Goal: Task Accomplishment & Management: Complete application form

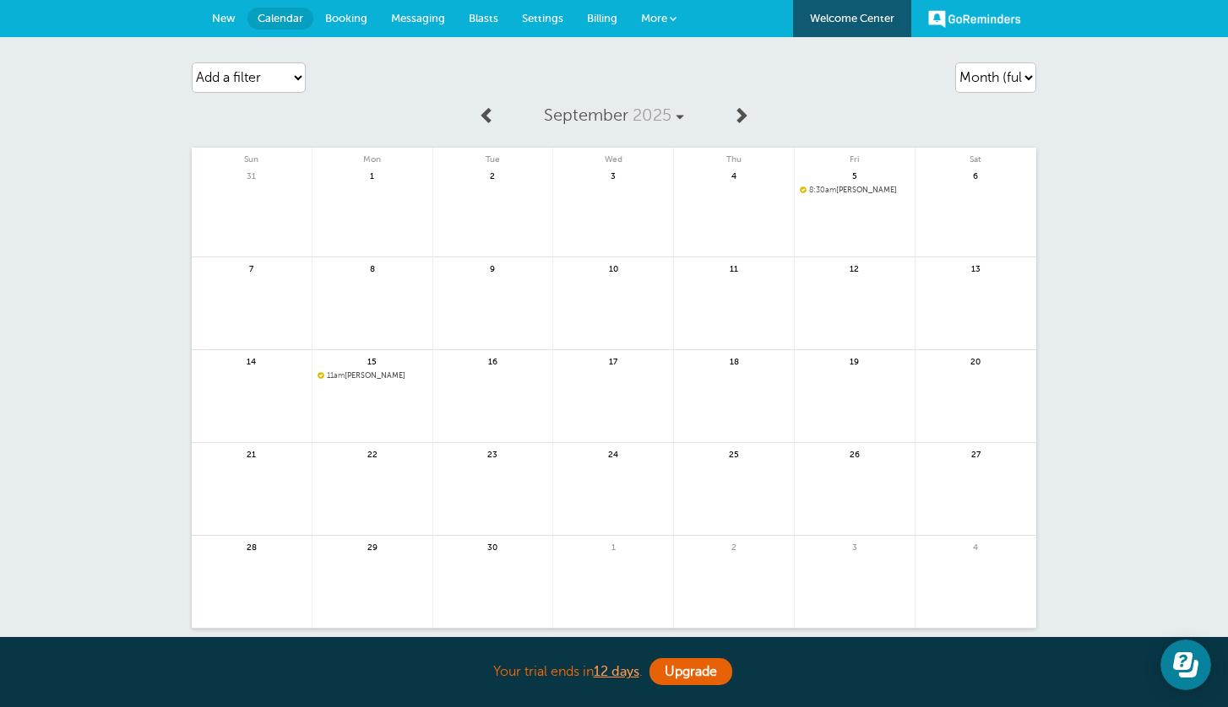
click at [225, 15] on span "New" at bounding box center [224, 18] width 24 height 13
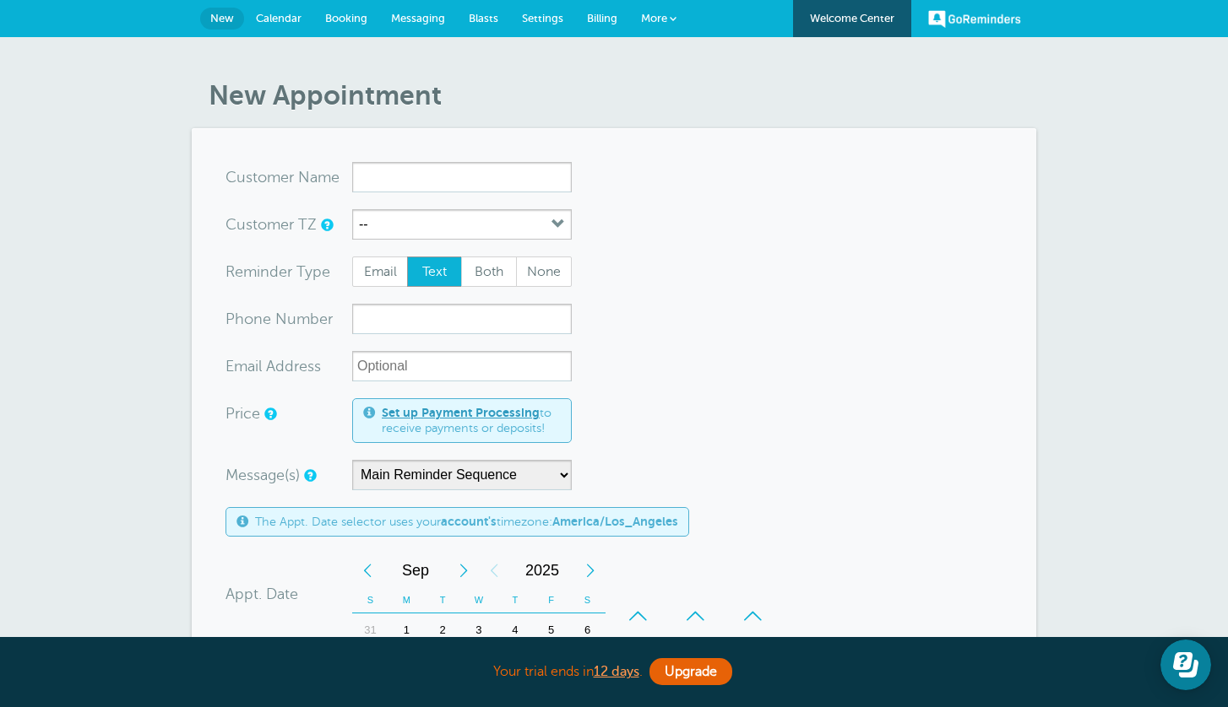
click at [221, 21] on span "New" at bounding box center [222, 18] width 24 height 13
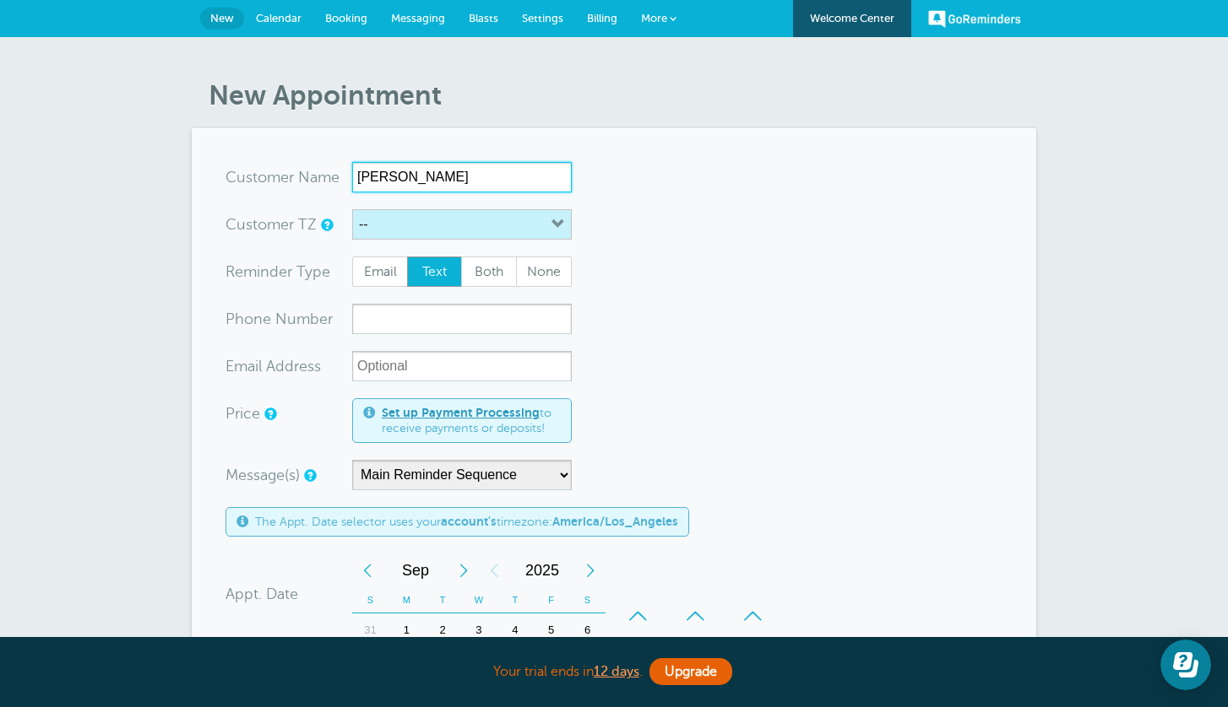
type input "[PERSON_NAME]"
click at [545, 225] on button "--" at bounding box center [462, 224] width 220 height 30
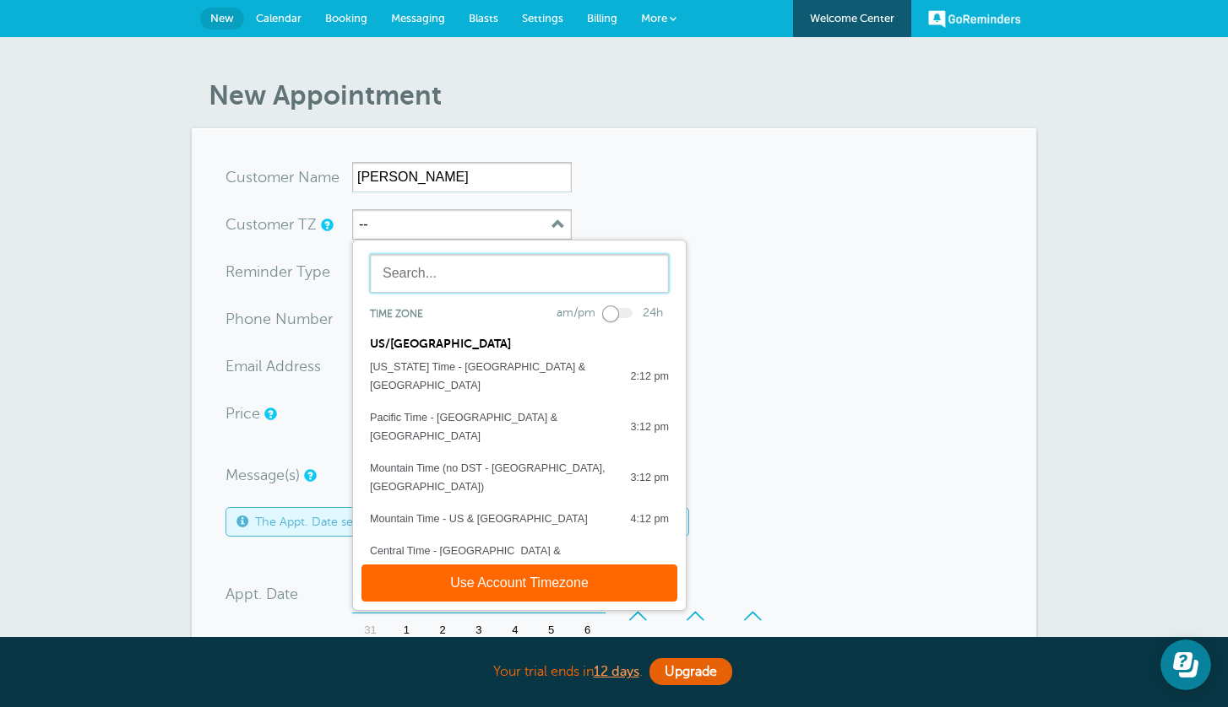
click at [541, 266] on input "text" at bounding box center [519, 273] width 299 height 39
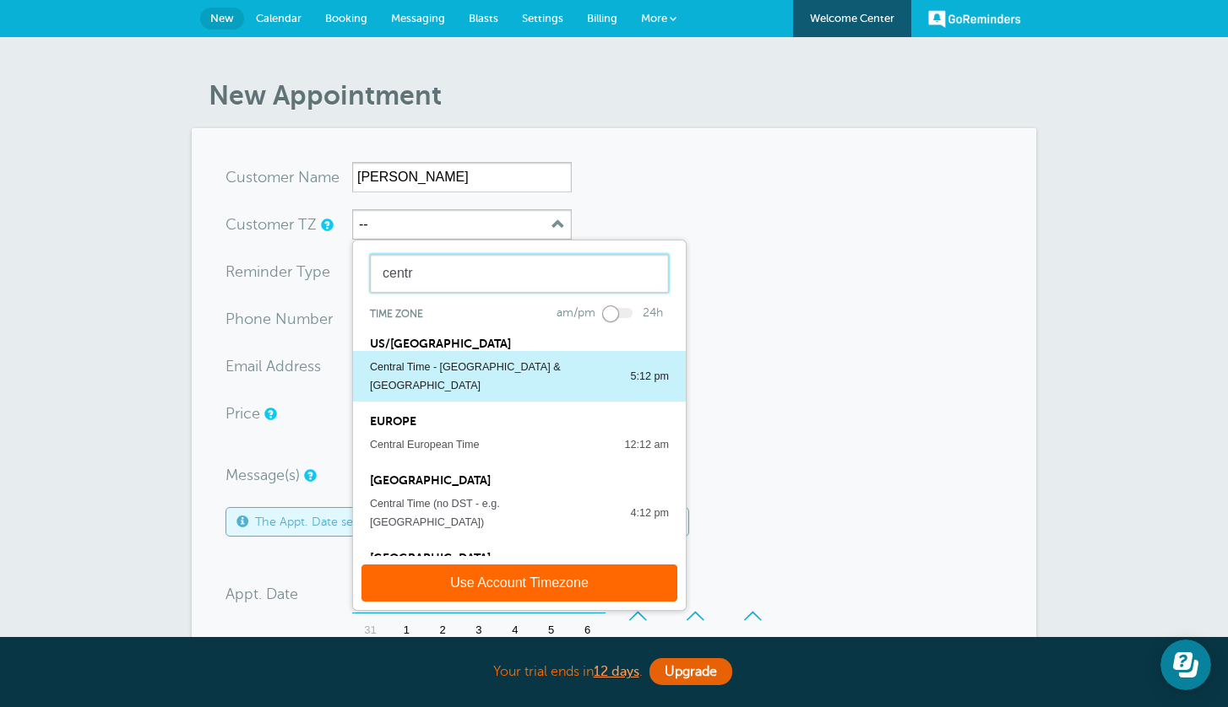
type input "centr"
click at [502, 364] on div "Central Time - US & Canada" at bounding box center [491, 376] width 243 height 37
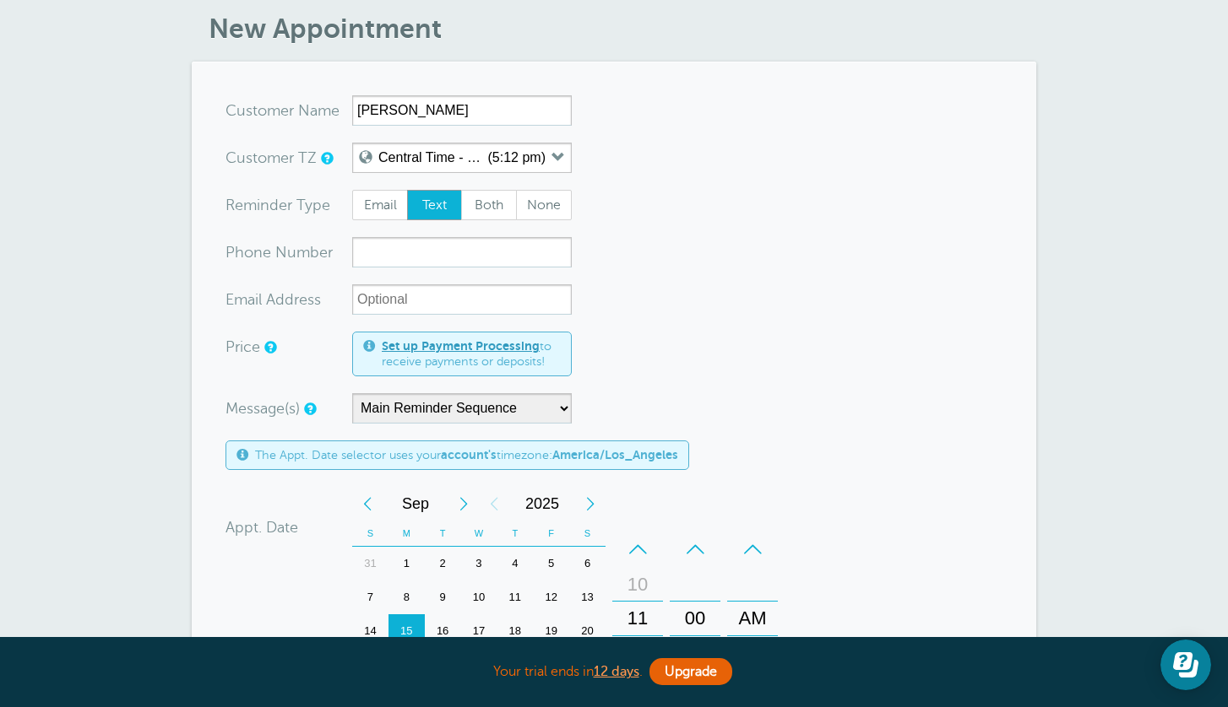
scroll to position [62, 0]
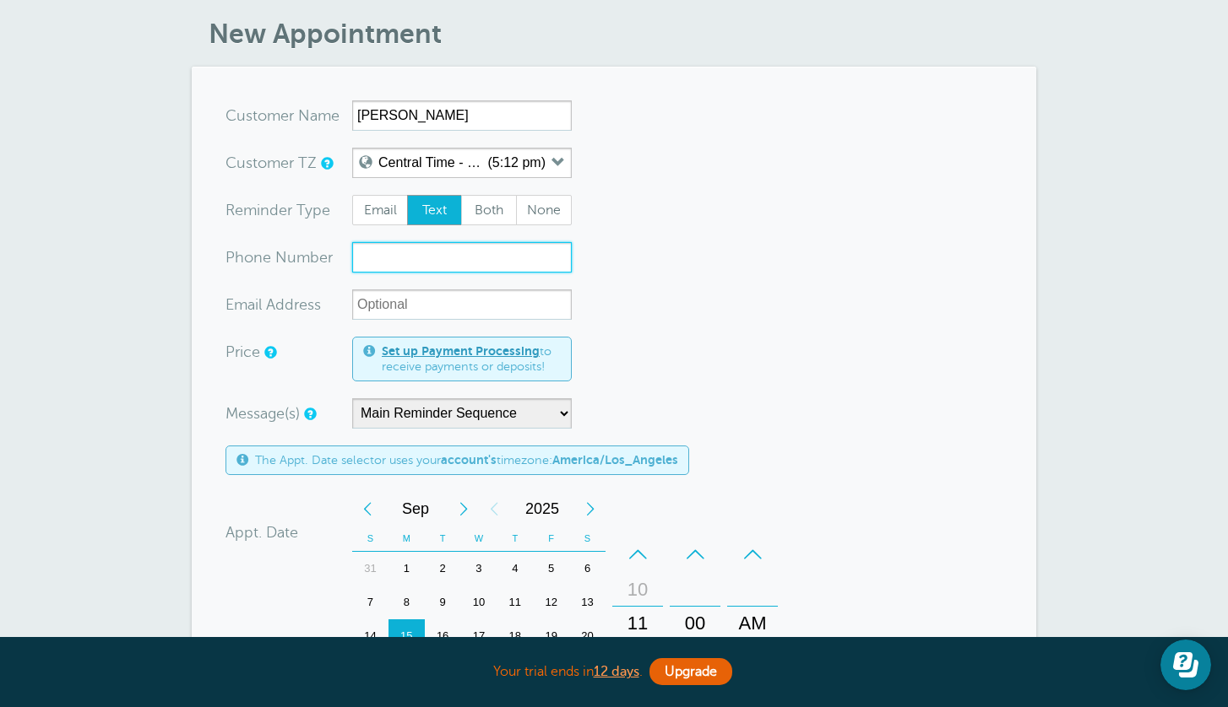
click at [402, 271] on input "xxx-no-autofill" at bounding box center [462, 257] width 220 height 30
type input "9209175399"
click at [496, 211] on span "Both" at bounding box center [489, 210] width 54 height 29
click at [461, 195] on input "Both" at bounding box center [460, 194] width 1 height 1
radio input "true"
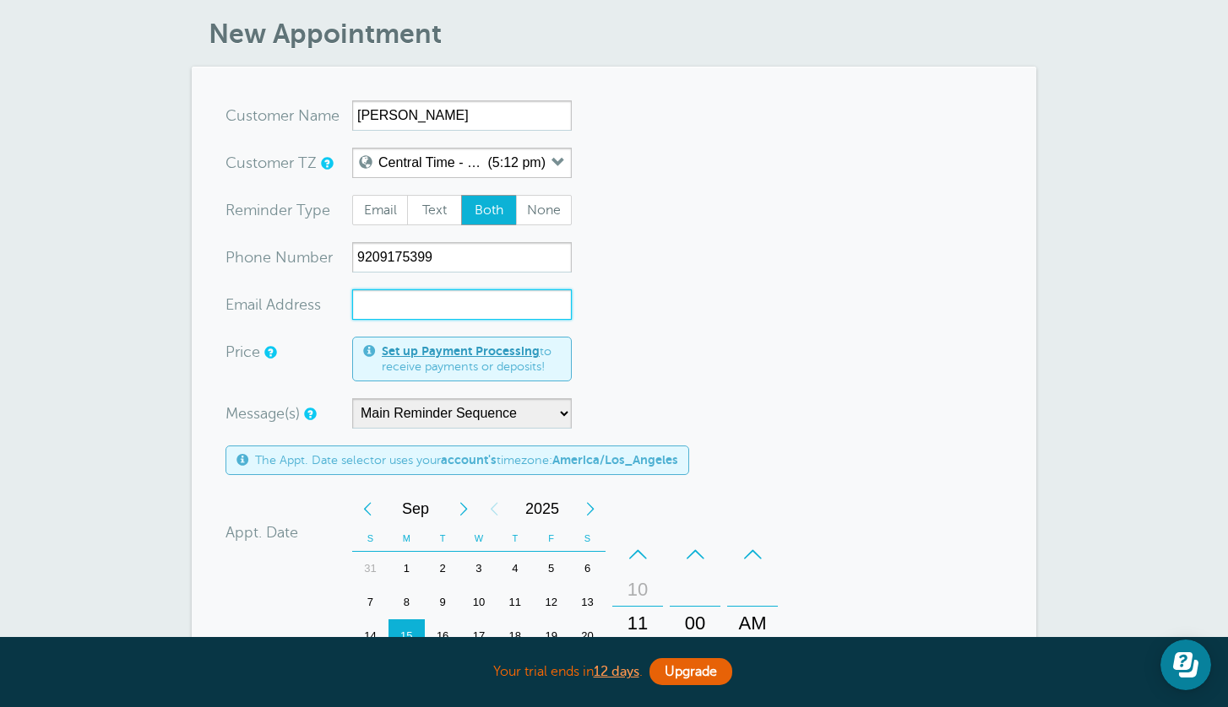
click at [446, 312] on input "xx-no-autofill" at bounding box center [462, 305] width 220 height 30
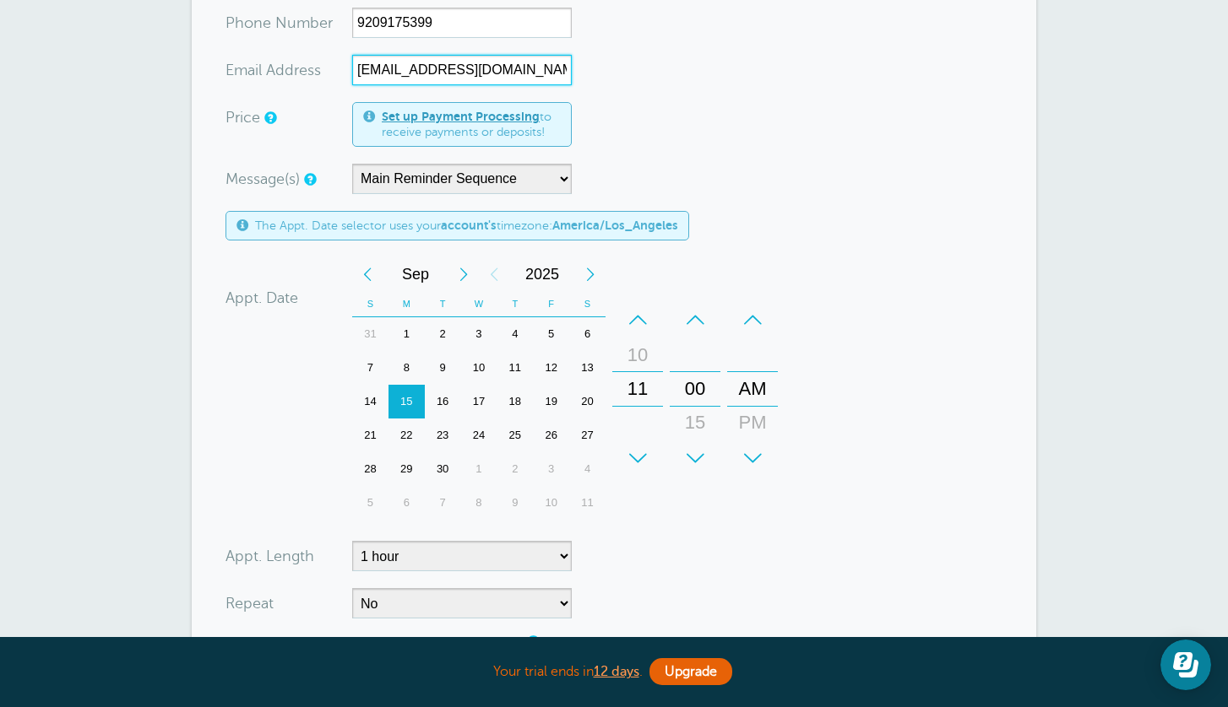
scroll to position [304, 0]
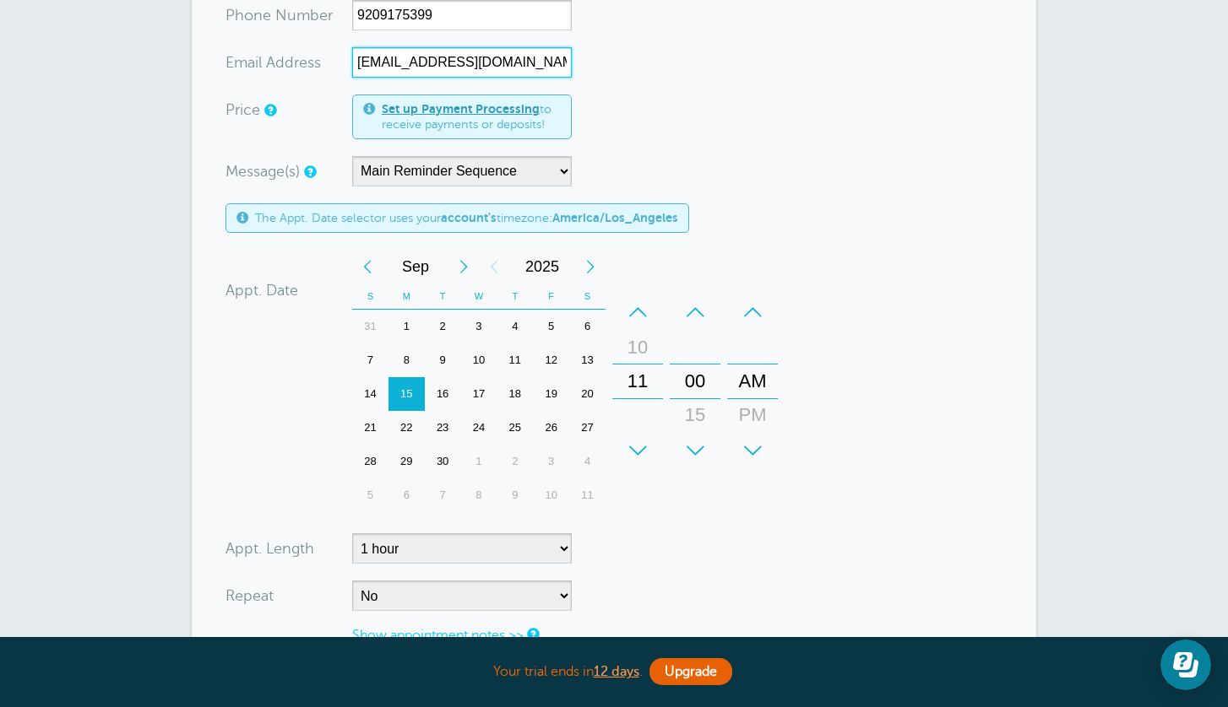
click at [368, 270] on div "Previous Month" at bounding box center [367, 267] width 30 height 34
click at [586, 462] on div "30" at bounding box center [587, 462] width 36 height 34
click at [639, 315] on div "–" at bounding box center [637, 312] width 51 height 34
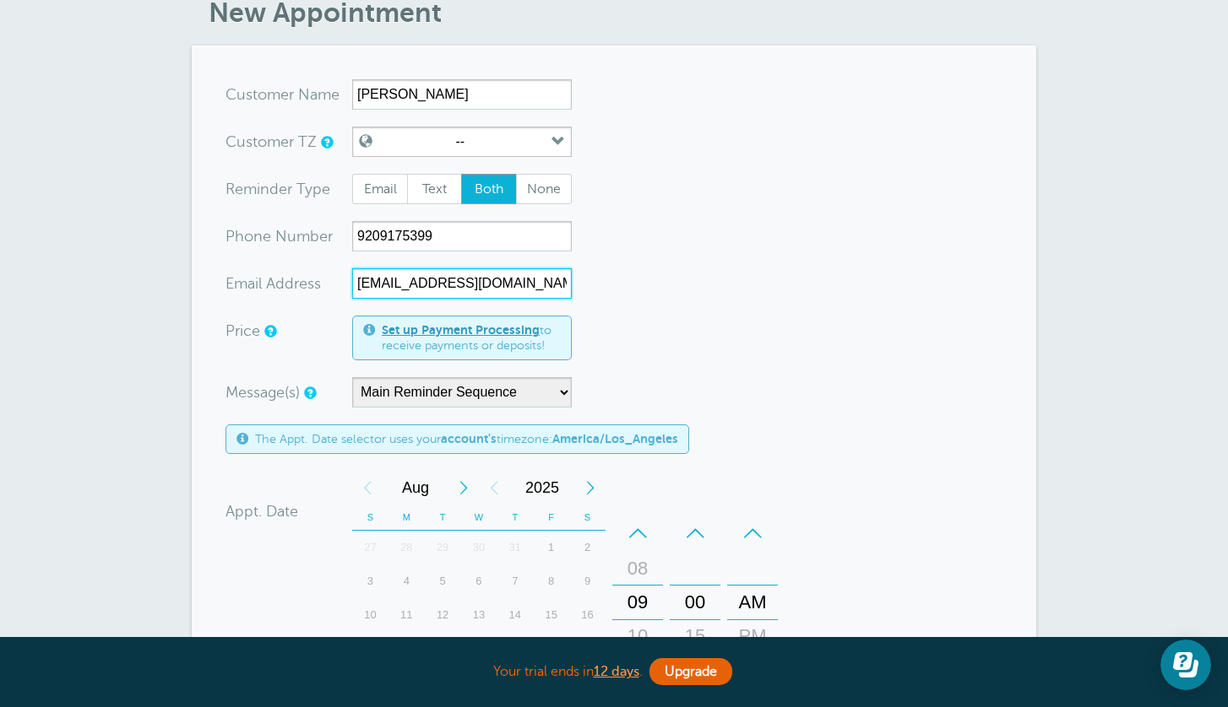
scroll to position [0, 0]
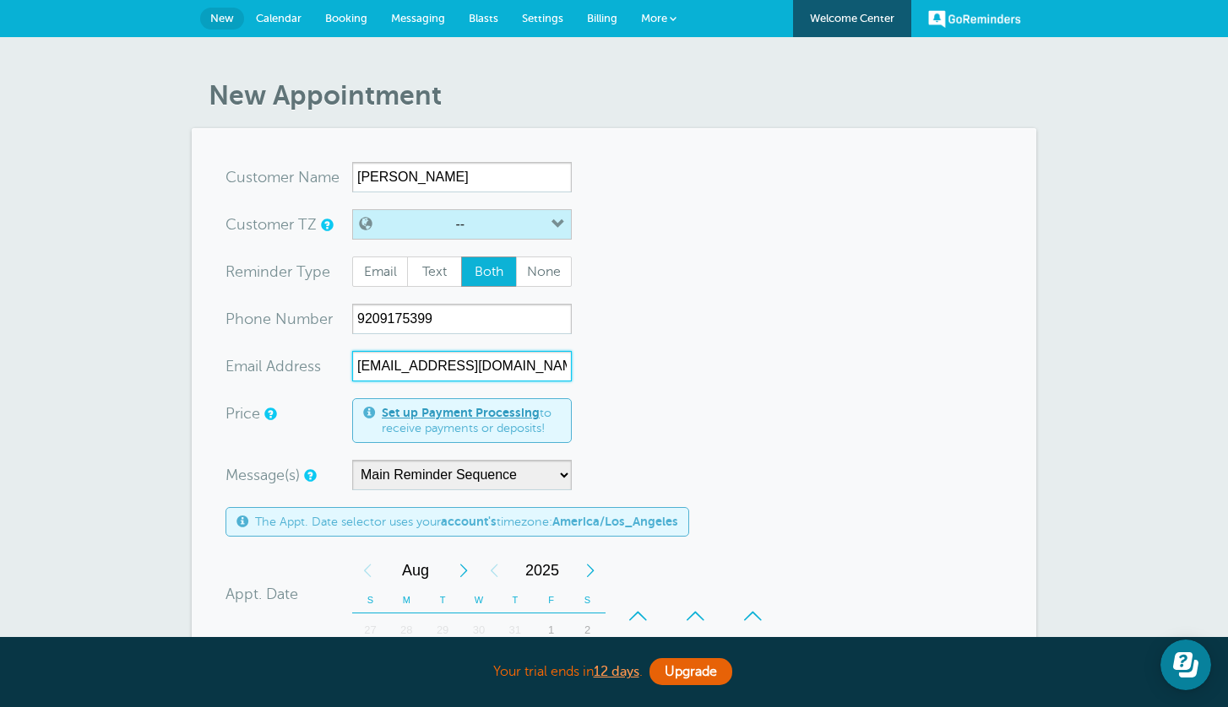
type input "xavierrichardson21@gmail.com"
click at [470, 224] on button "--" at bounding box center [462, 224] width 220 height 30
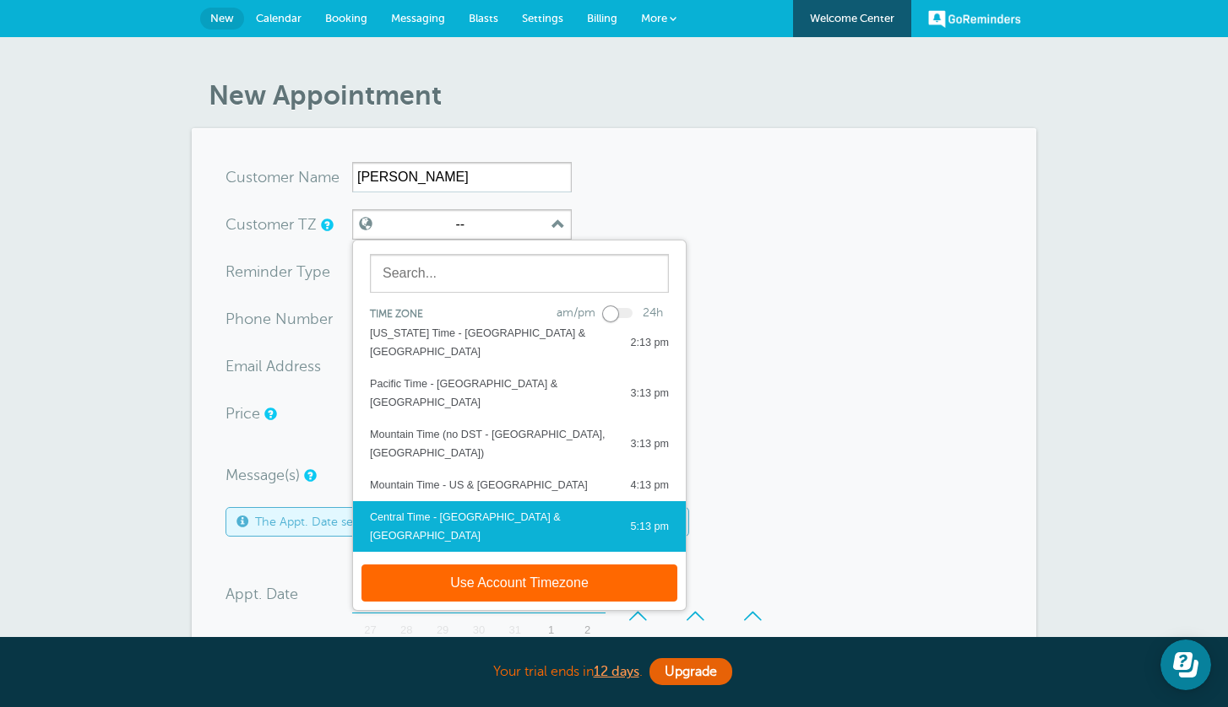
click at [470, 508] on div "Central Time - US & Canada" at bounding box center [491, 526] width 243 height 37
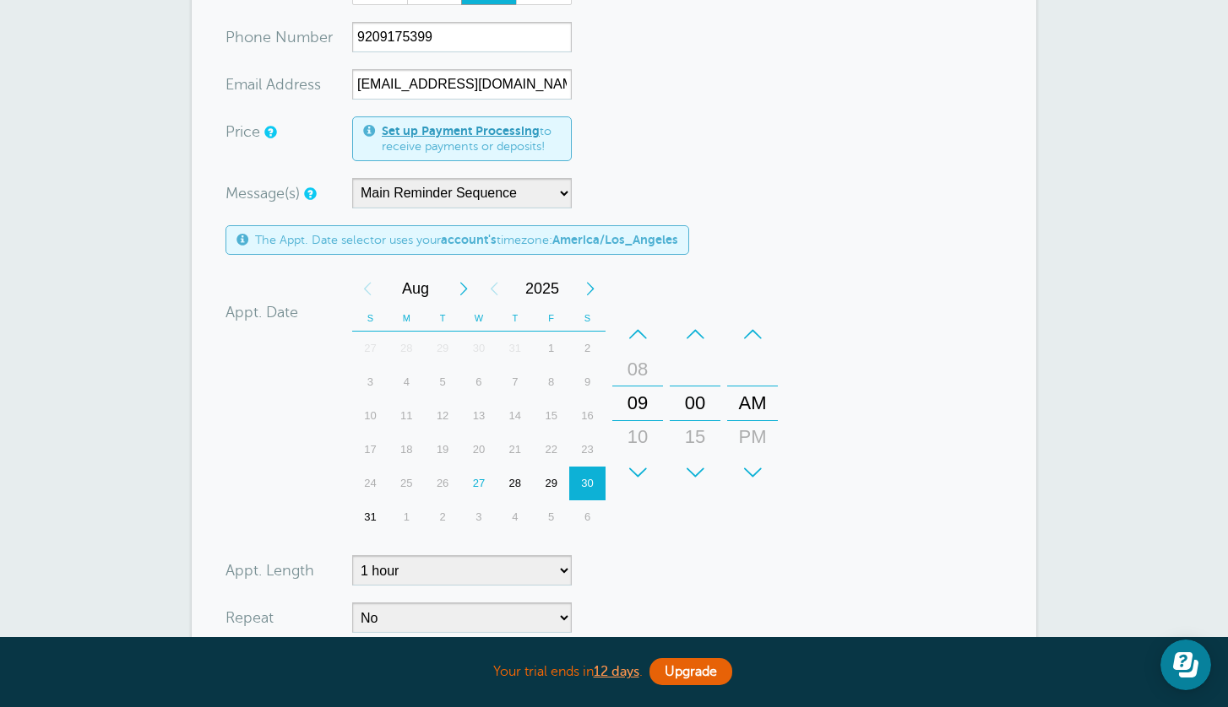
scroll to position [378, 0]
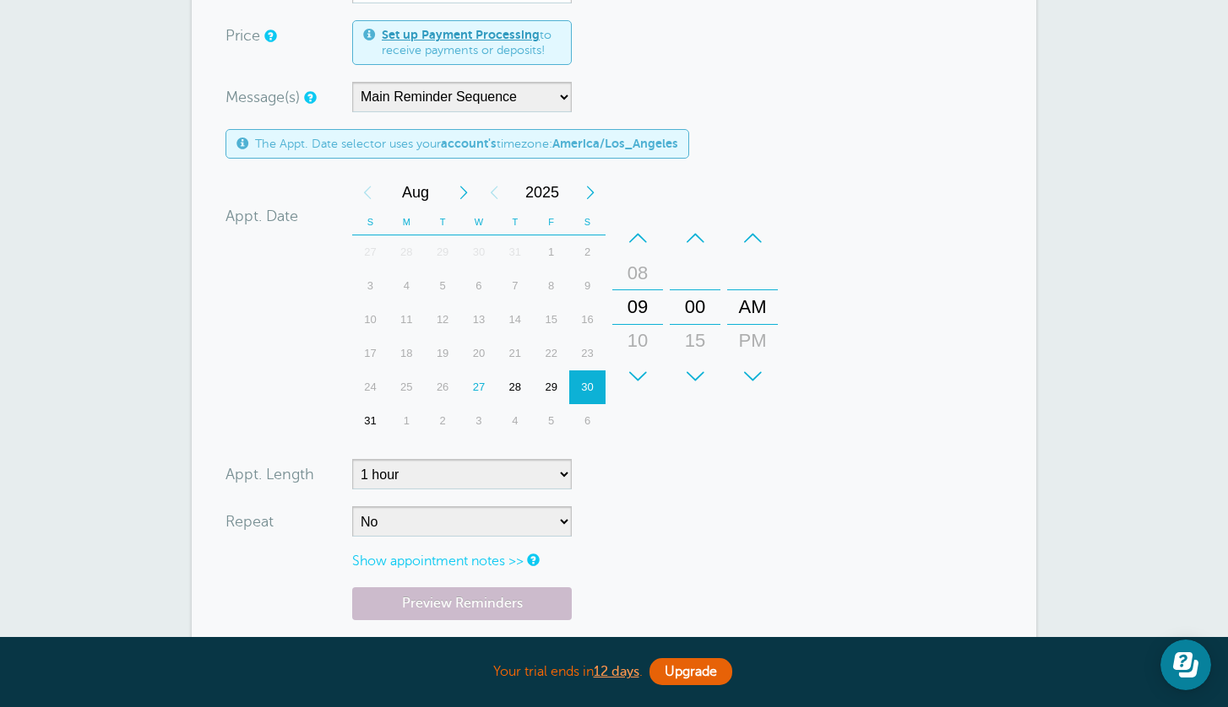
click at [429, 584] on form "You are creating a new customer. To use an existing customer select one from th…" at bounding box center [613, 248] width 777 height 928
click at [427, 590] on link "Preview Reminders" at bounding box center [462, 604] width 220 height 33
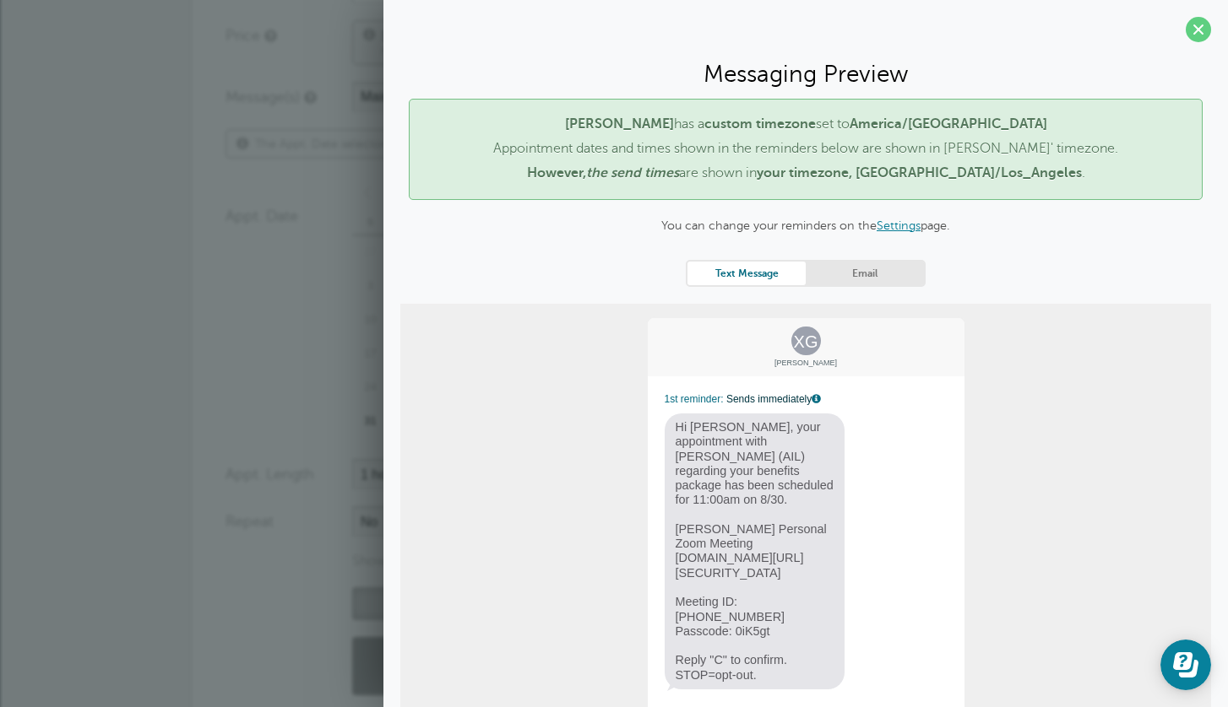
scroll to position [35, 0]
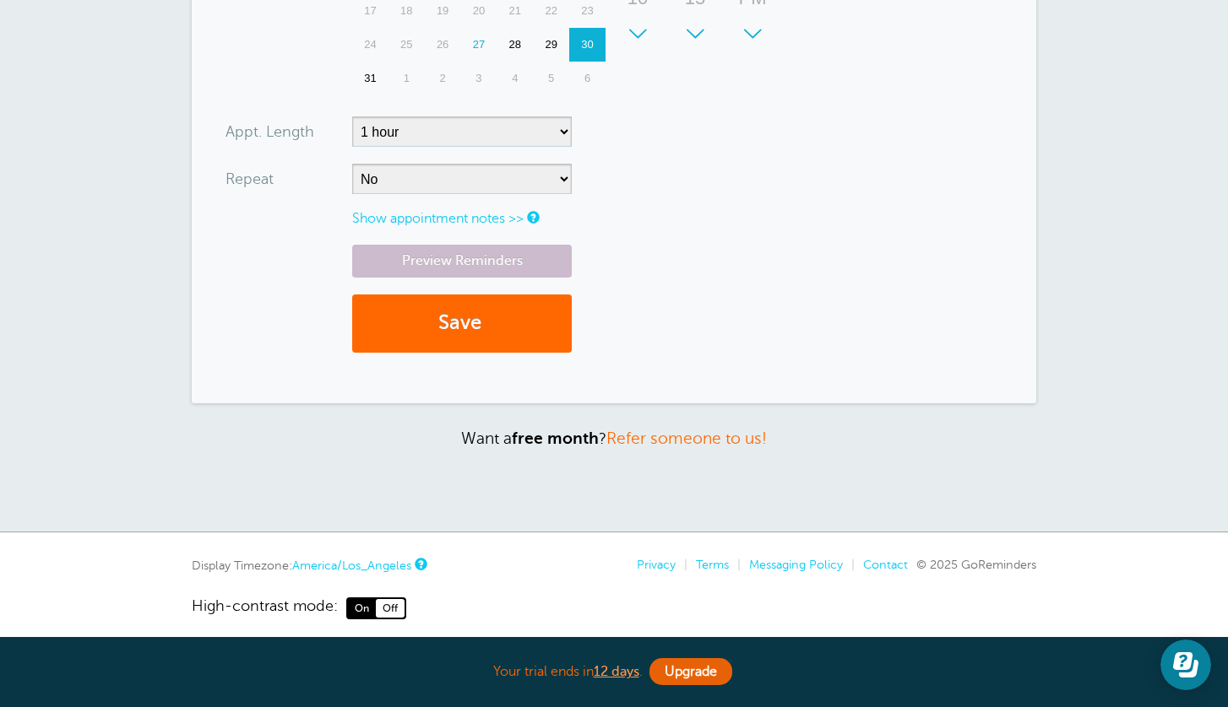
scroll to position [735, 0]
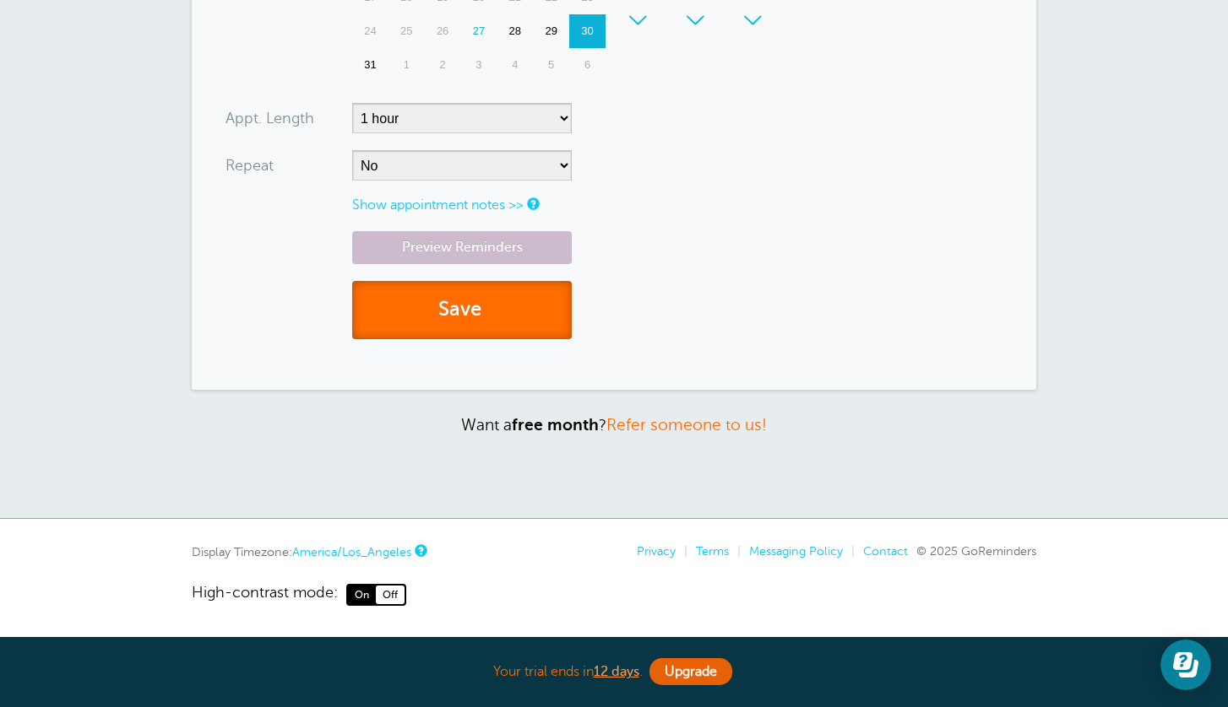
click at [495, 323] on button "Save" at bounding box center [462, 310] width 220 height 58
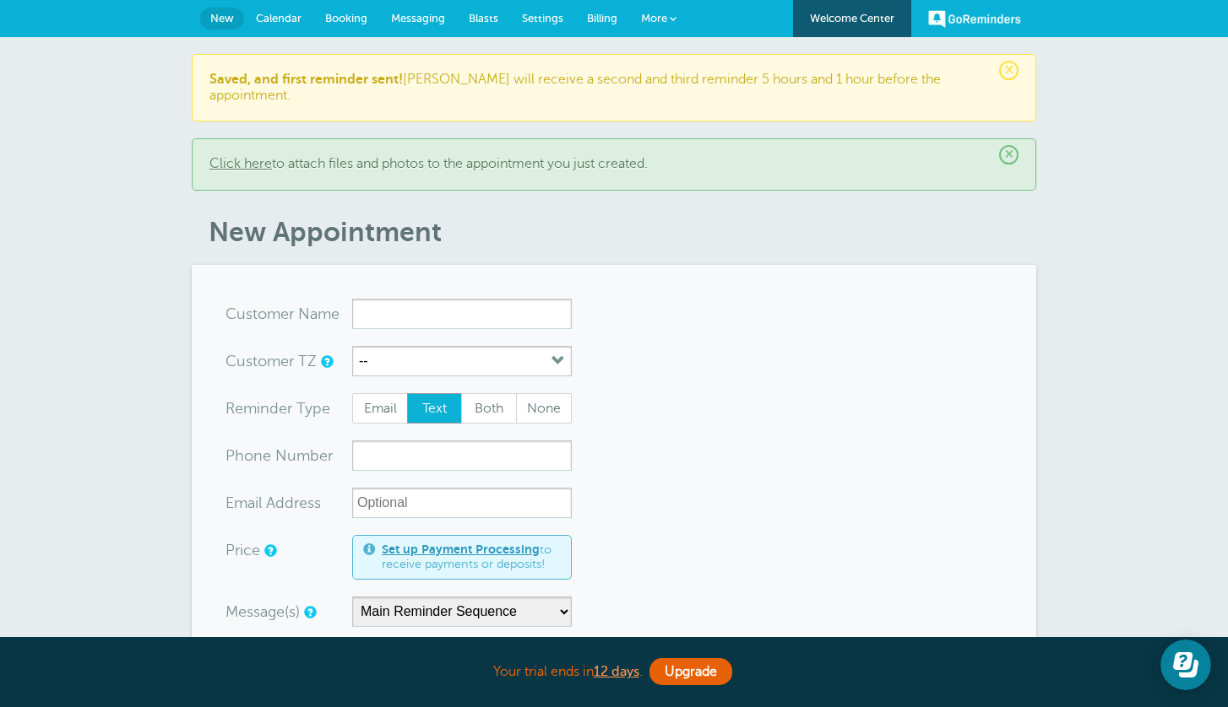
click at [424, 21] on span "Messaging" at bounding box center [418, 18] width 54 height 13
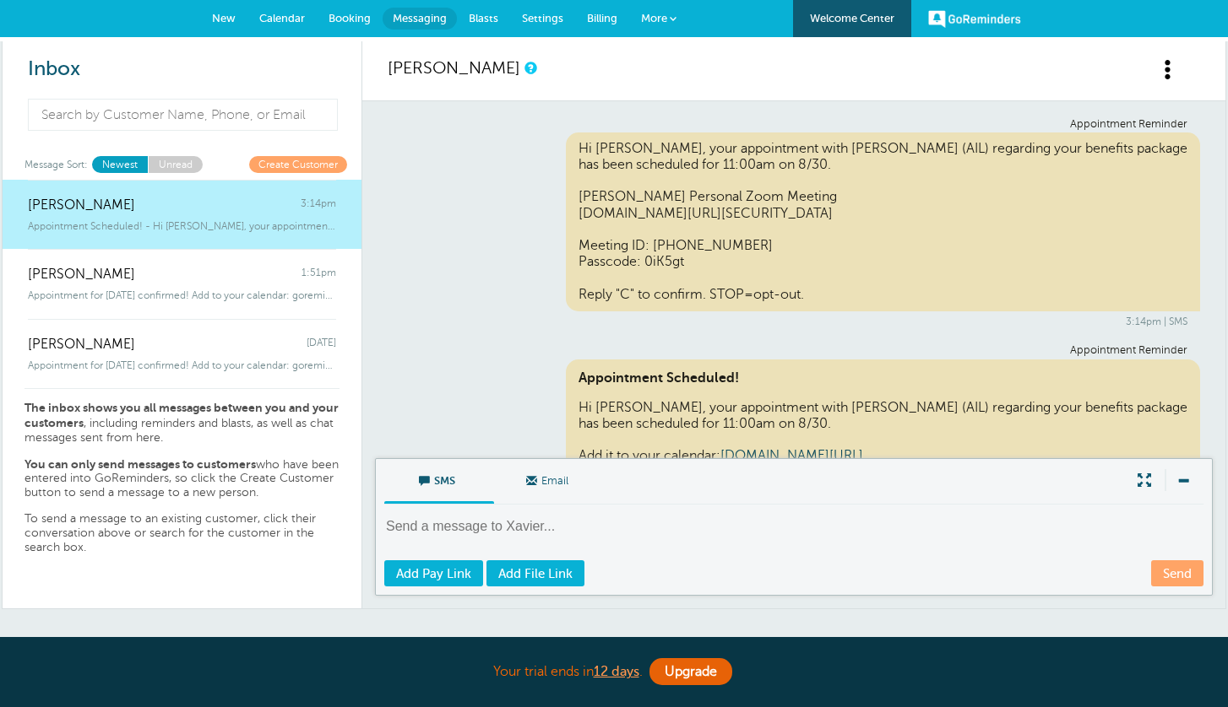
scroll to position [264, 0]
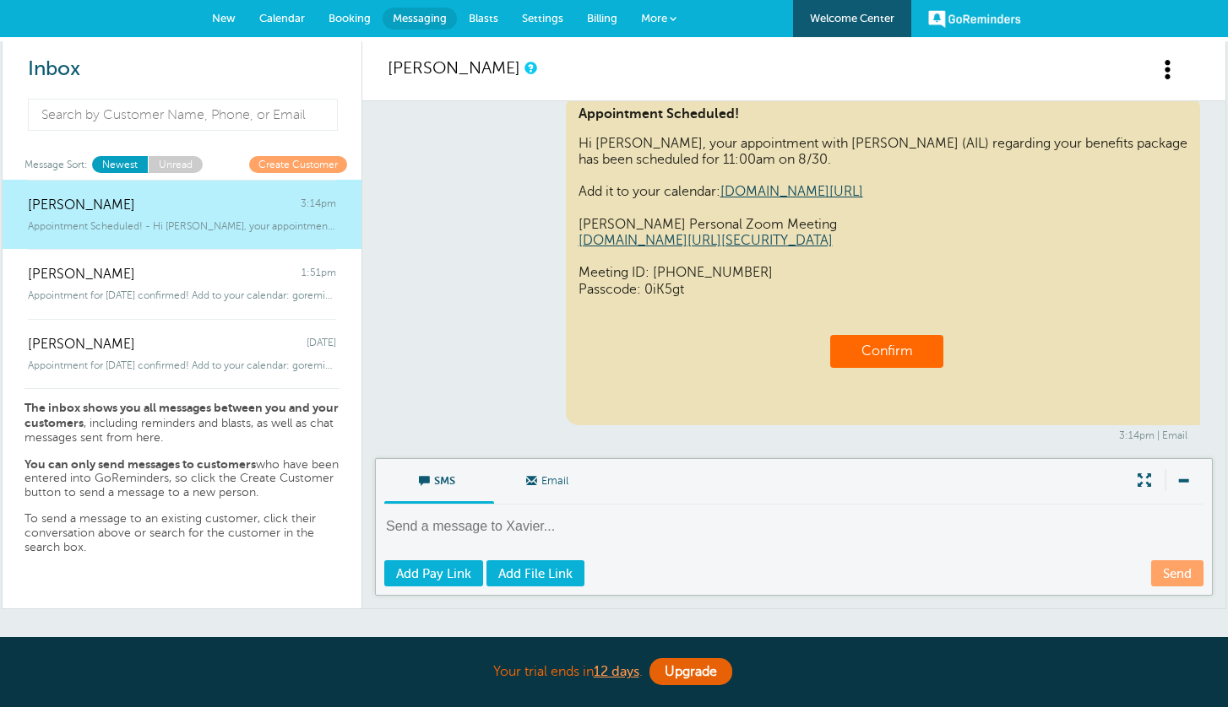
click at [272, 20] on span "Calendar" at bounding box center [282, 18] width 46 height 13
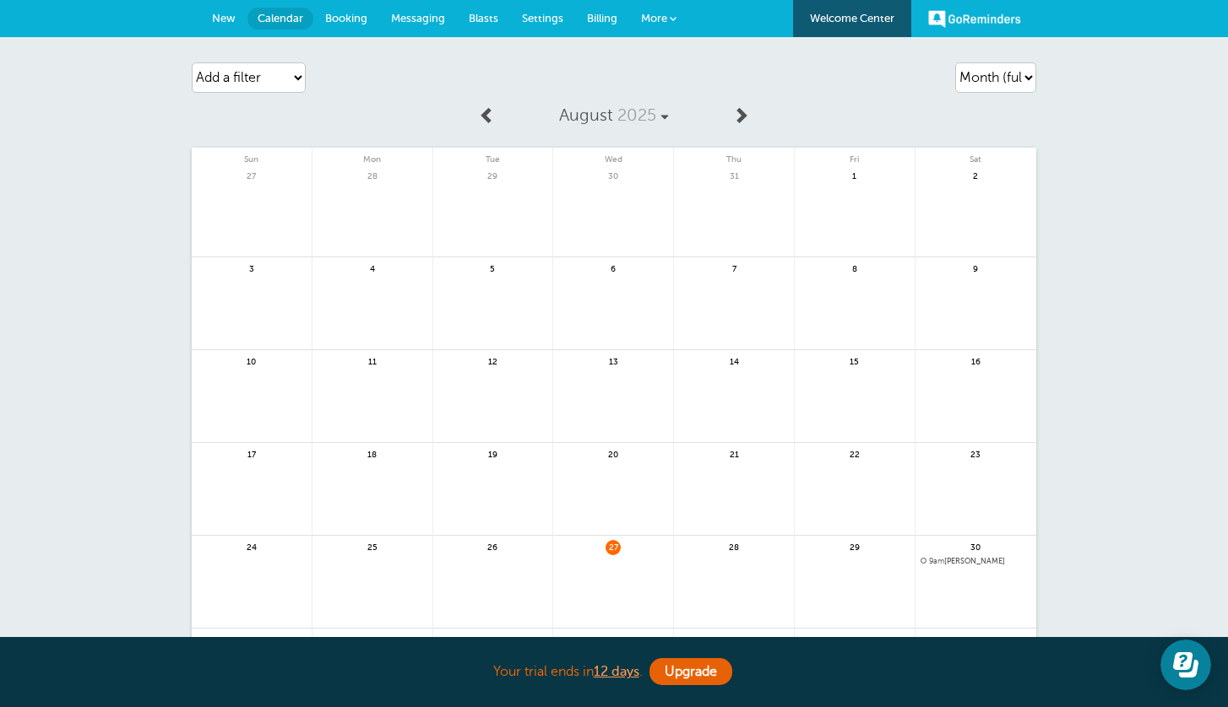
click at [922, 559] on span at bounding box center [923, 561] width 6 height 6
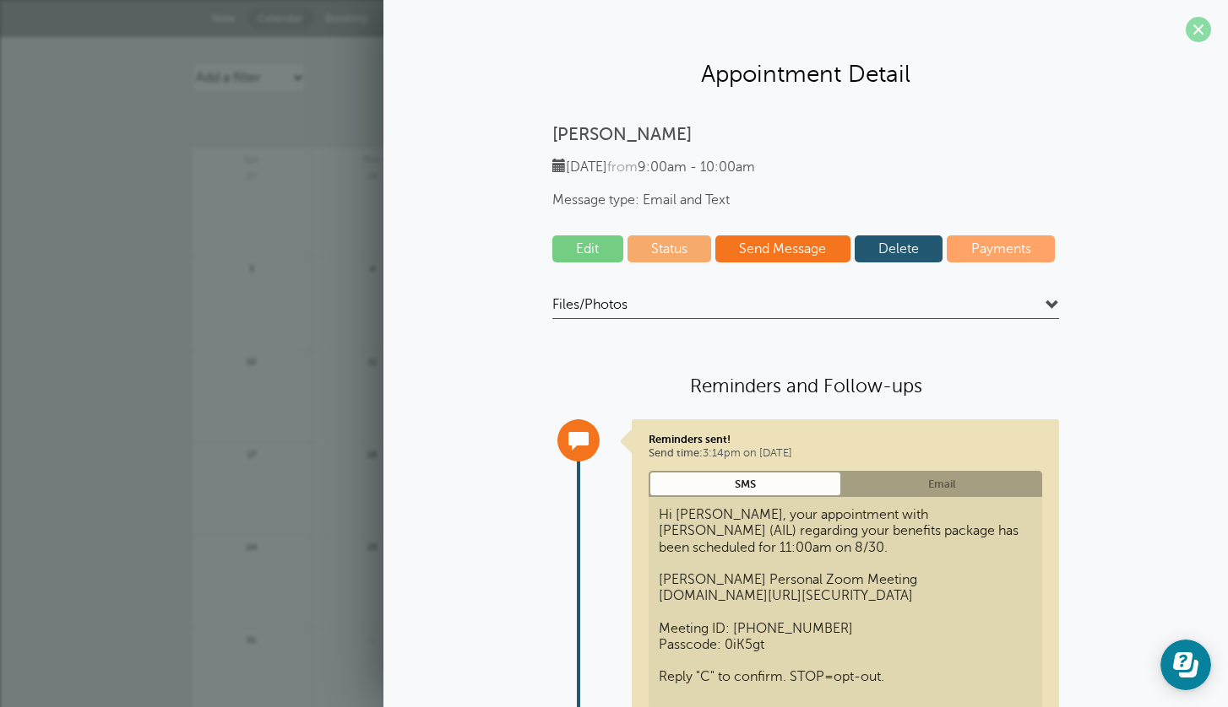
click at [1189, 34] on span at bounding box center [1197, 29] width 25 height 25
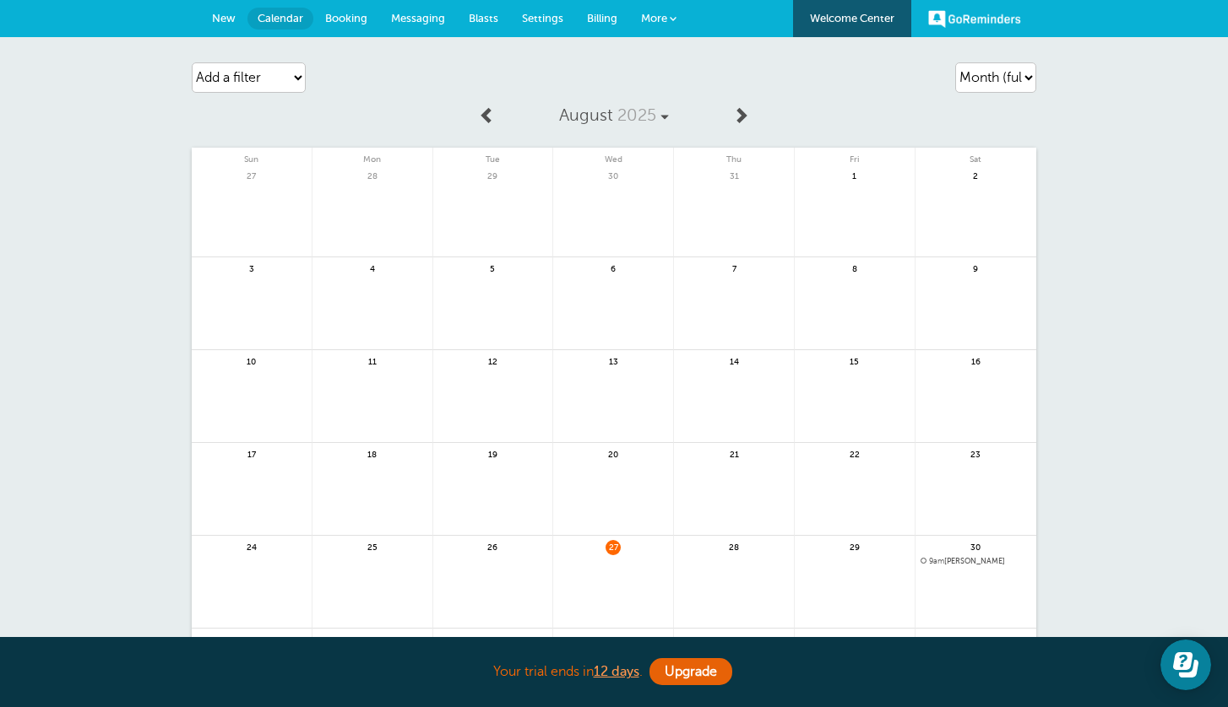
click at [924, 560] on span at bounding box center [923, 561] width 6 height 6
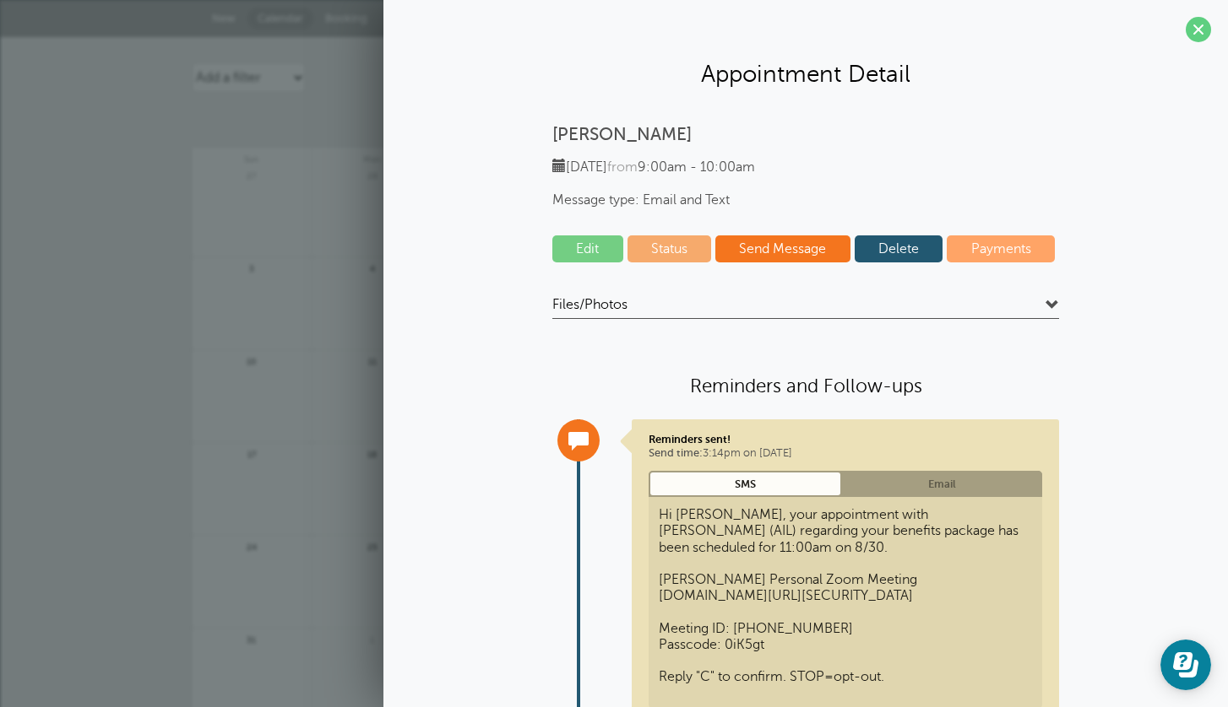
click at [770, 257] on link "Send Message" at bounding box center [782, 249] width 135 height 27
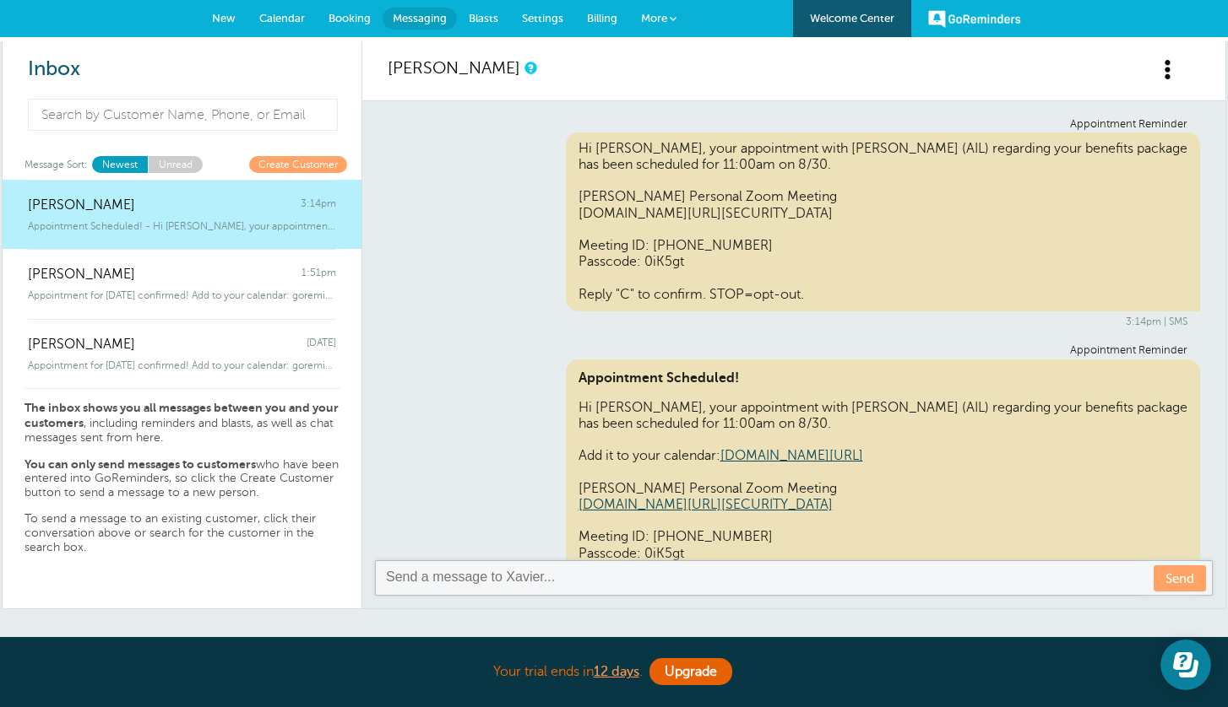
click at [393, 12] on span "Messaging" at bounding box center [420, 18] width 54 height 13
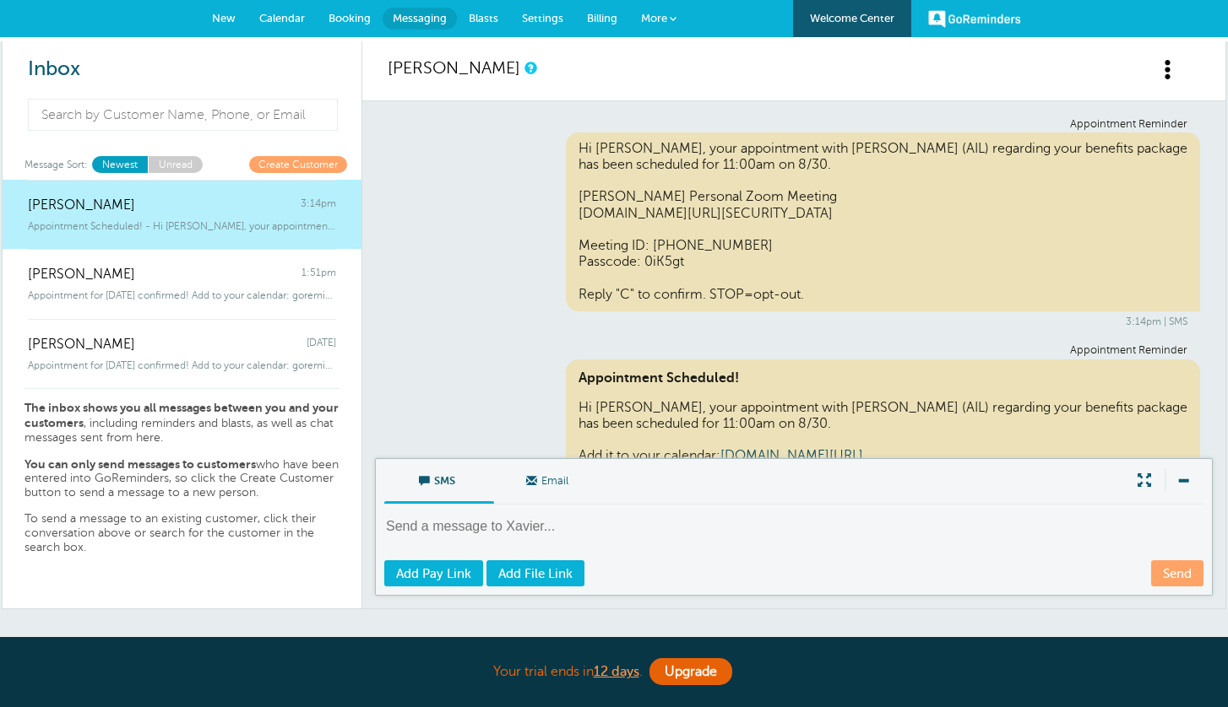
scroll to position [264, 0]
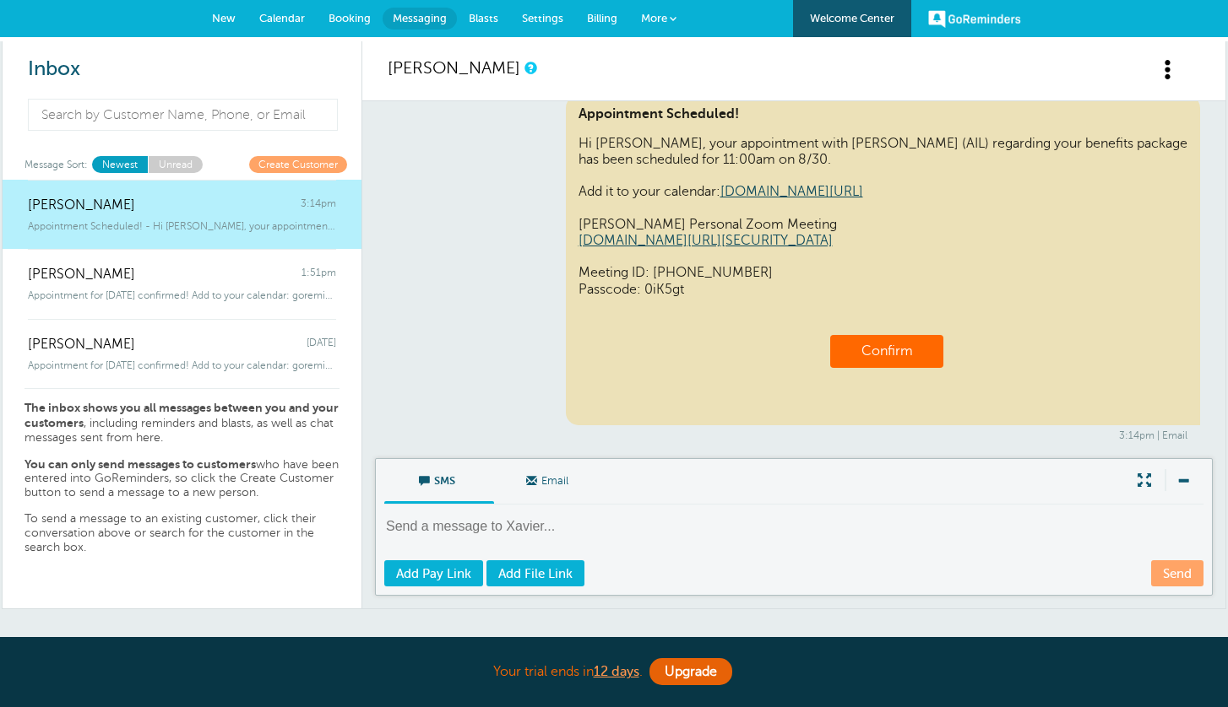
click at [268, 14] on span "Calendar" at bounding box center [282, 18] width 46 height 13
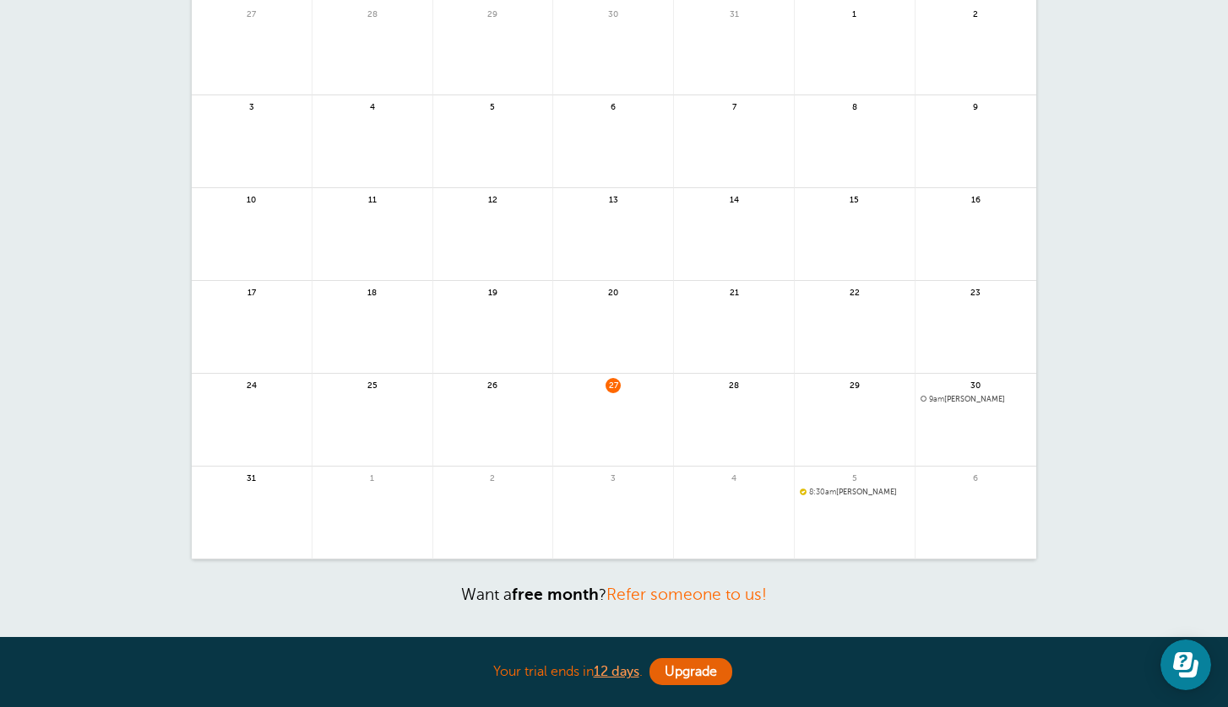
scroll to position [174, 0]
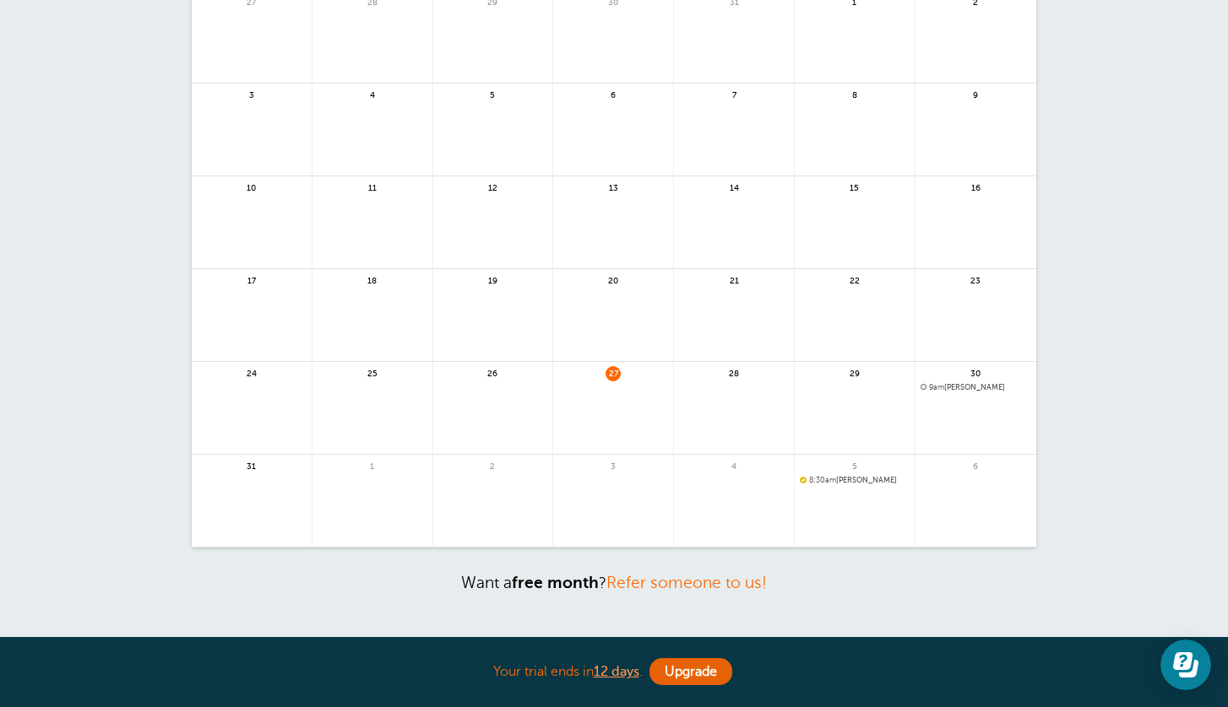
click at [925, 388] on span "9am [PERSON_NAME]" at bounding box center [975, 387] width 111 height 9
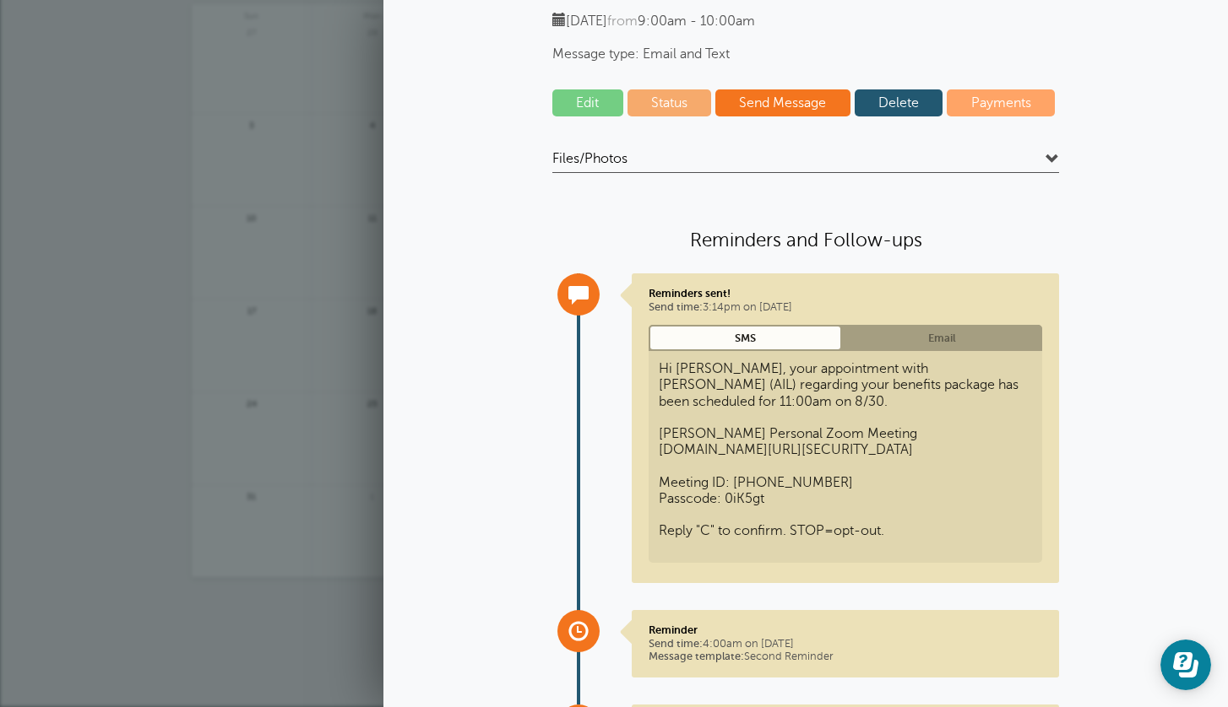
scroll to position [0, 0]
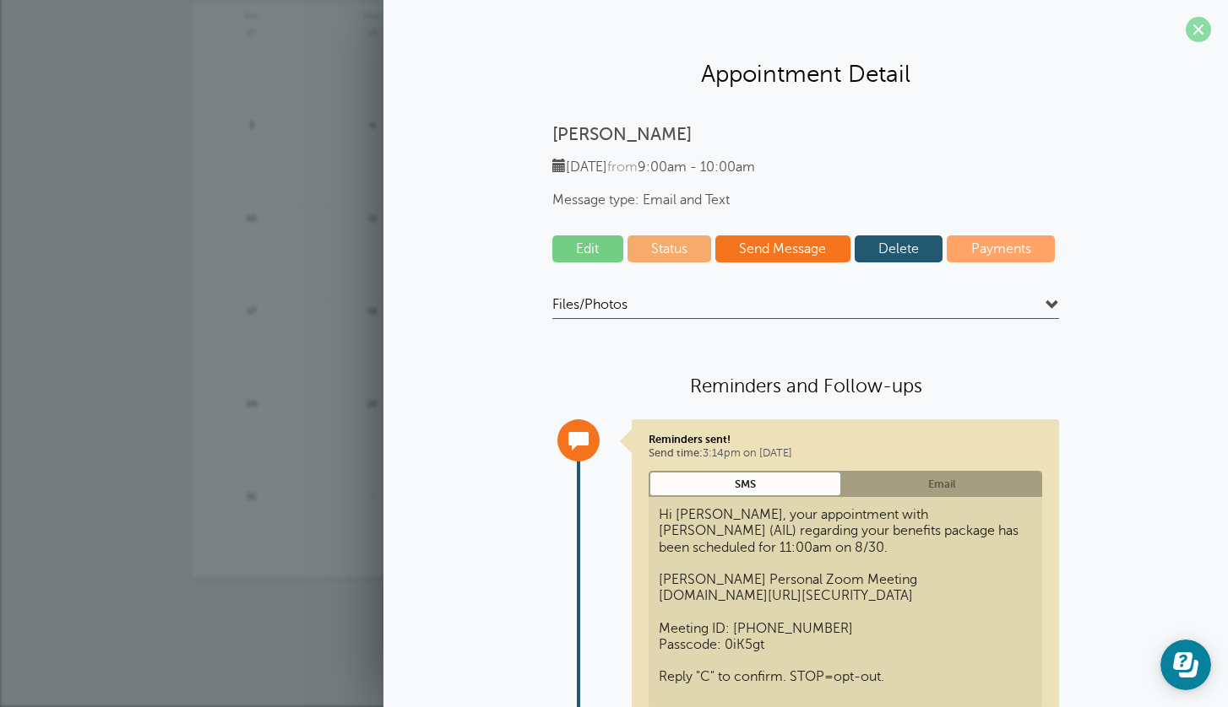
click at [1188, 37] on span at bounding box center [1197, 29] width 25 height 25
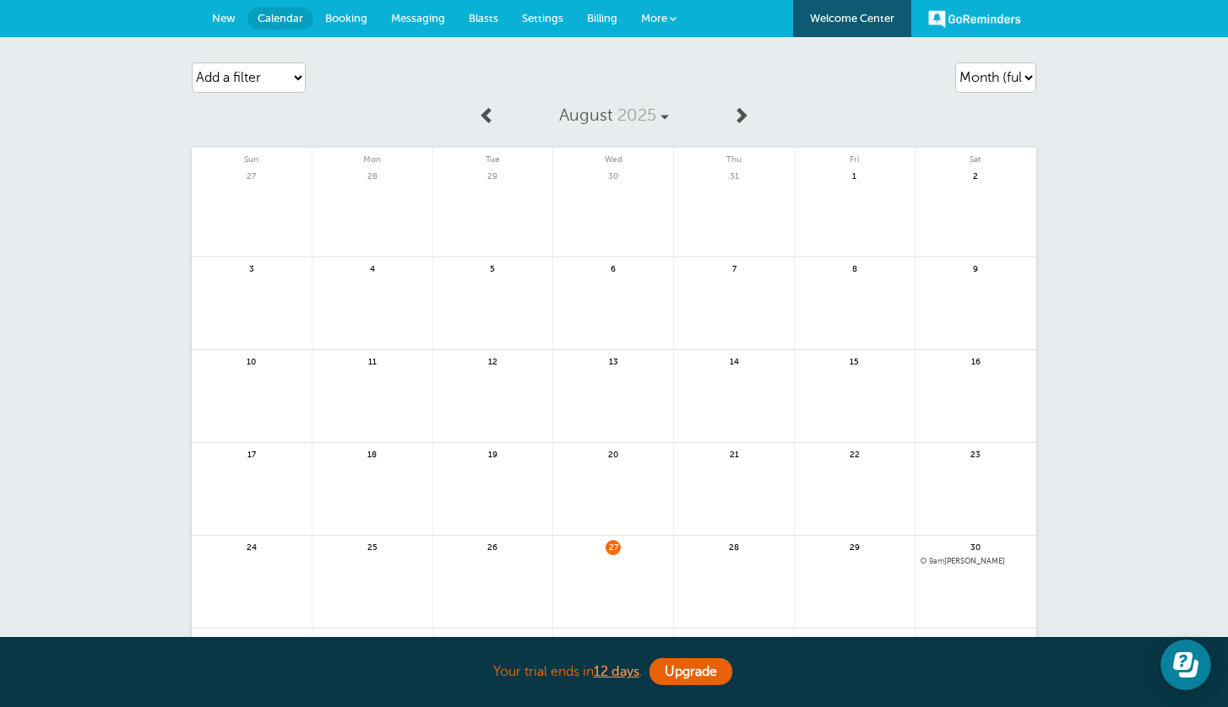
click at [431, 18] on span "Messaging" at bounding box center [418, 18] width 54 height 13
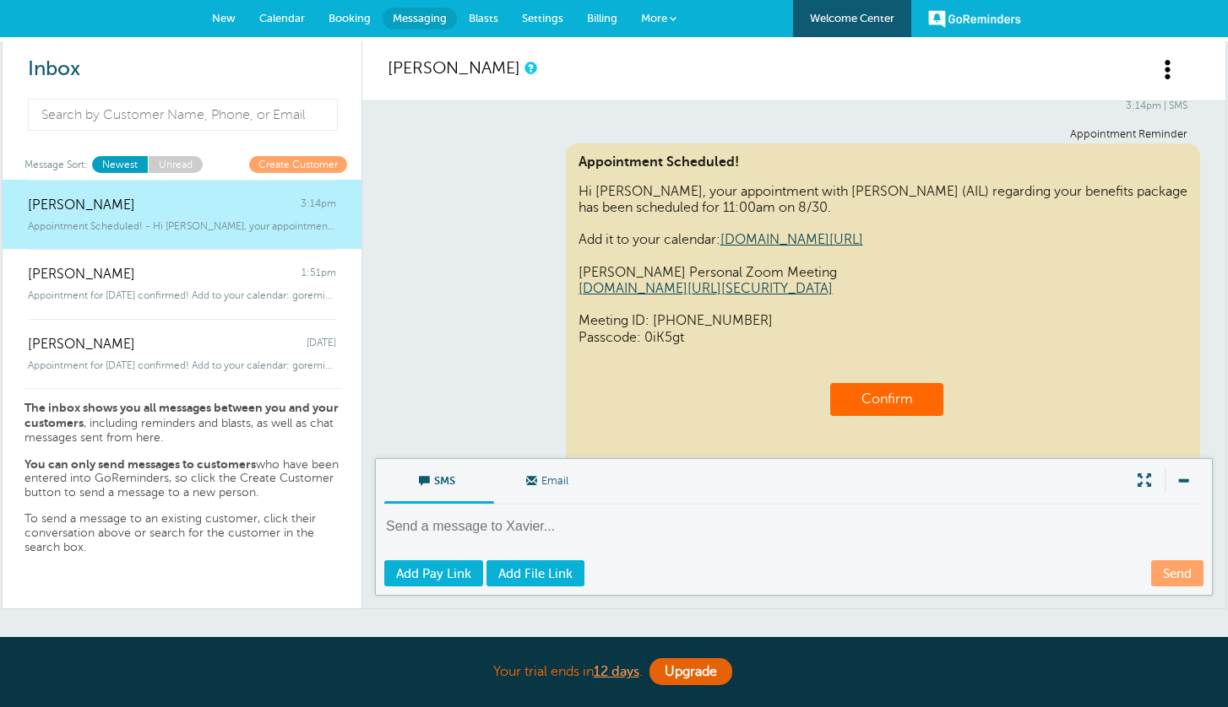
scroll to position [264, 0]
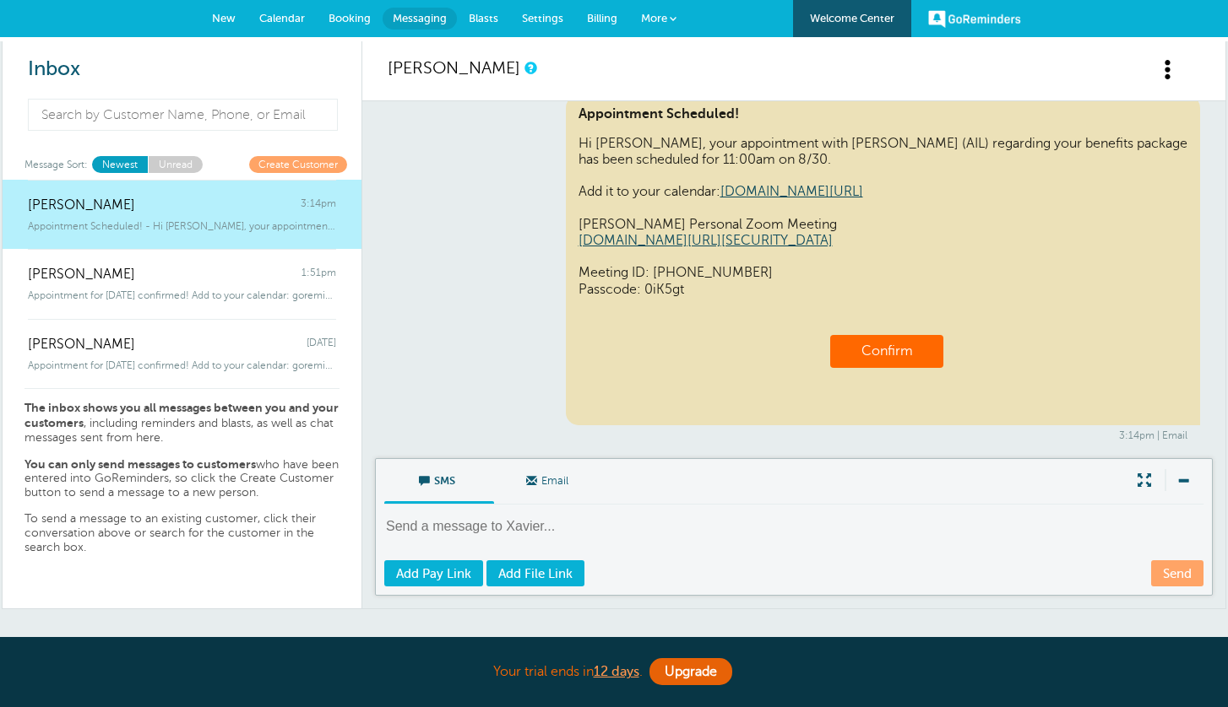
click at [906, 354] on link "Confirm" at bounding box center [886, 351] width 51 height 15
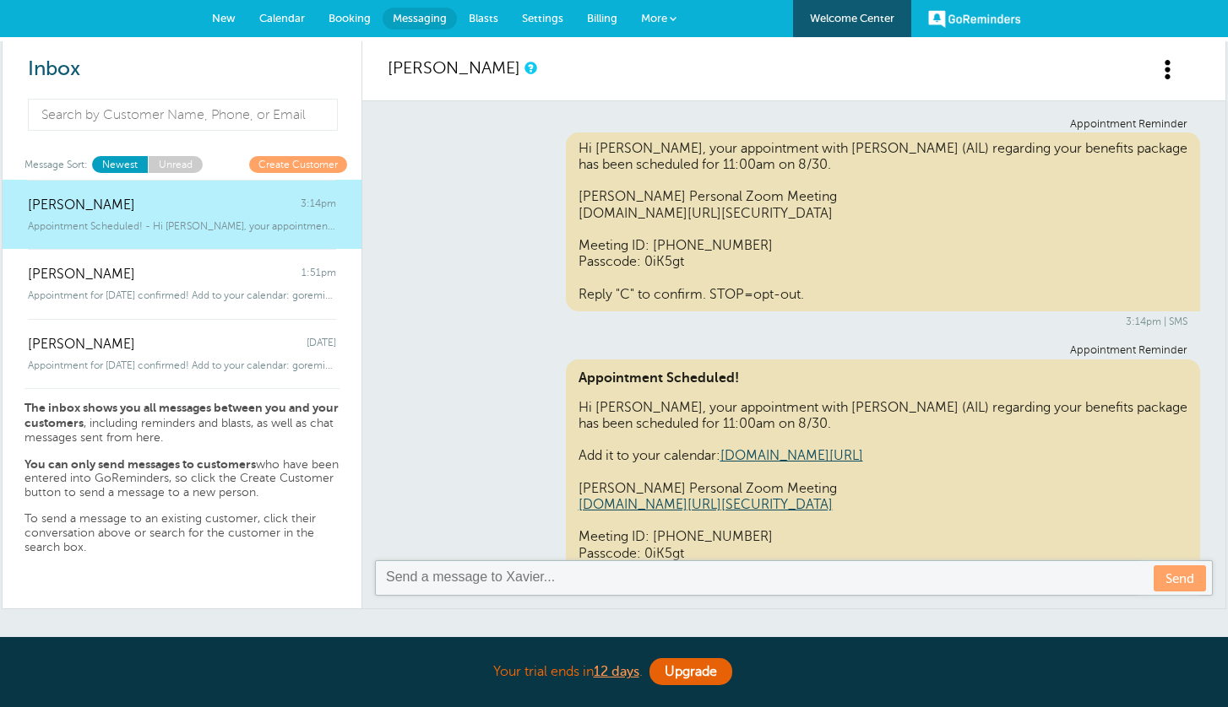
click at [290, 19] on span "Calendar" at bounding box center [282, 18] width 46 height 13
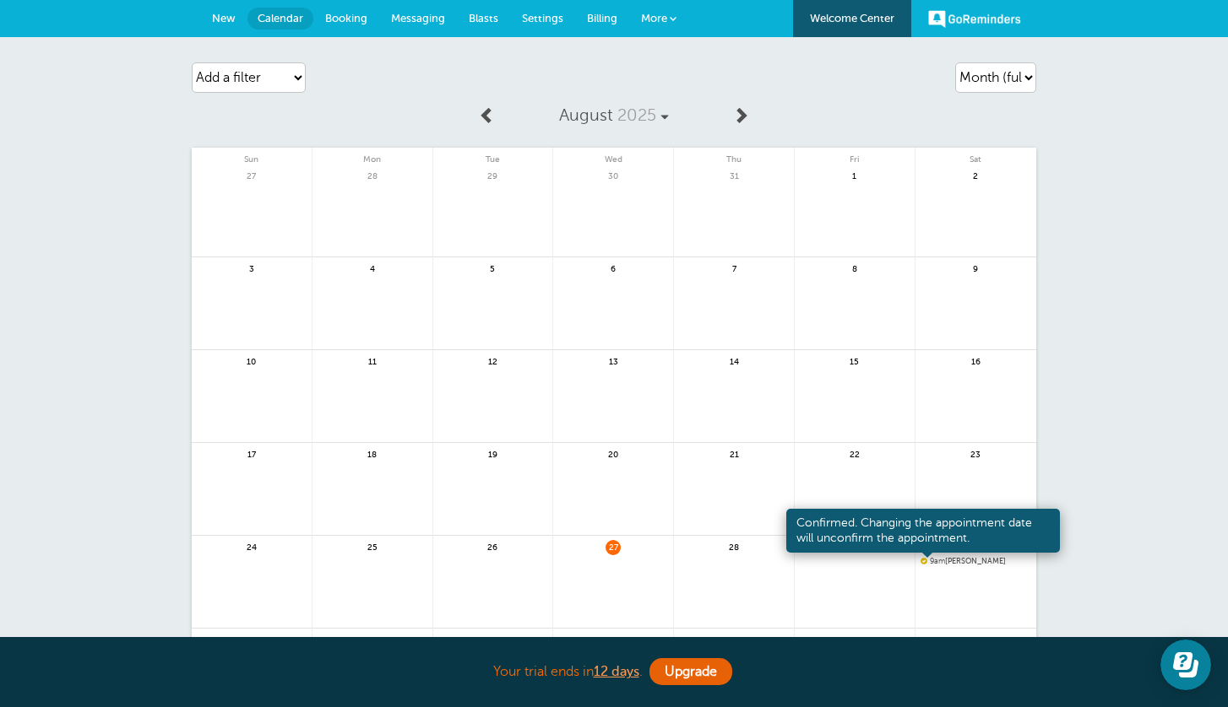
click at [925, 561] on span at bounding box center [923, 561] width 7 height 7
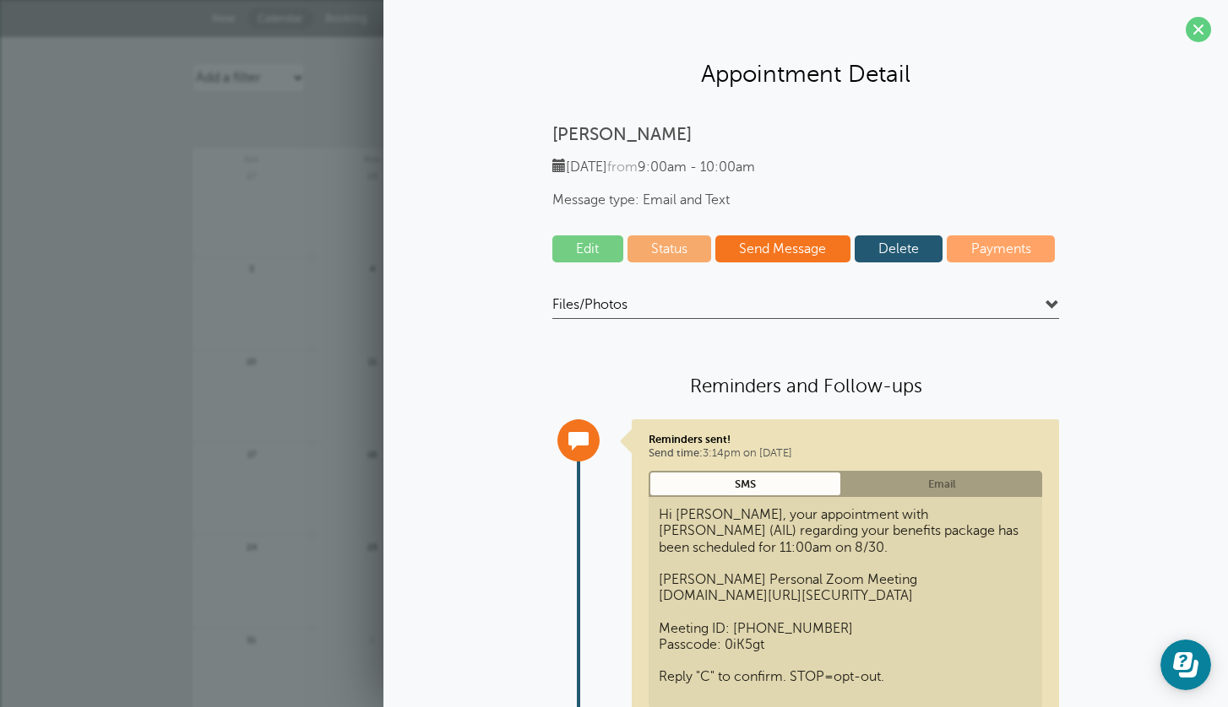
click at [686, 251] on link "Status" at bounding box center [669, 249] width 84 height 27
select select "confirmed"
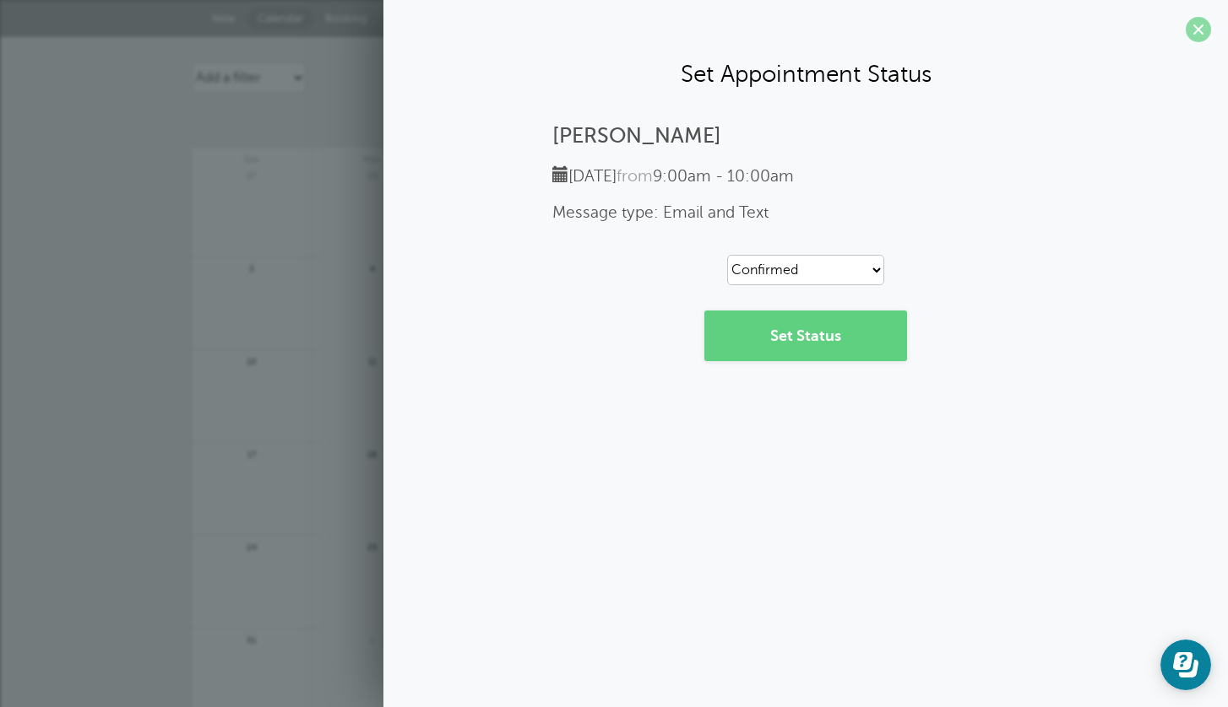
click at [1201, 30] on span at bounding box center [1197, 29] width 25 height 25
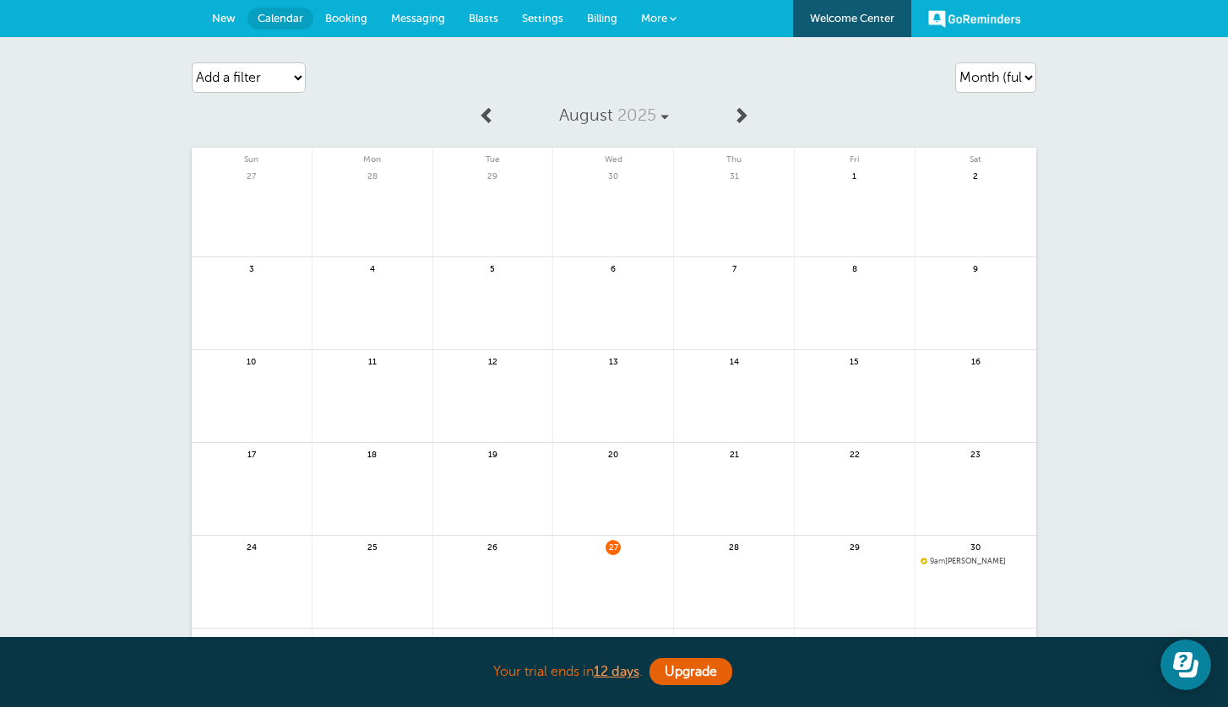
click at [421, 19] on span "Messaging" at bounding box center [418, 18] width 54 height 13
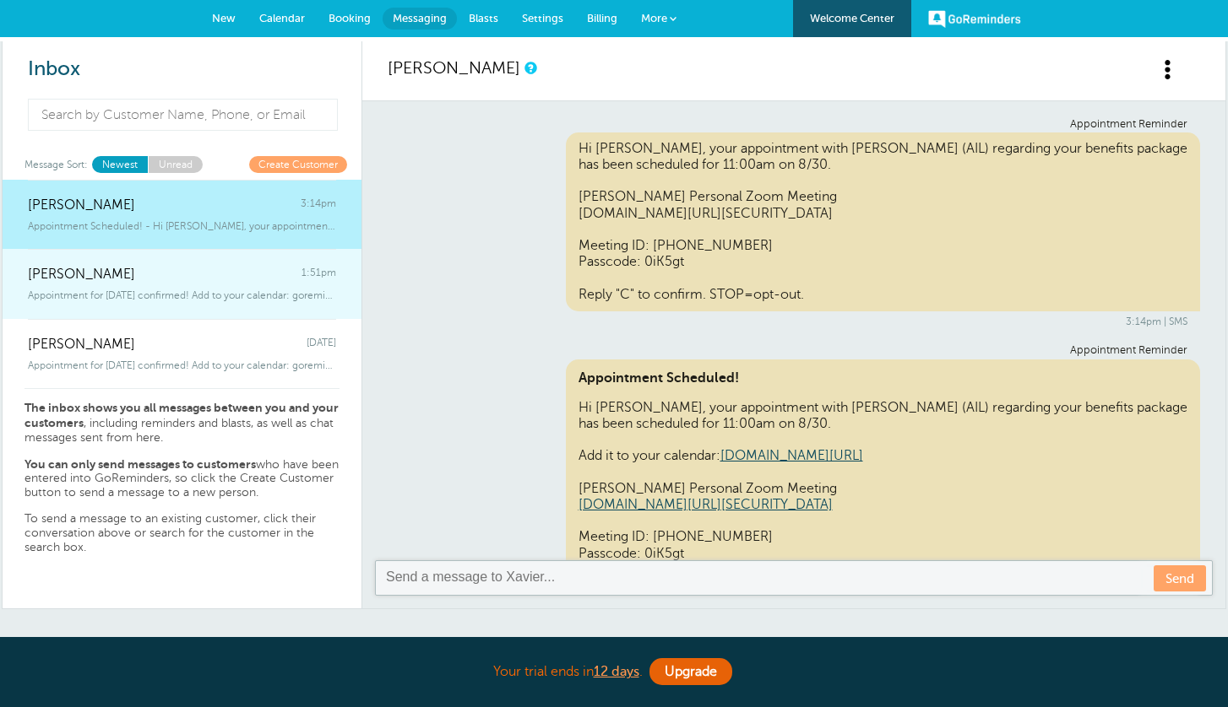
click at [257, 274] on div "[PERSON_NAME] 1:51pm" at bounding box center [182, 266] width 308 height 34
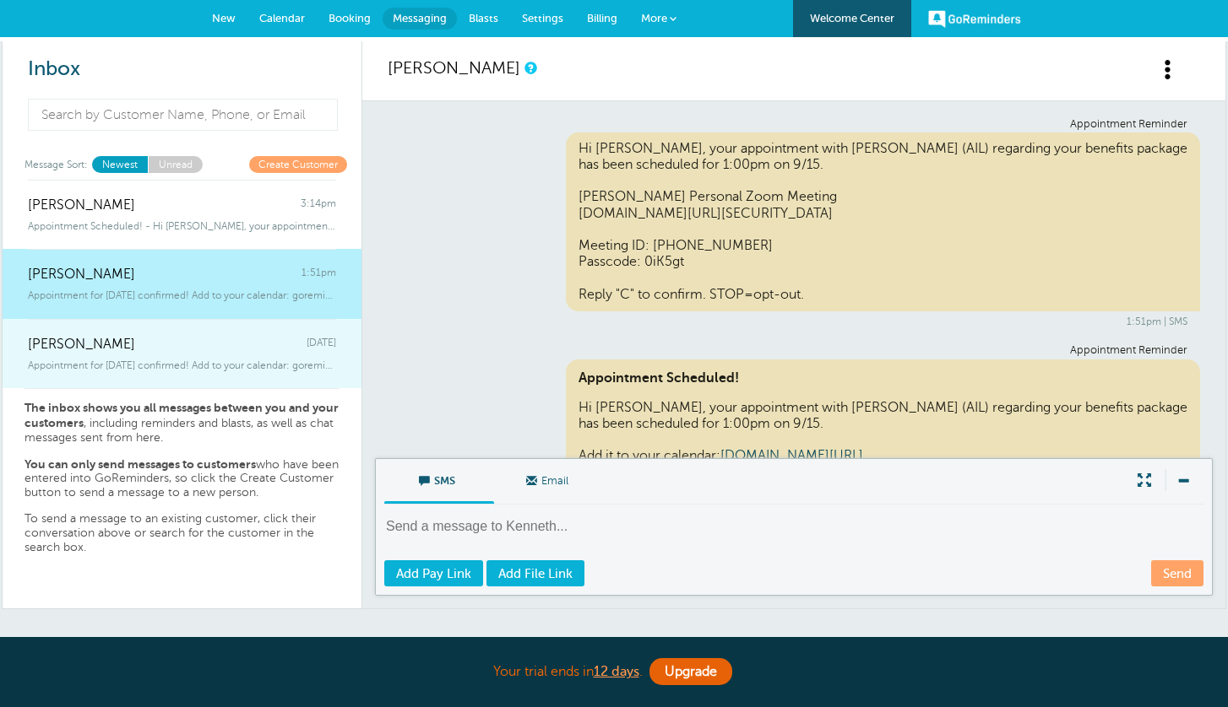
scroll to position [427, 0]
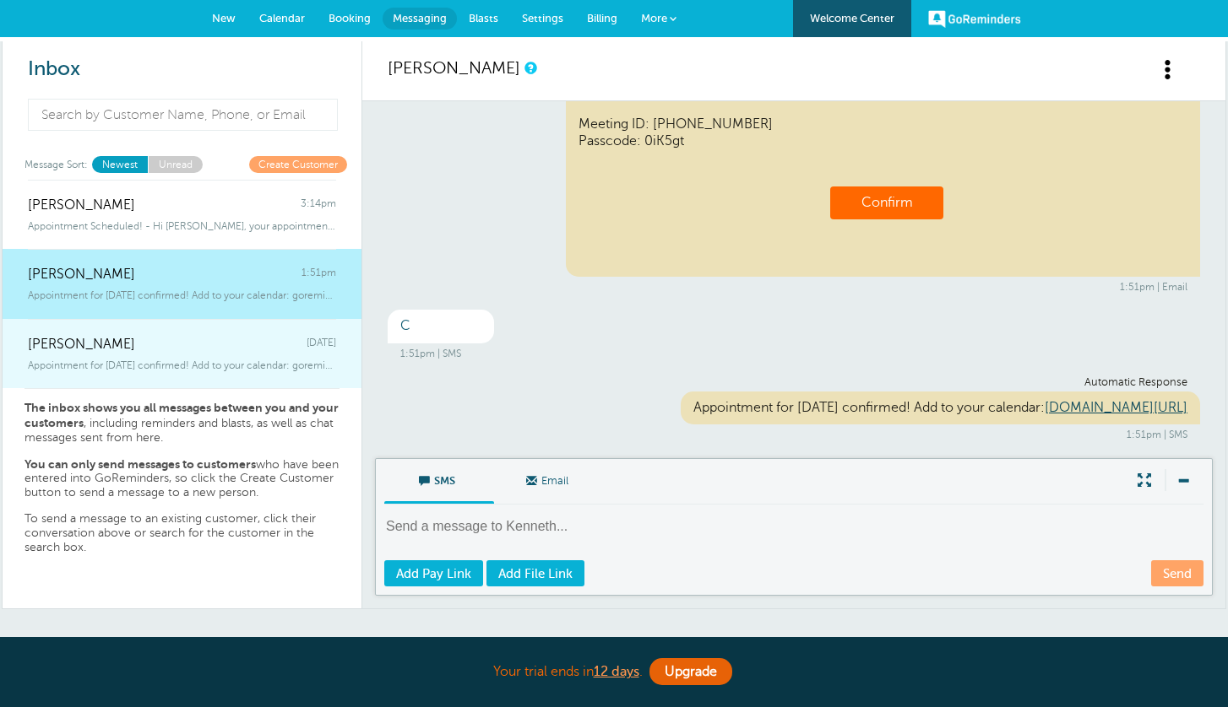
click at [273, 354] on div "Appointment for [DATE] confirmed! Add to your calendar: goreminders" at bounding box center [182, 362] width 308 height 19
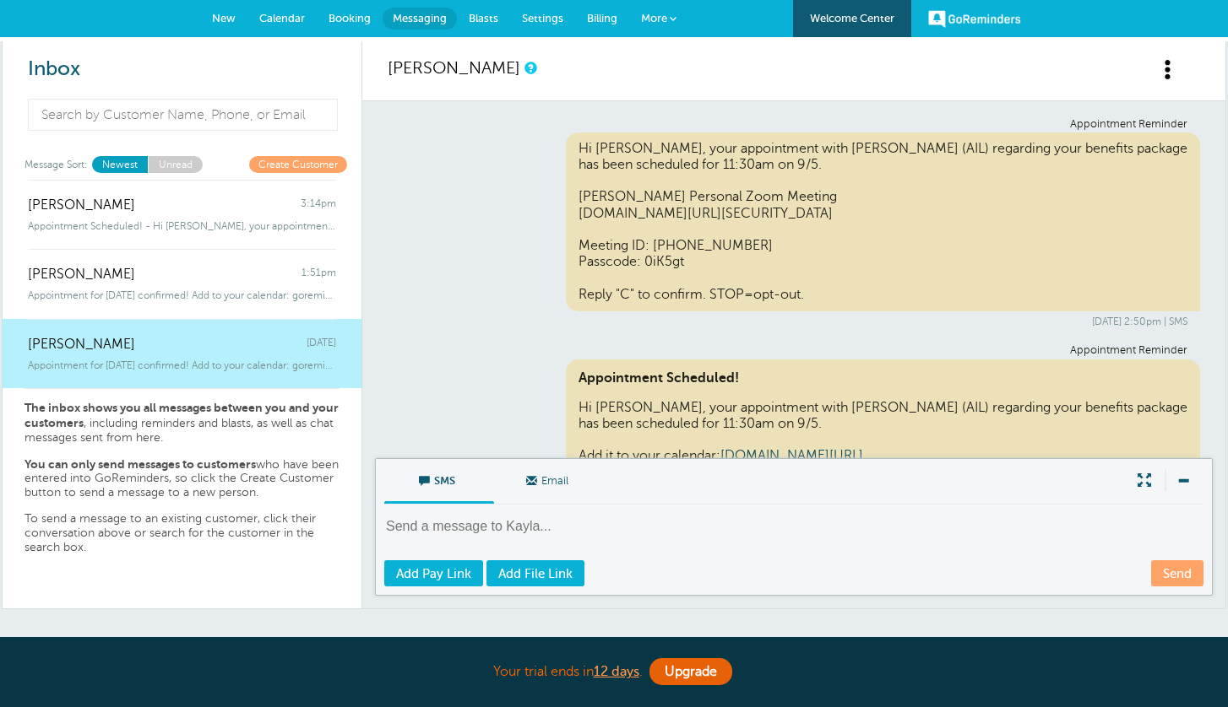
scroll to position [411, 0]
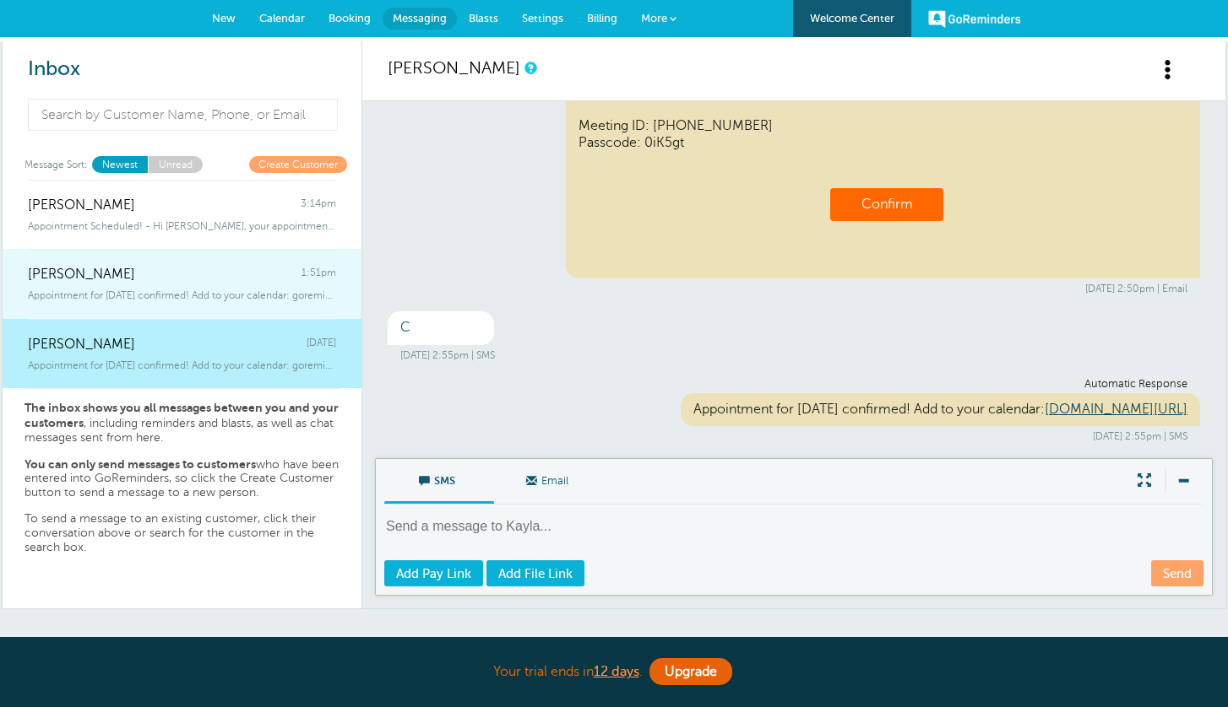
click at [259, 288] on div "Appointment for Monday, Sep. 15 confirmed! Add to your calendar: goreminder" at bounding box center [182, 292] width 308 height 19
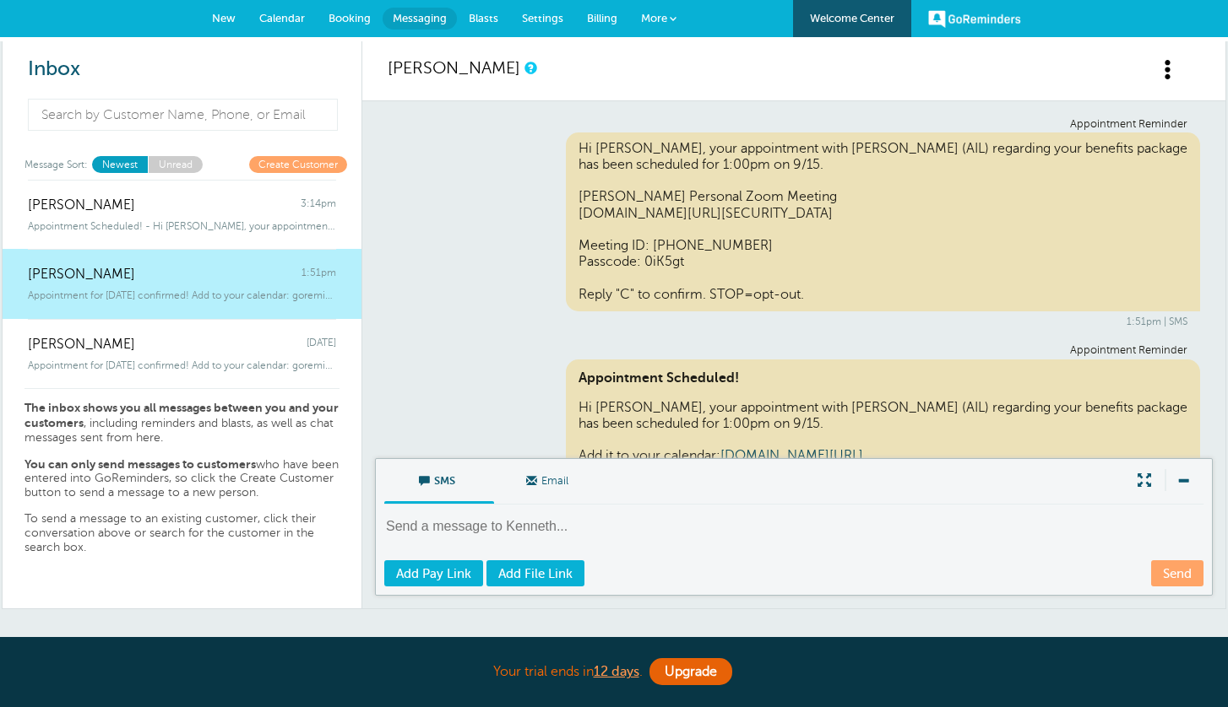
scroll to position [427, 0]
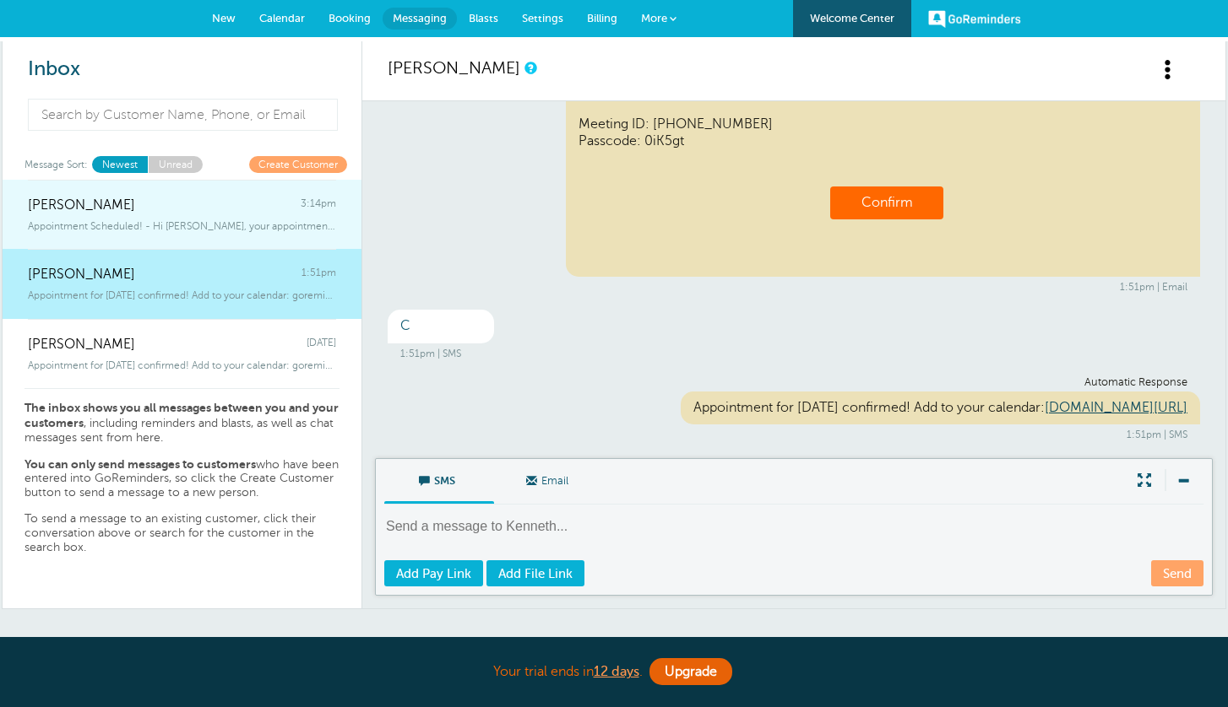
click at [255, 217] on div "Appointment Scheduled! - Hi Xavier, your appointment with Adrian Salas (AIL) re…" at bounding box center [182, 223] width 308 height 19
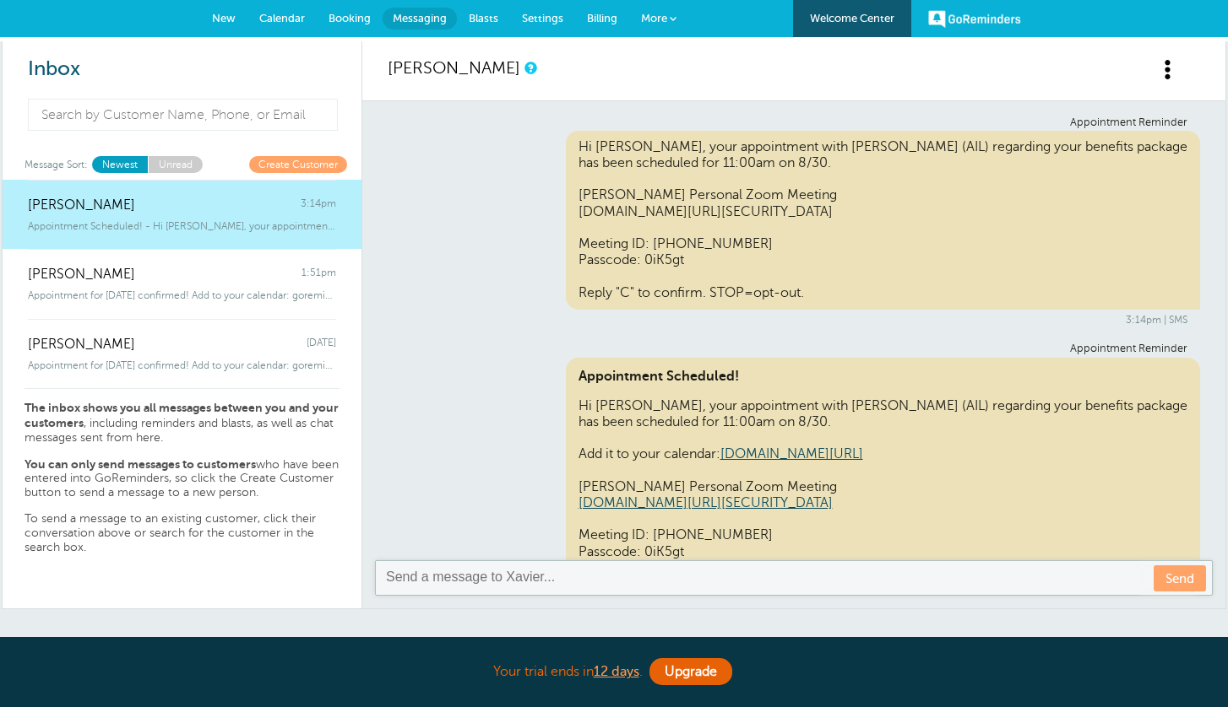
scroll to position [0, 0]
click at [286, 17] on span "Calendar" at bounding box center [282, 18] width 46 height 13
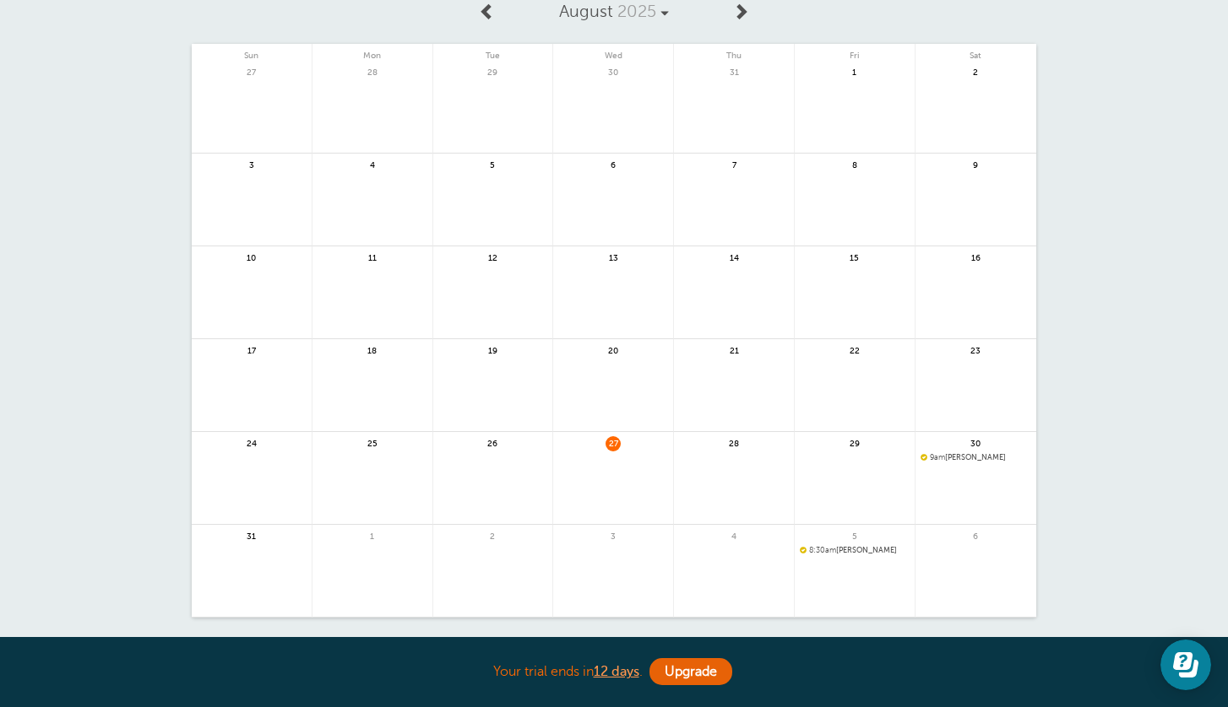
scroll to position [153, 0]
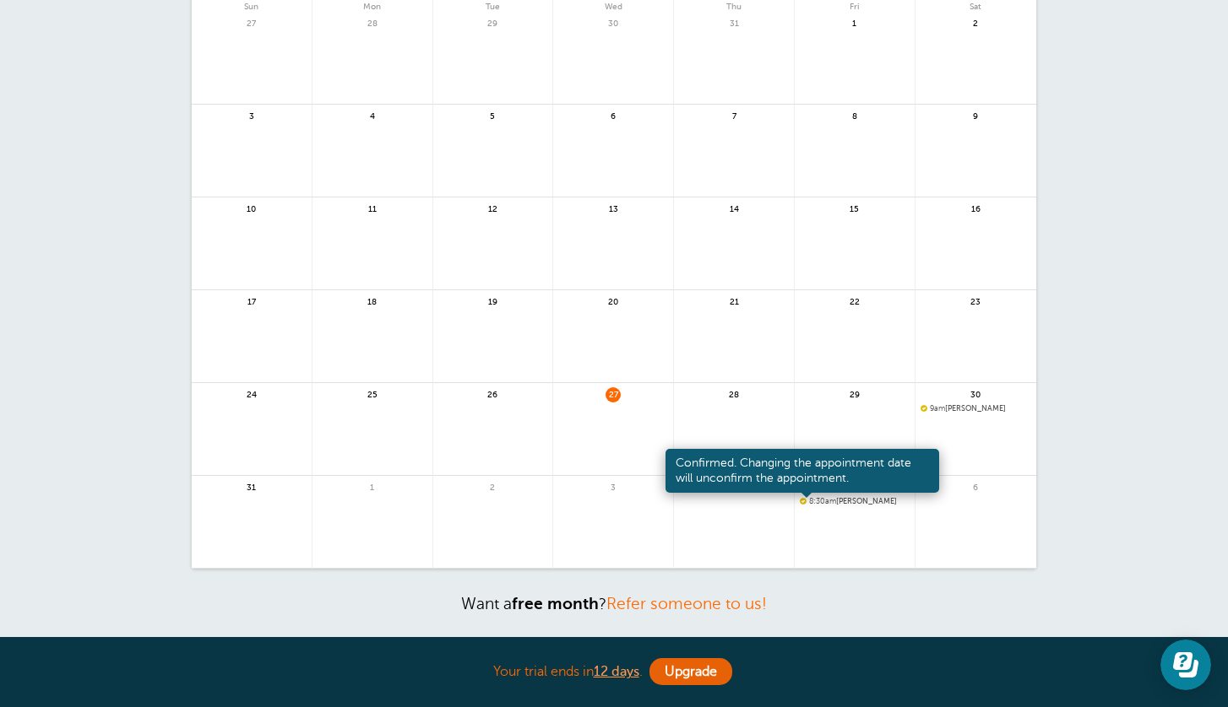
click at [800, 500] on span at bounding box center [803, 501] width 7 height 7
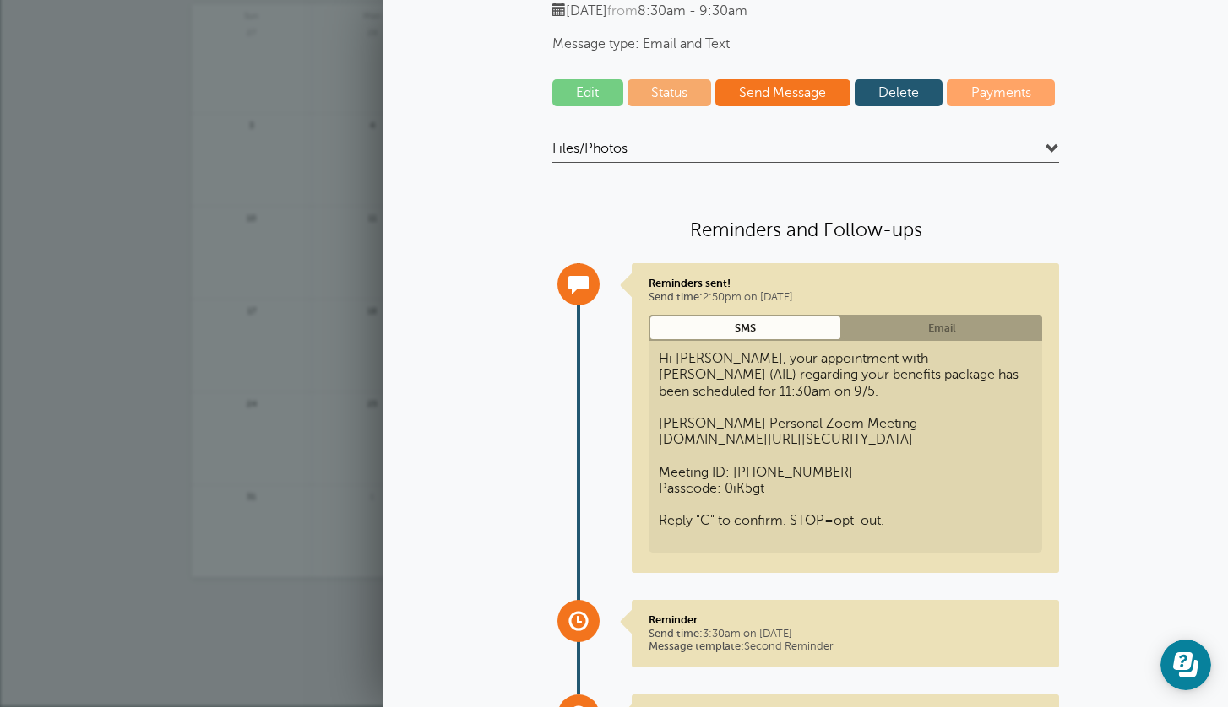
scroll to position [0, 0]
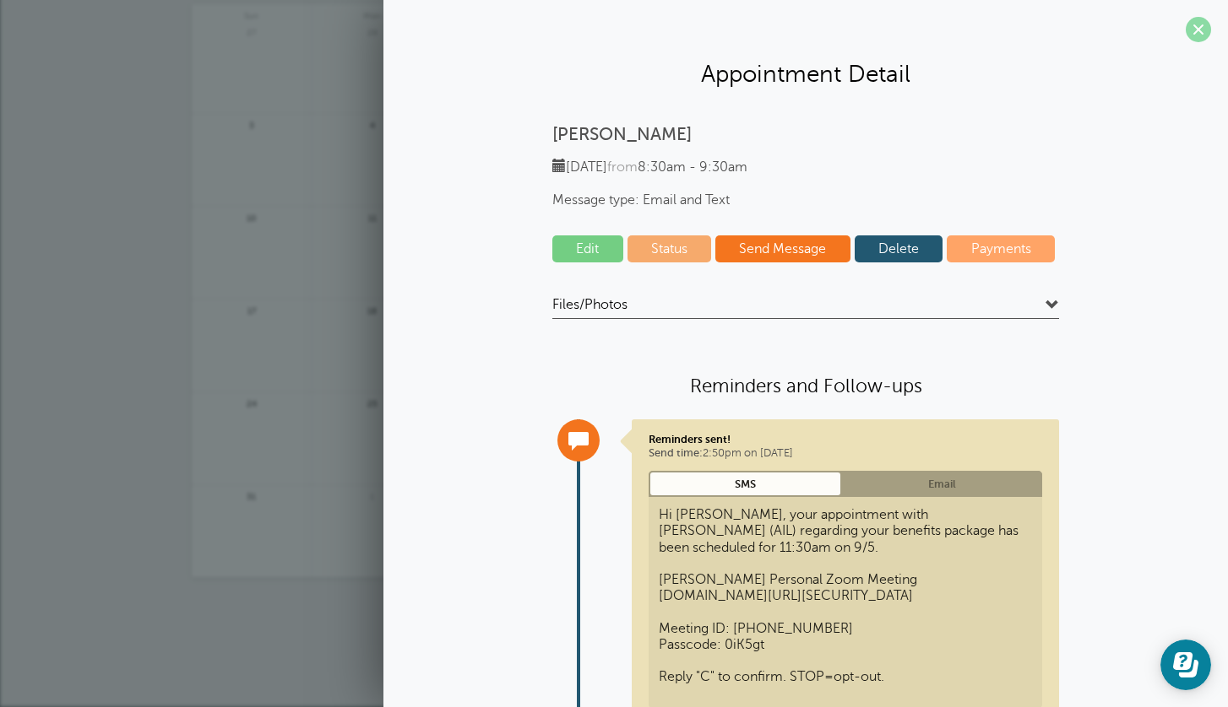
click at [1185, 31] on span at bounding box center [1197, 29] width 25 height 25
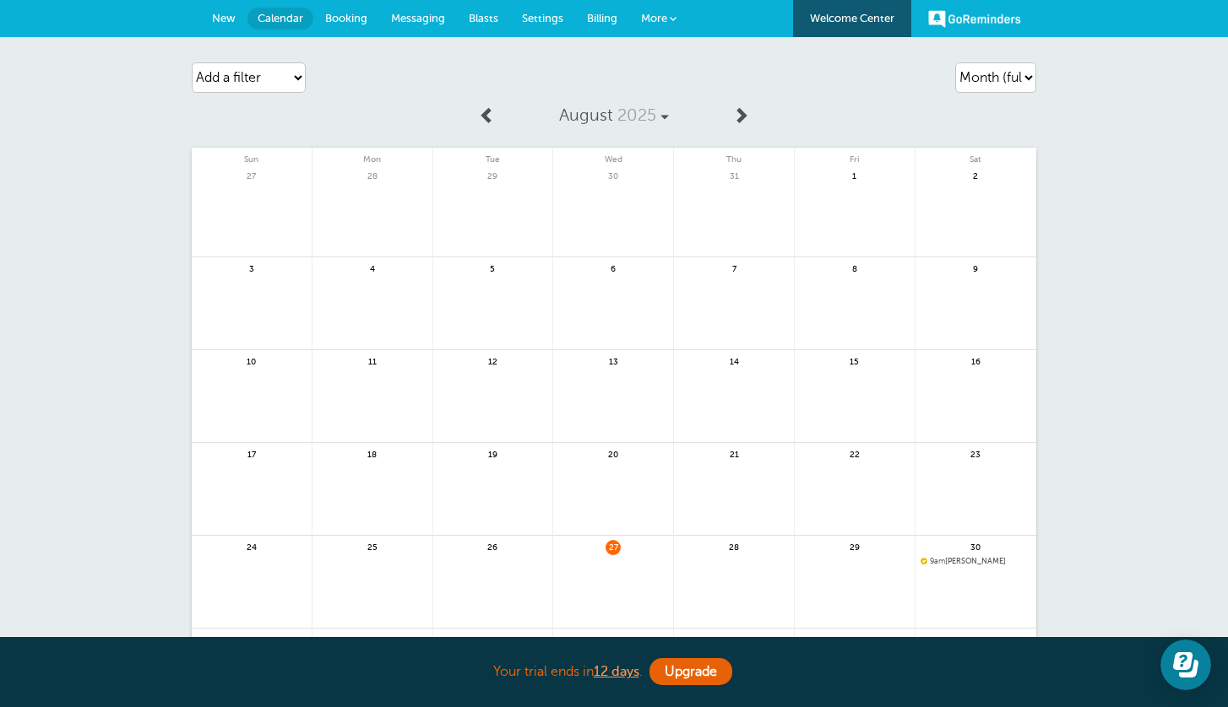
click at [550, 17] on span "Settings" at bounding box center [542, 18] width 41 height 13
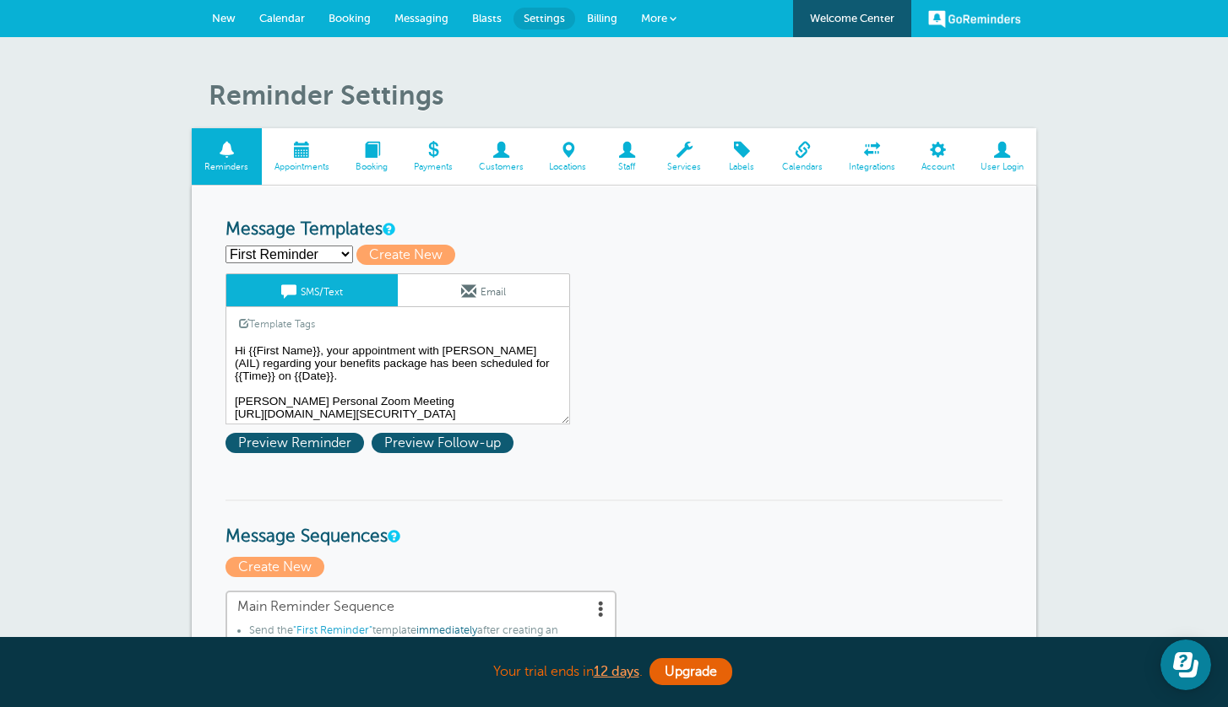
click at [431, 18] on span "Messaging" at bounding box center [421, 18] width 54 height 13
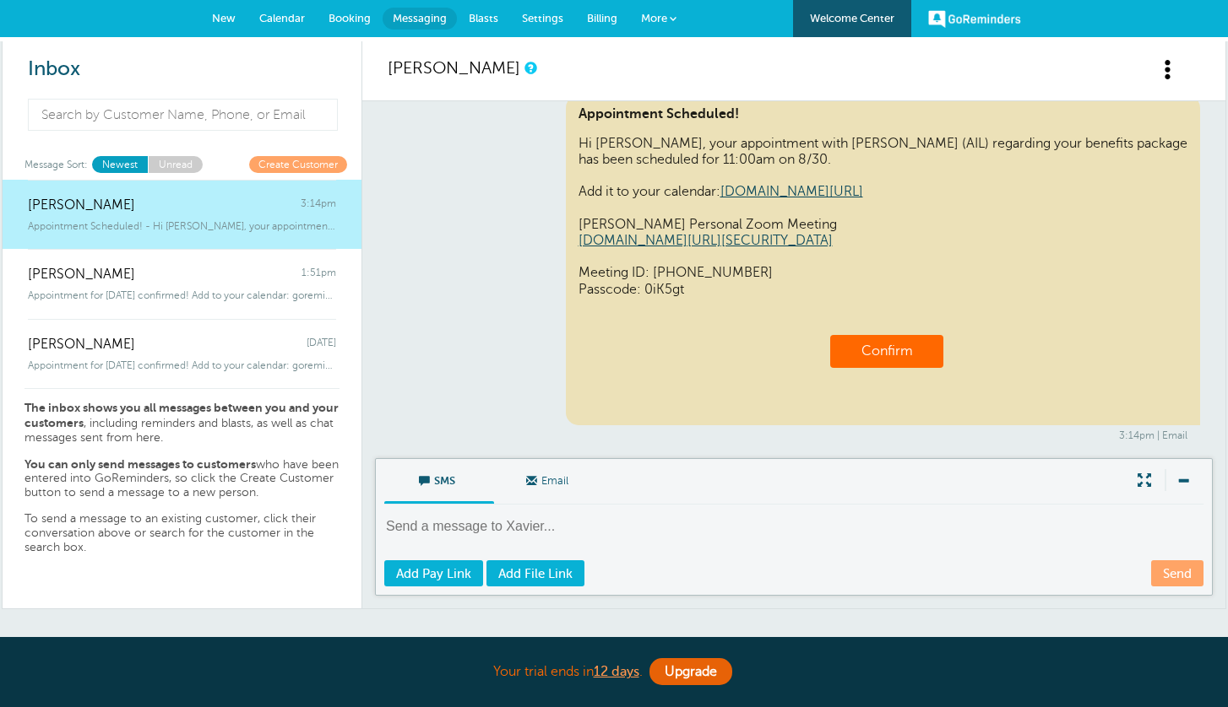
scroll to position [25, 0]
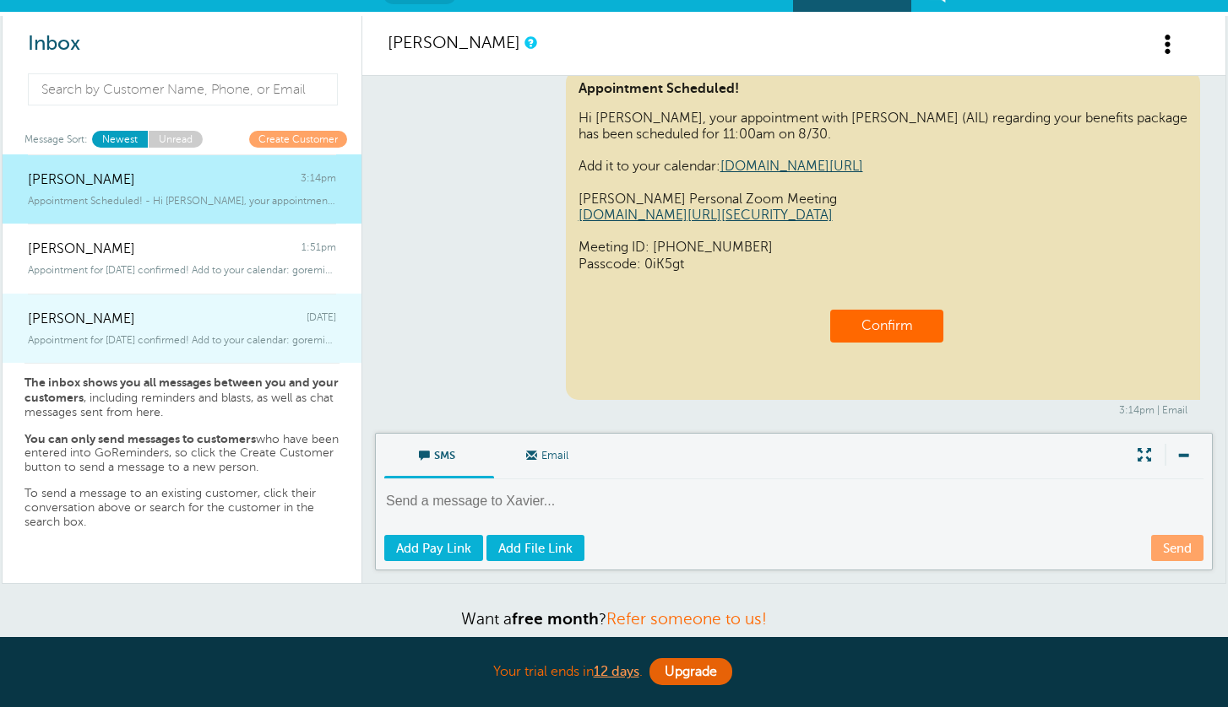
click at [202, 328] on div "Appointment for Friday, Sep. 5 confirmed! Add to your calendar: goreminders" at bounding box center [182, 337] width 308 height 19
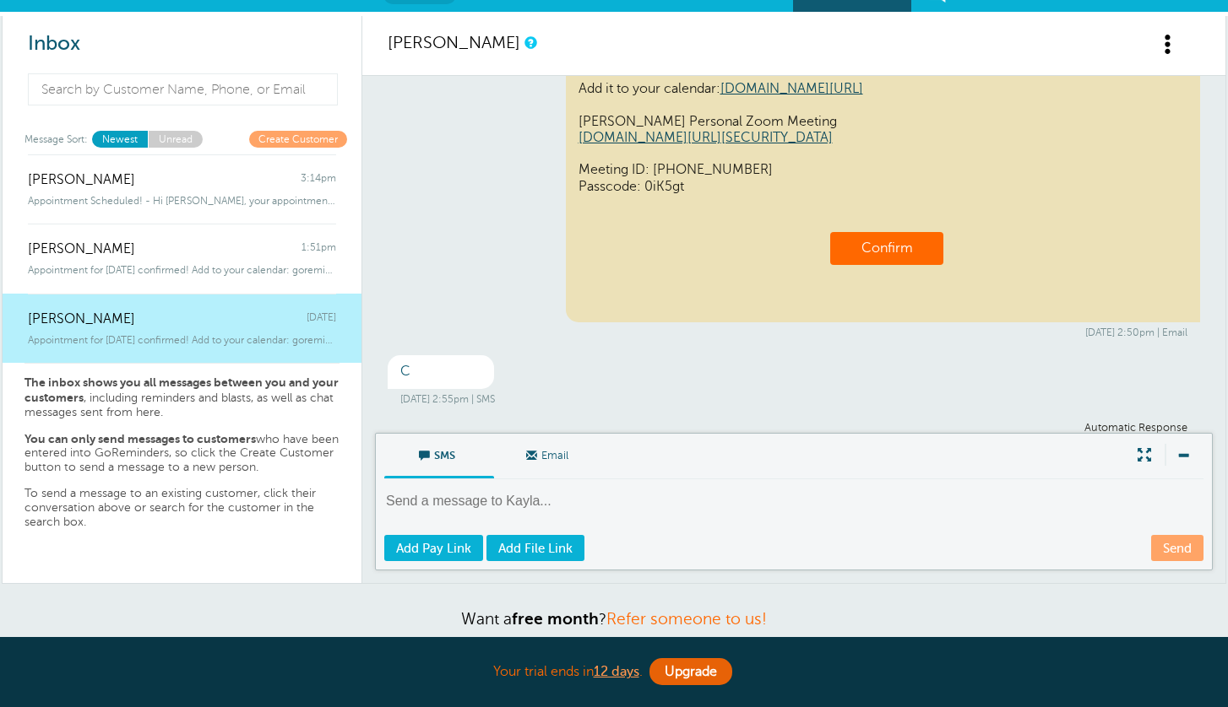
scroll to position [341, 0]
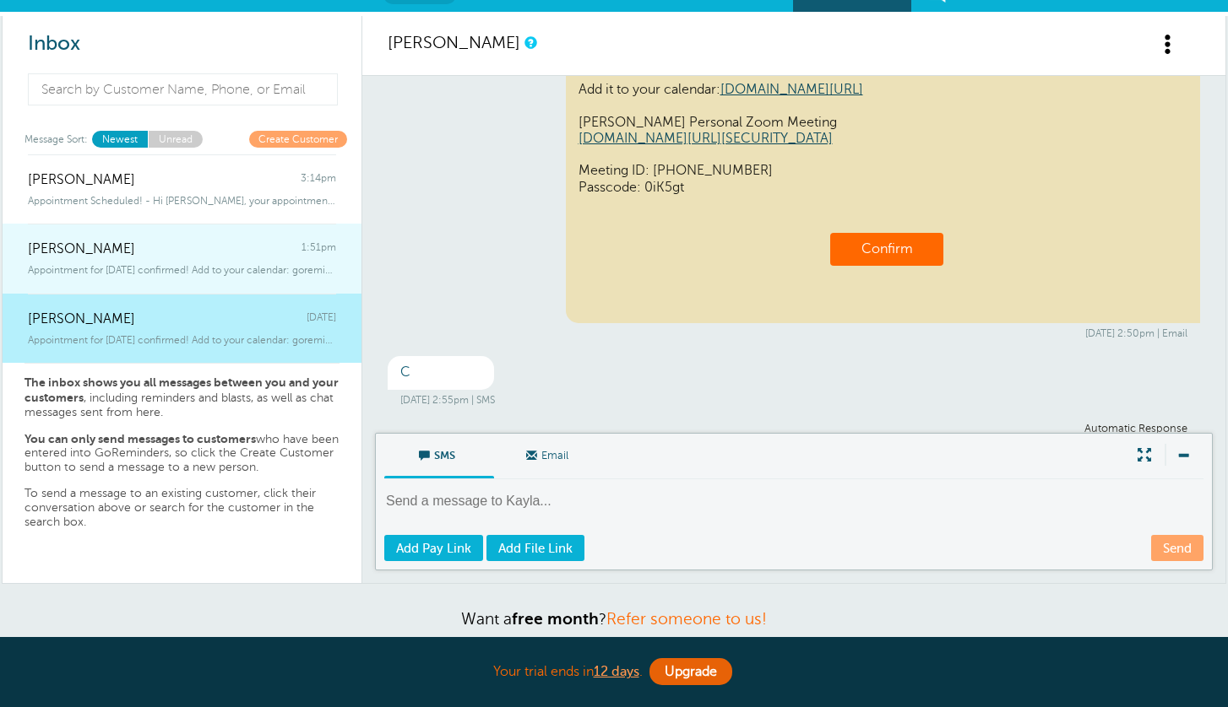
click at [212, 257] on div "Appointment for Monday, Sep. 15 confirmed! Add to your calendar: goreminder" at bounding box center [182, 266] width 308 height 19
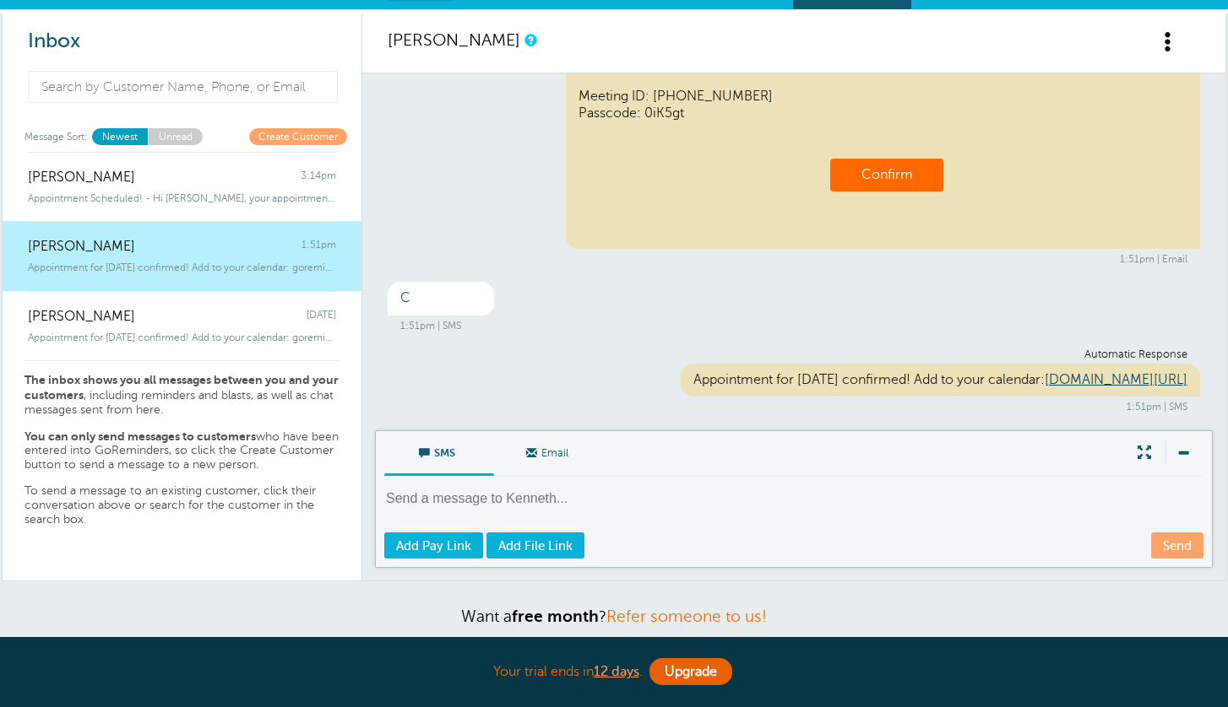
scroll to position [29, 0]
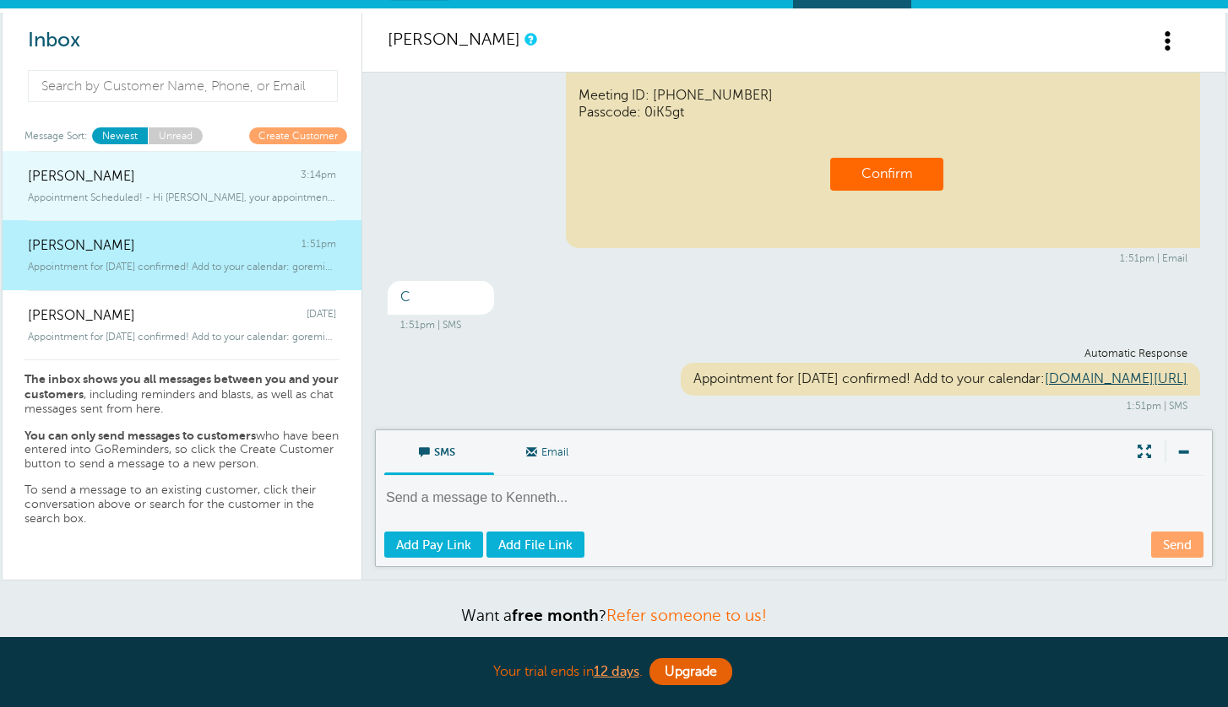
click at [271, 201] on span "Appointment Scheduled! - Hi Xavier, your appointment with Adrian Salas (AIL) re…" at bounding box center [182, 198] width 308 height 12
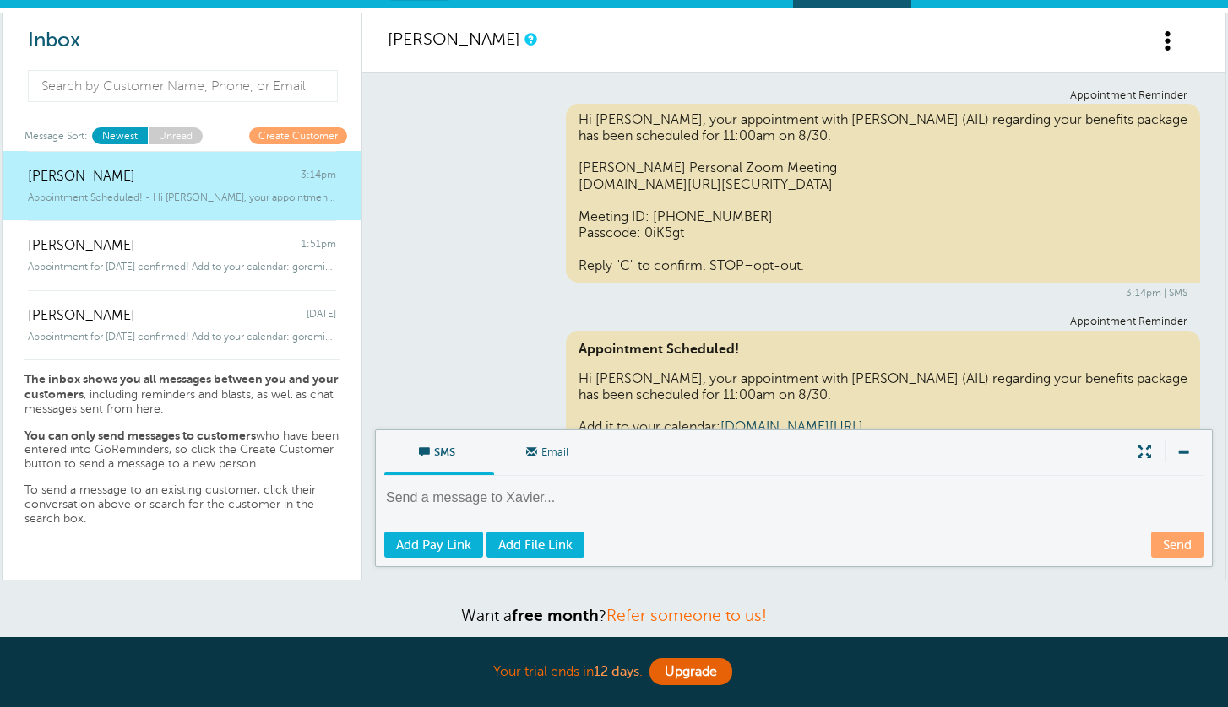
scroll to position [264, 0]
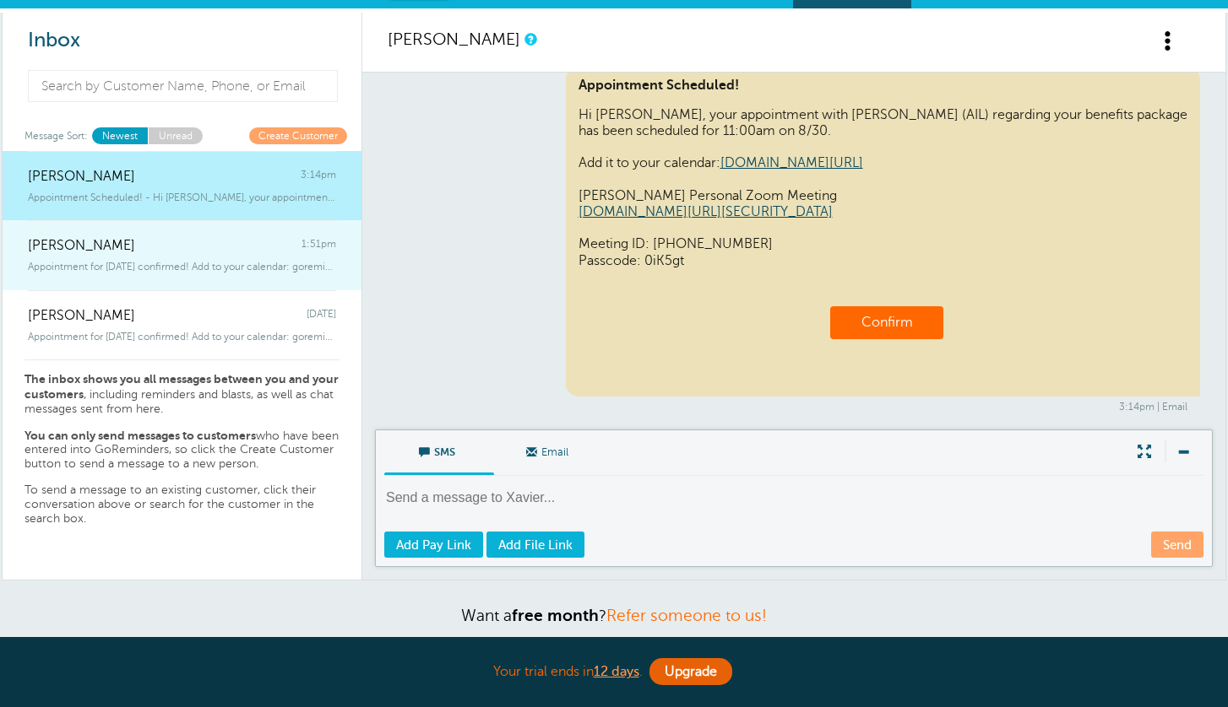
click at [138, 250] on div "Kenneth E Hoyne 1:51pm" at bounding box center [182, 237] width 308 height 34
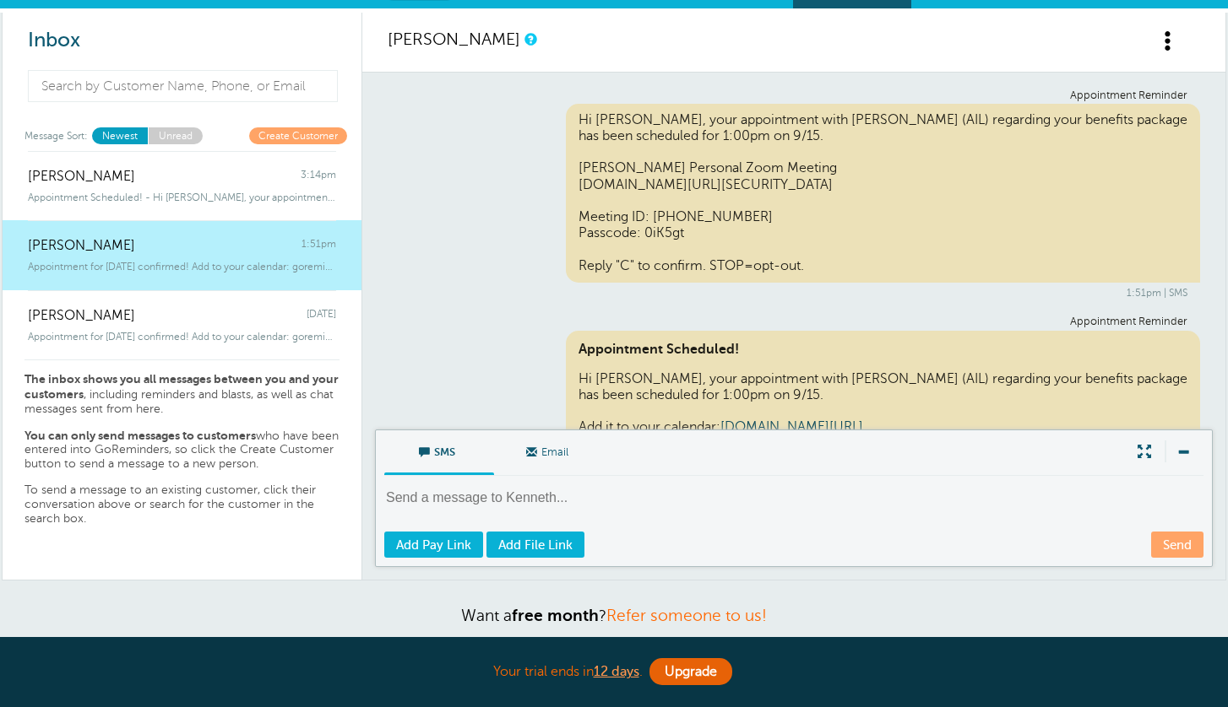
scroll to position [427, 0]
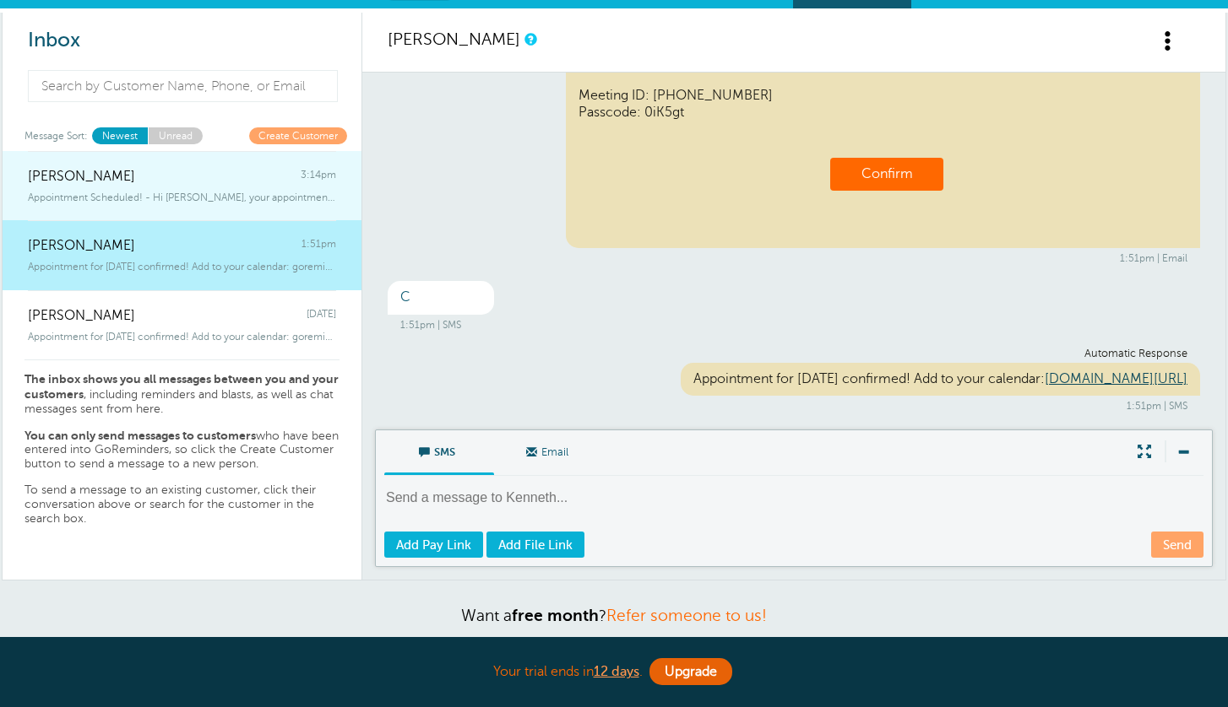
click at [162, 179] on div "Xavier Gates 3:14pm" at bounding box center [182, 168] width 308 height 34
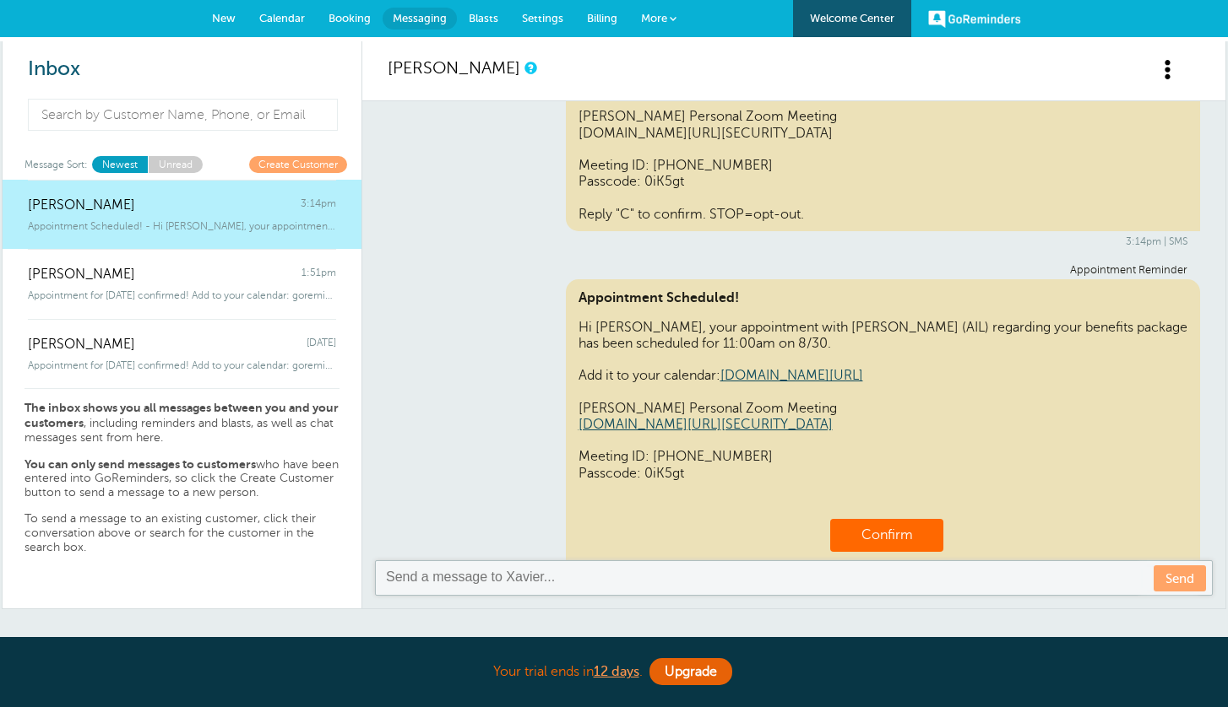
scroll to position [0, 0]
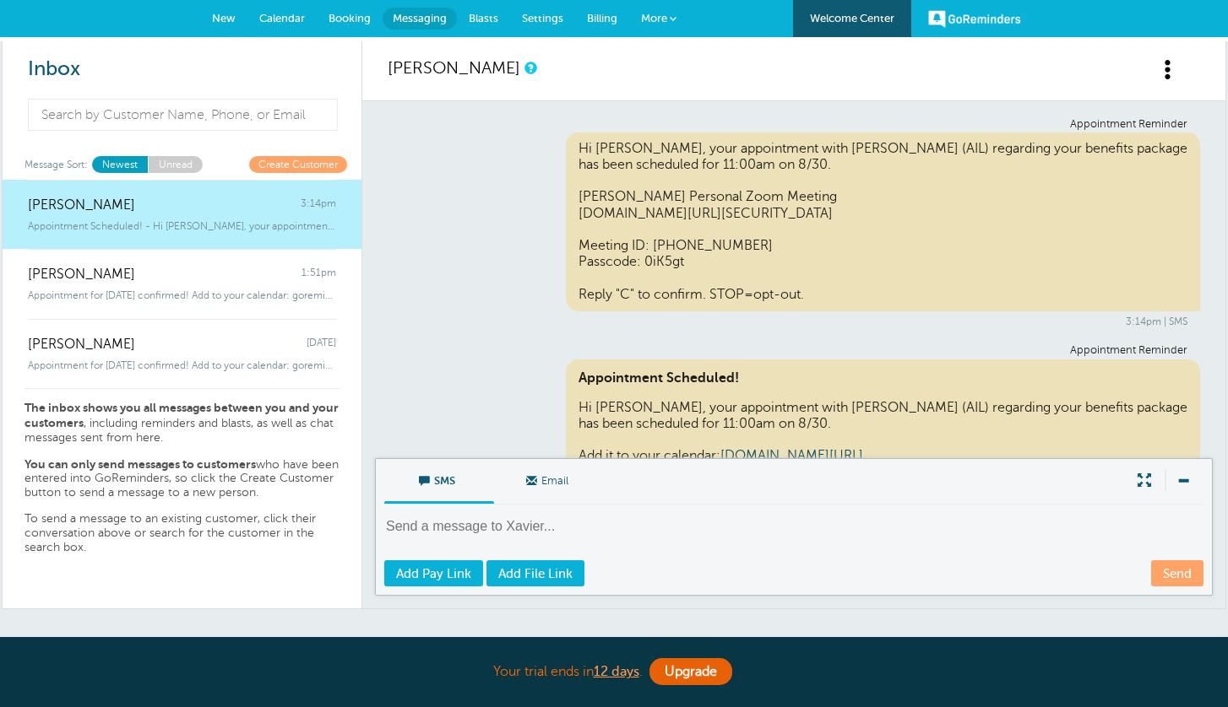
scroll to position [264, 0]
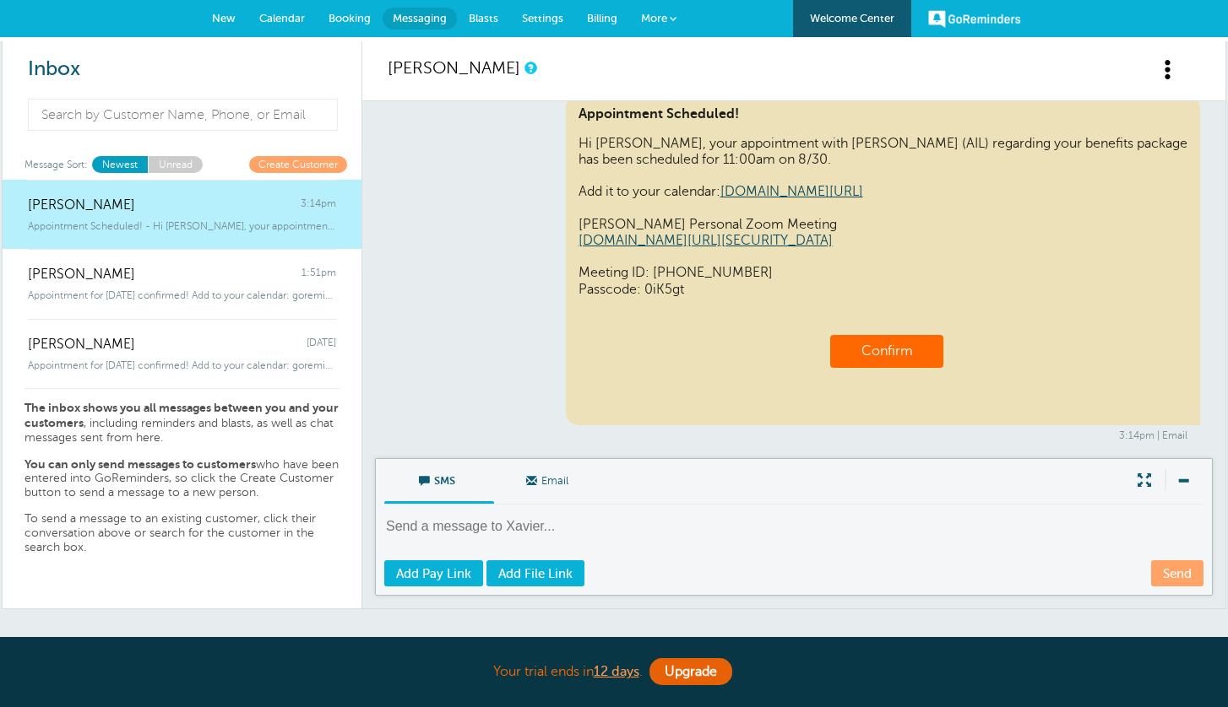
click at [231, 18] on span "New" at bounding box center [224, 18] width 24 height 13
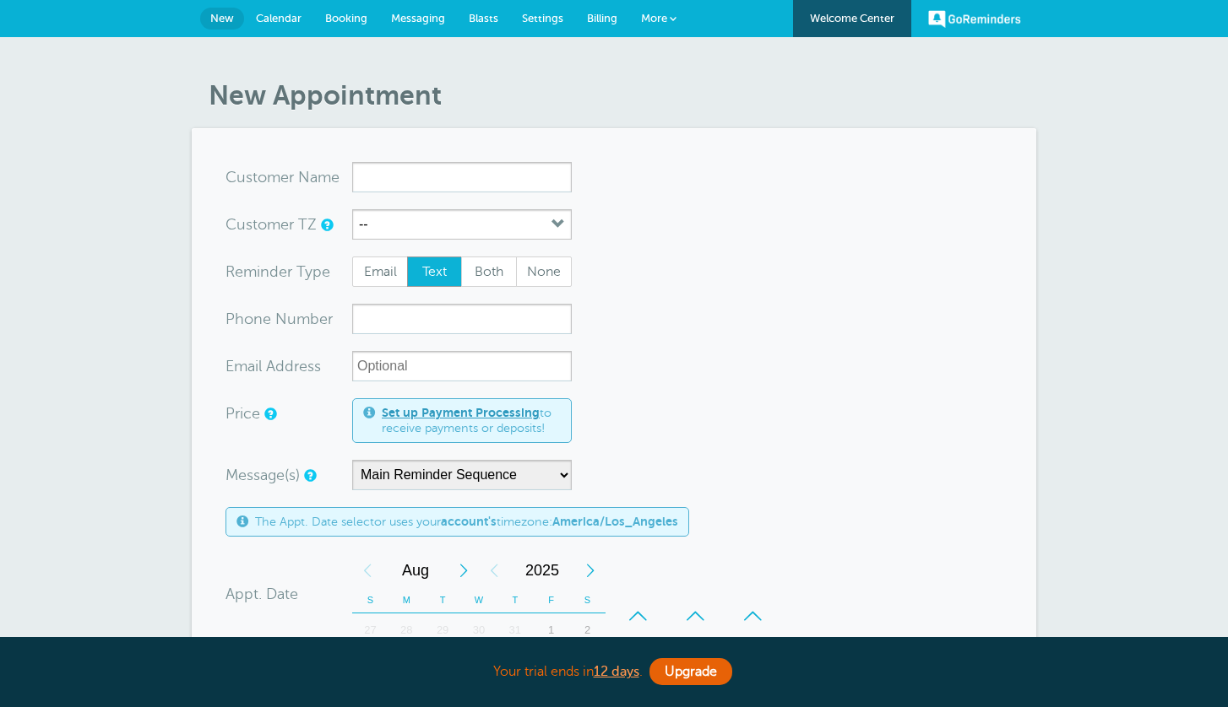
click at [270, 22] on span "Calendar" at bounding box center [279, 18] width 46 height 13
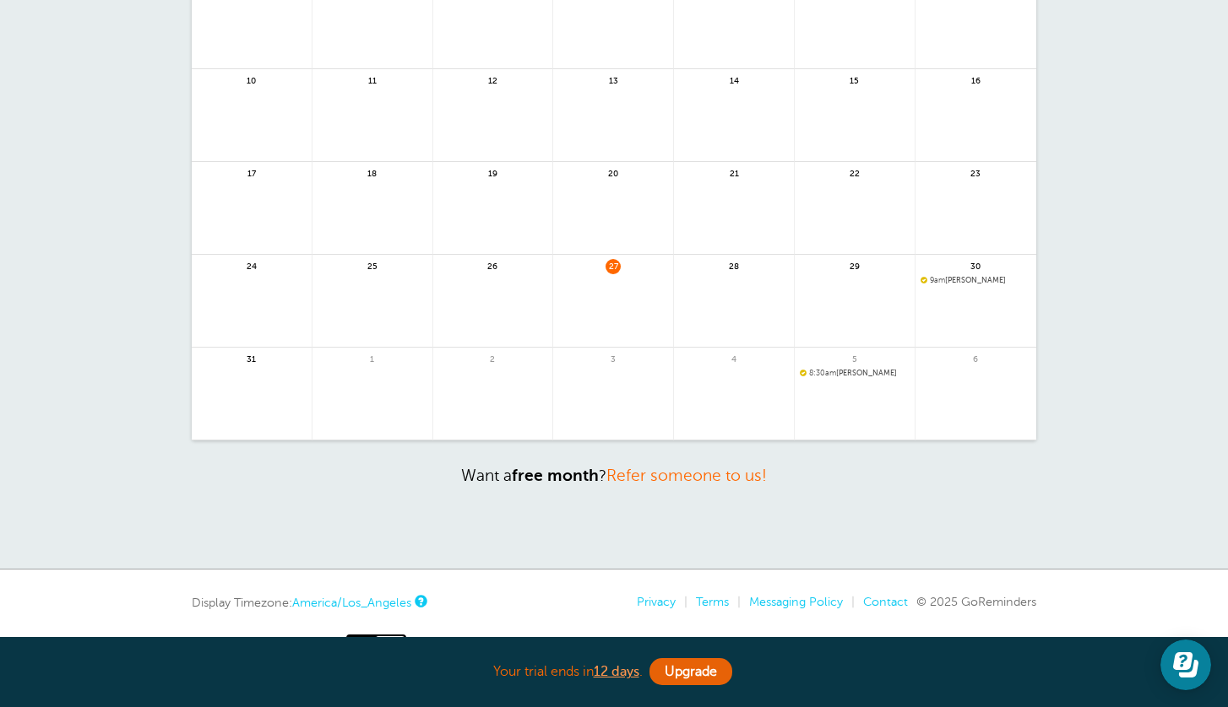
scroll to position [288, 0]
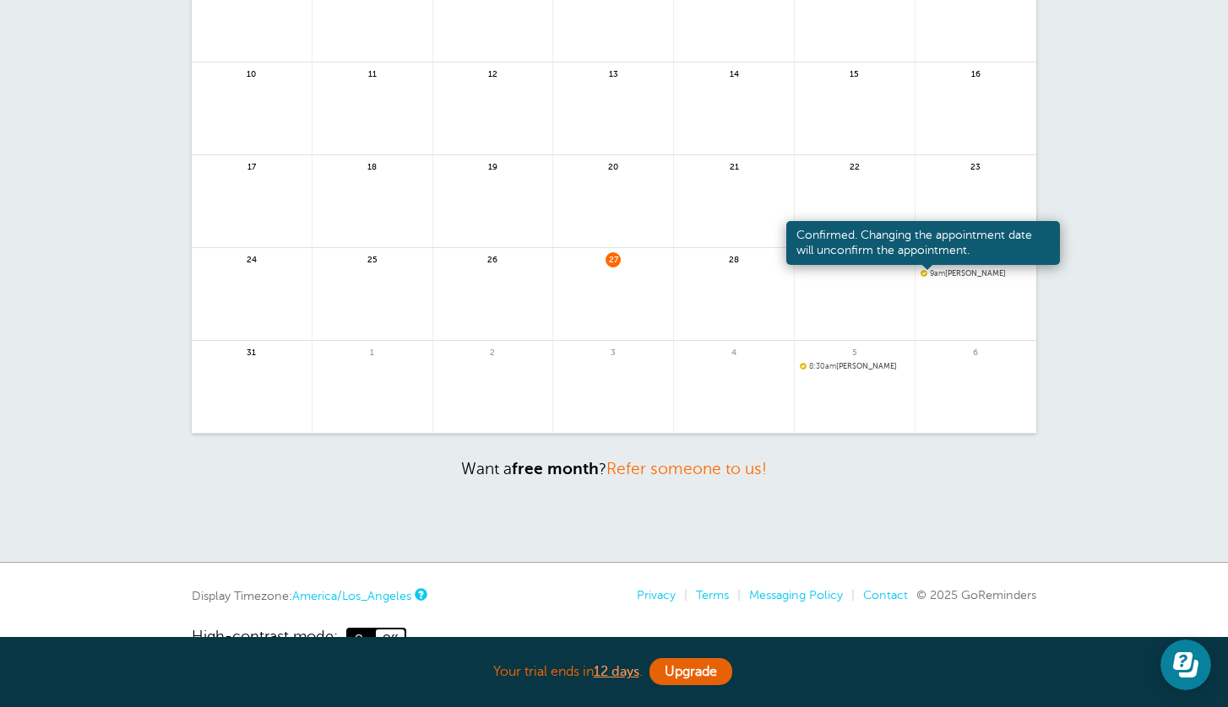
click at [925, 274] on span at bounding box center [923, 273] width 7 height 7
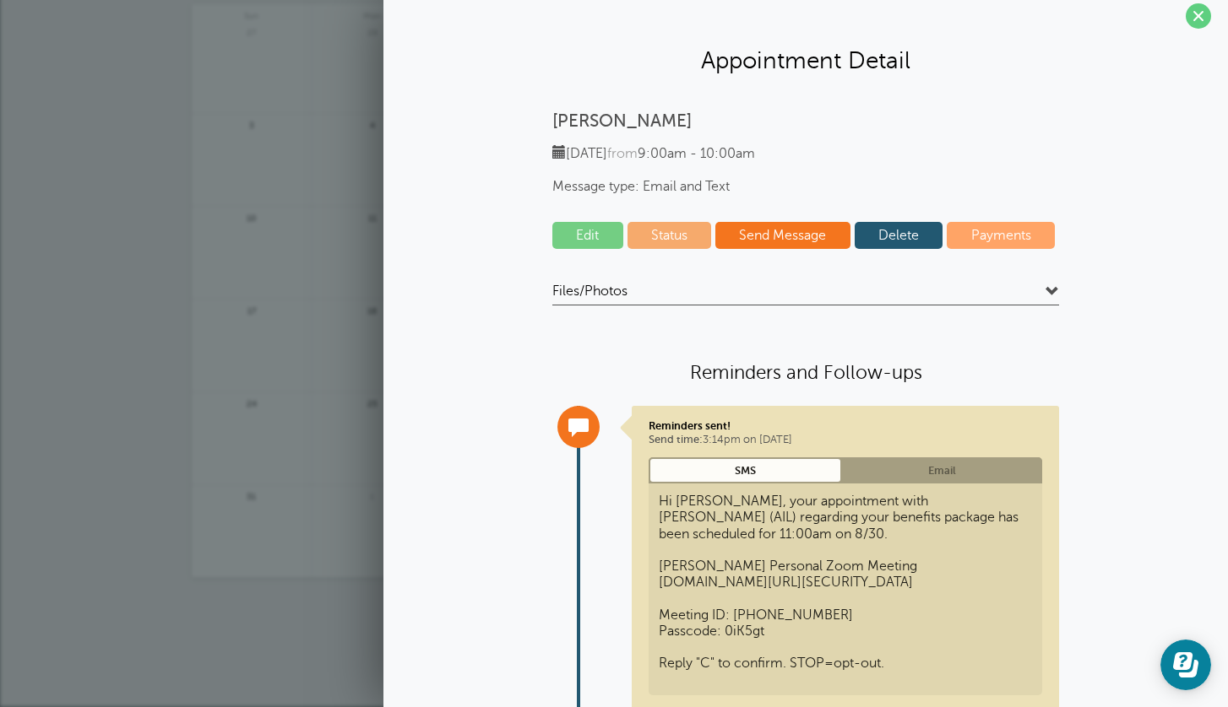
scroll to position [0, 0]
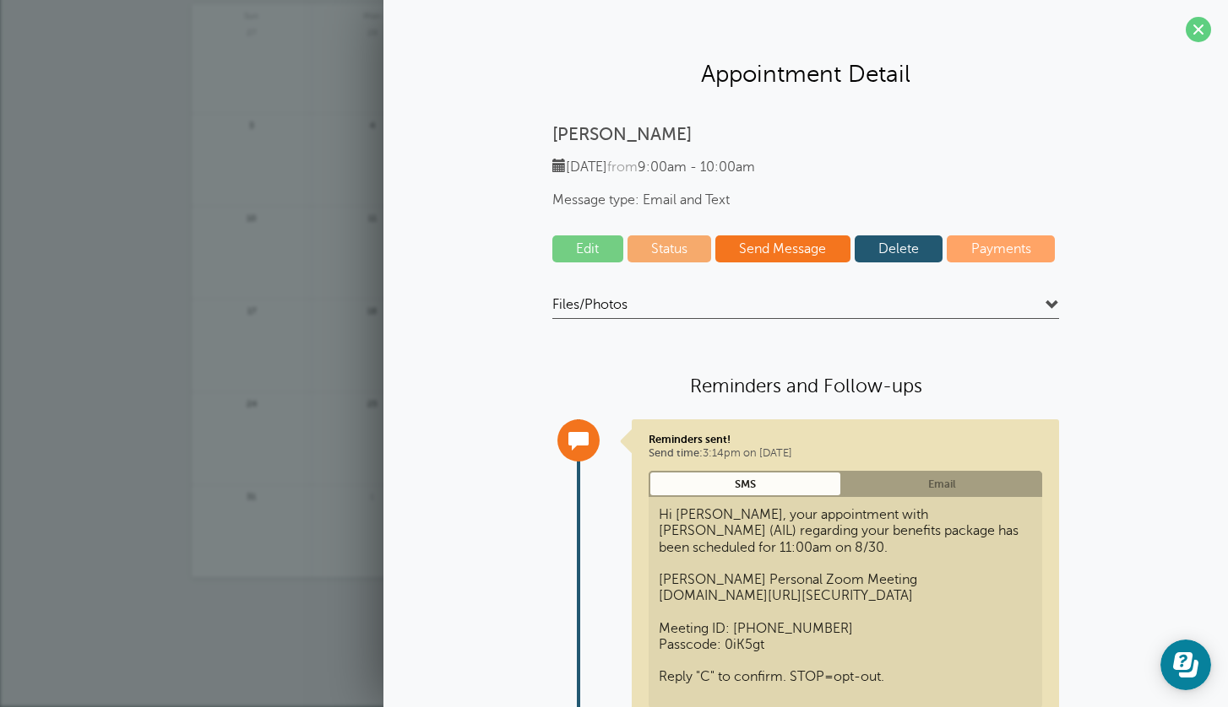
click at [1198, 26] on span at bounding box center [1197, 29] width 25 height 25
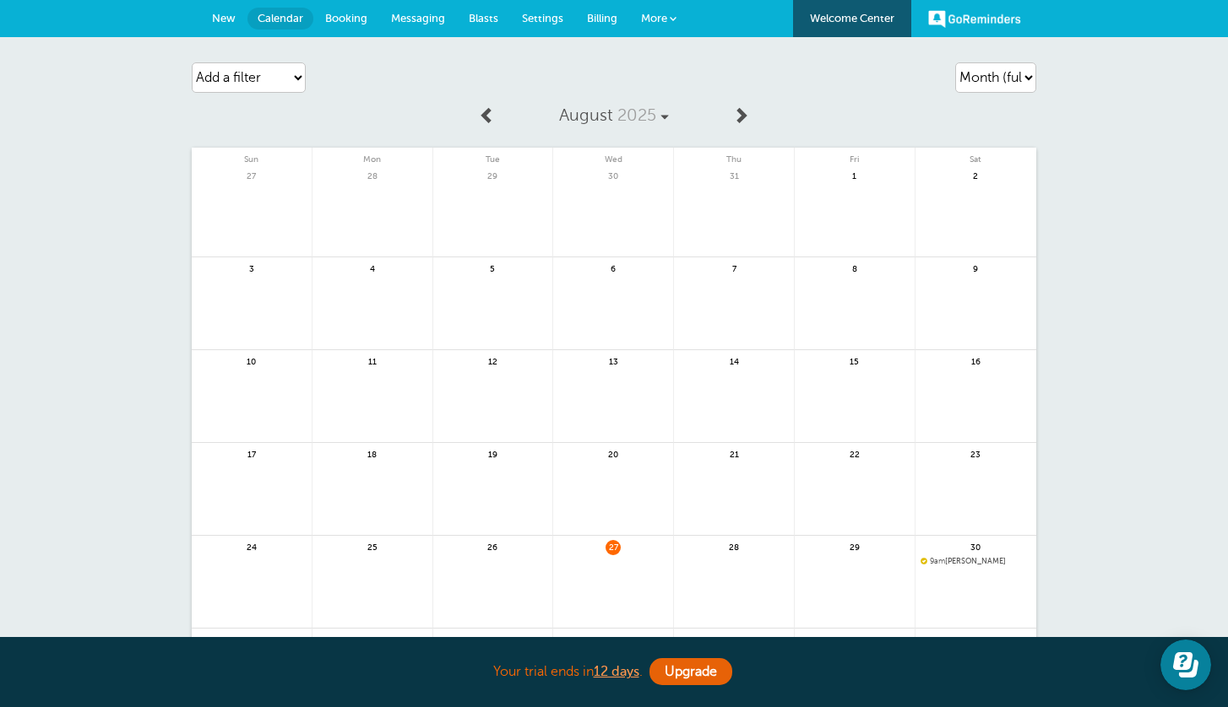
click at [429, 15] on span "Messaging" at bounding box center [418, 18] width 54 height 13
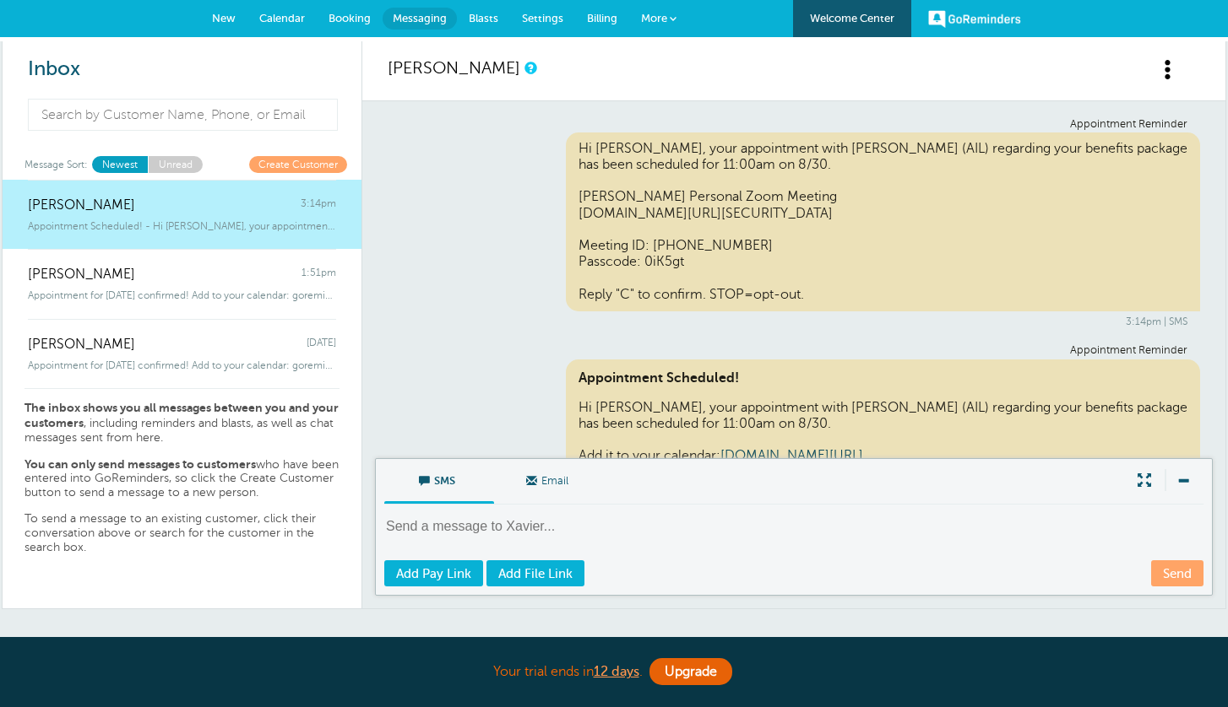
scroll to position [264, 0]
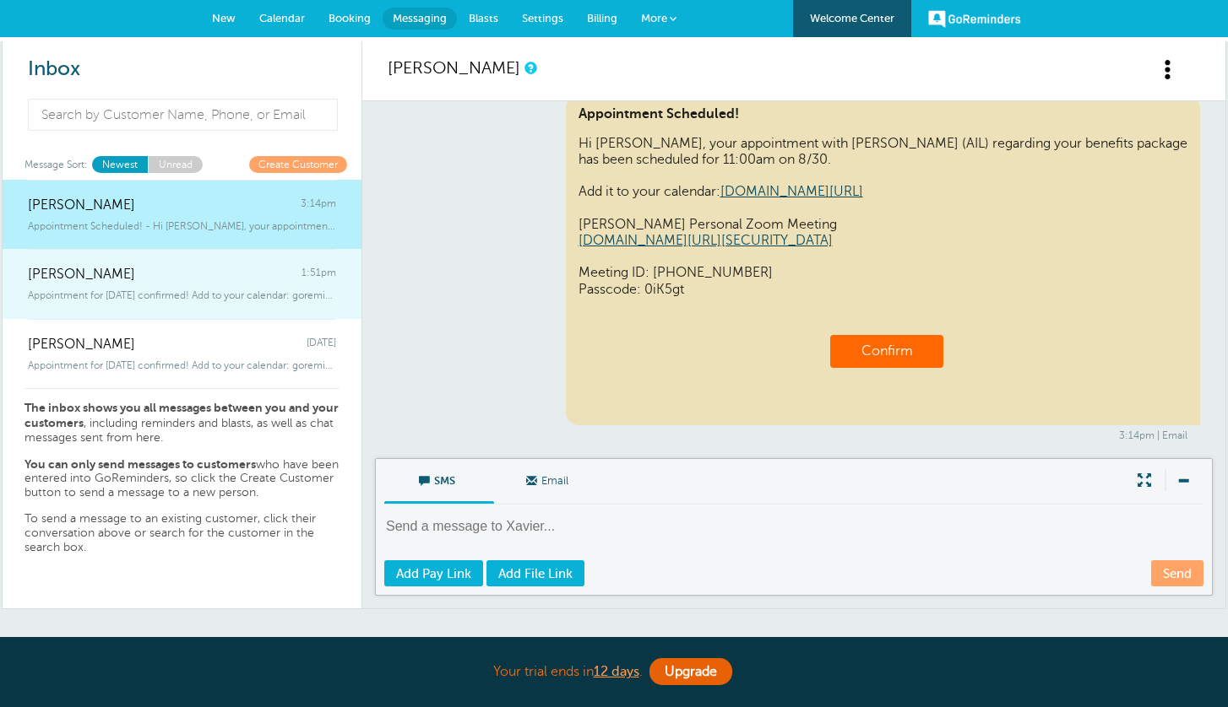
click at [234, 295] on span "Appointment for [DATE] confirmed! Add to your calendar: goreminder" at bounding box center [182, 296] width 308 height 12
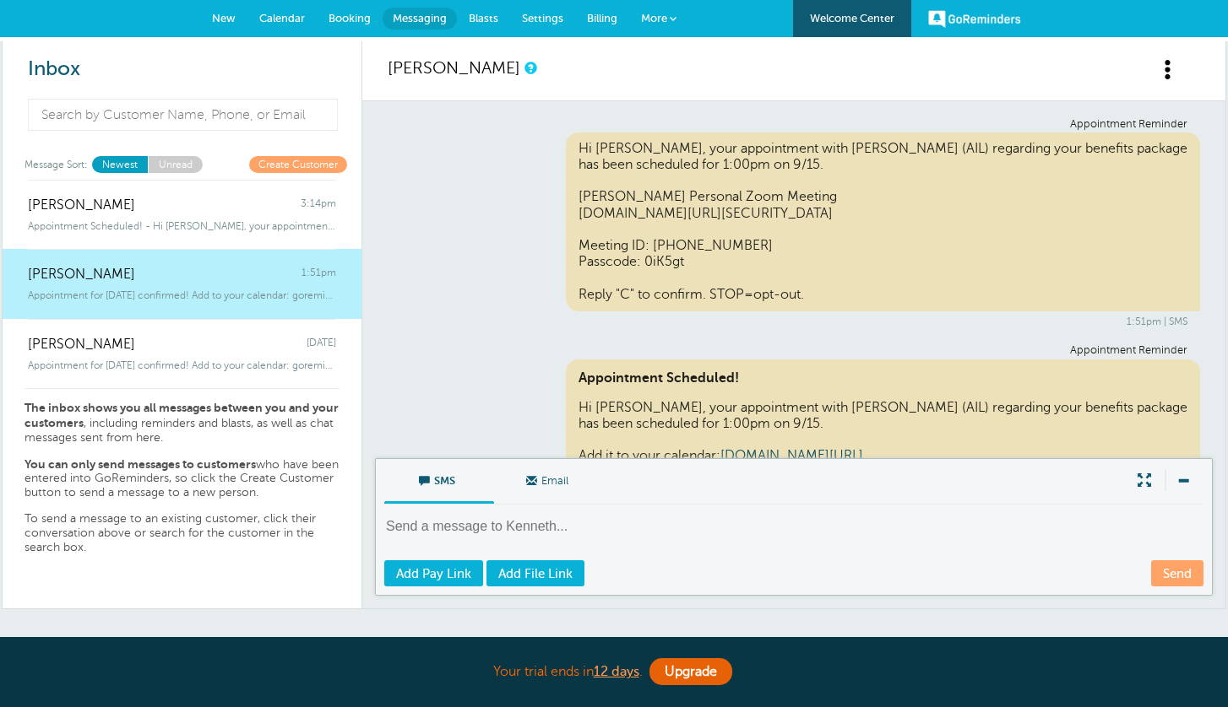
scroll to position [427, 0]
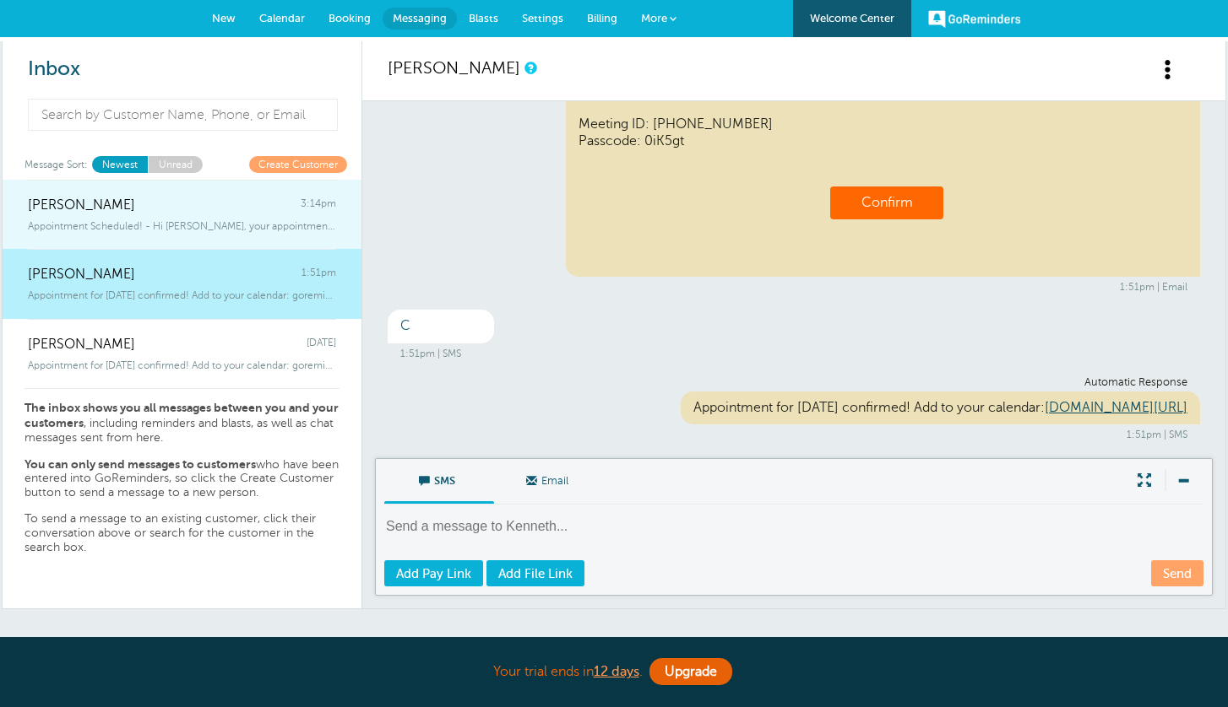
click at [239, 212] on div "[PERSON_NAME] 3:14pm" at bounding box center [182, 197] width 308 height 34
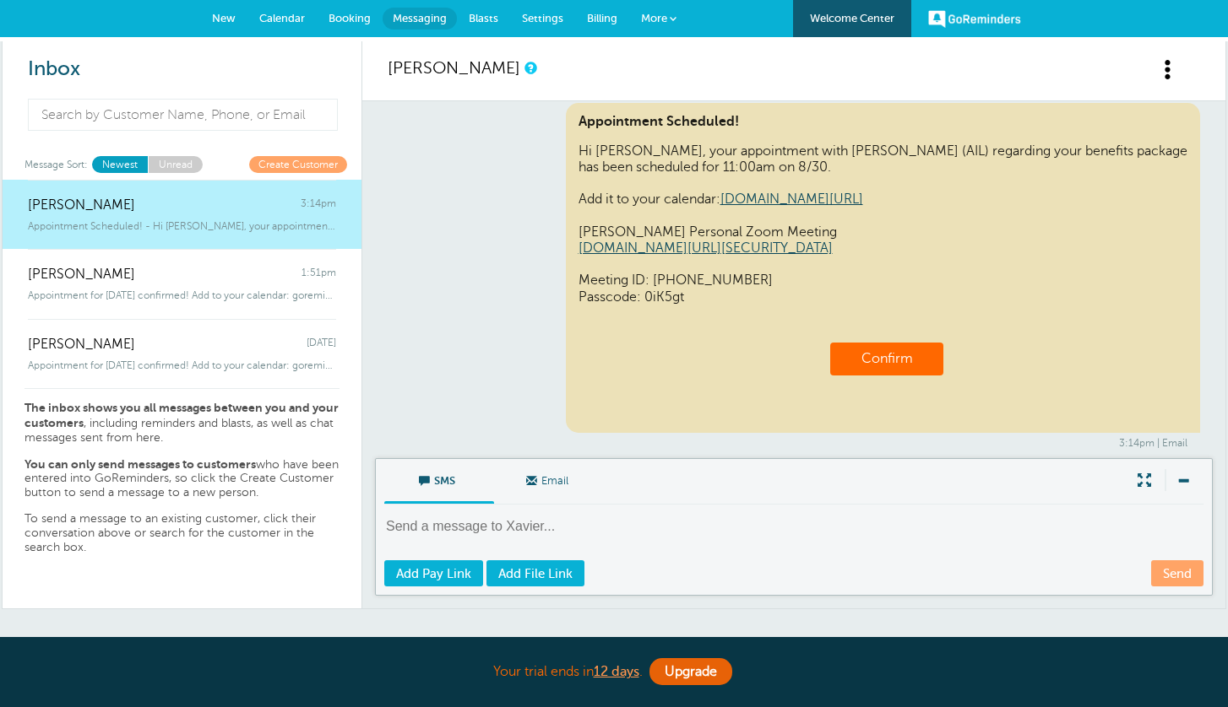
scroll to position [264, 0]
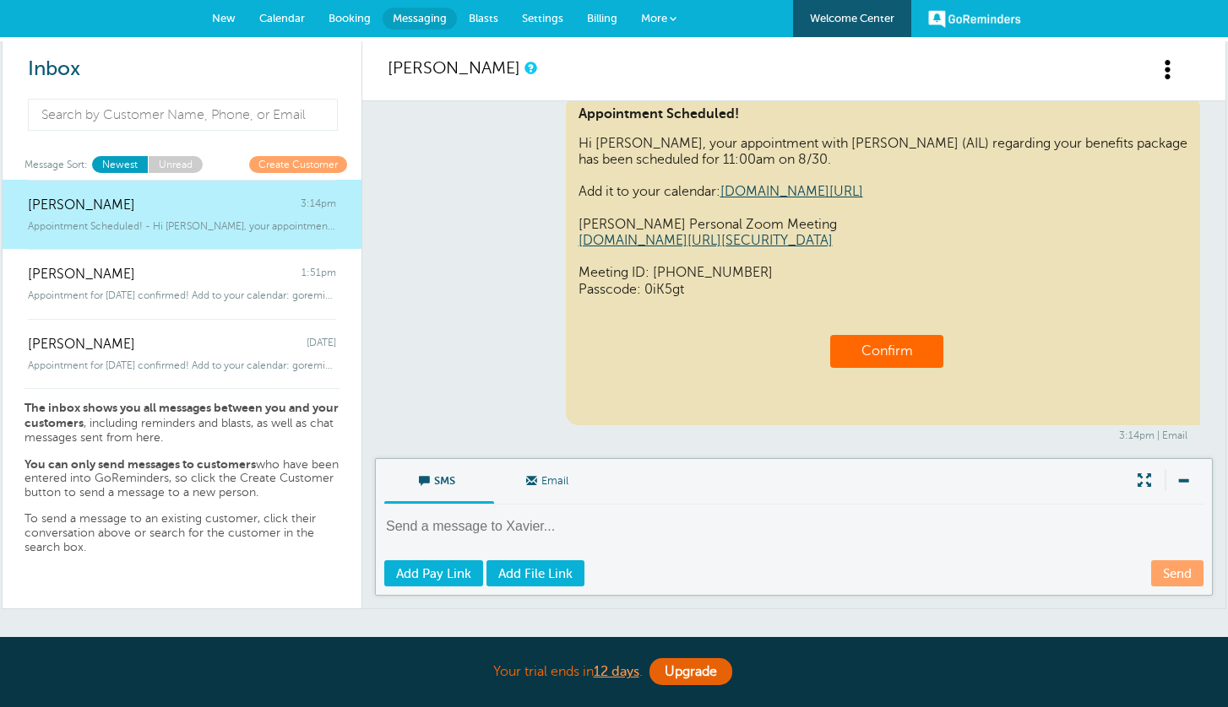
click at [279, 14] on span "Calendar" at bounding box center [282, 18] width 46 height 13
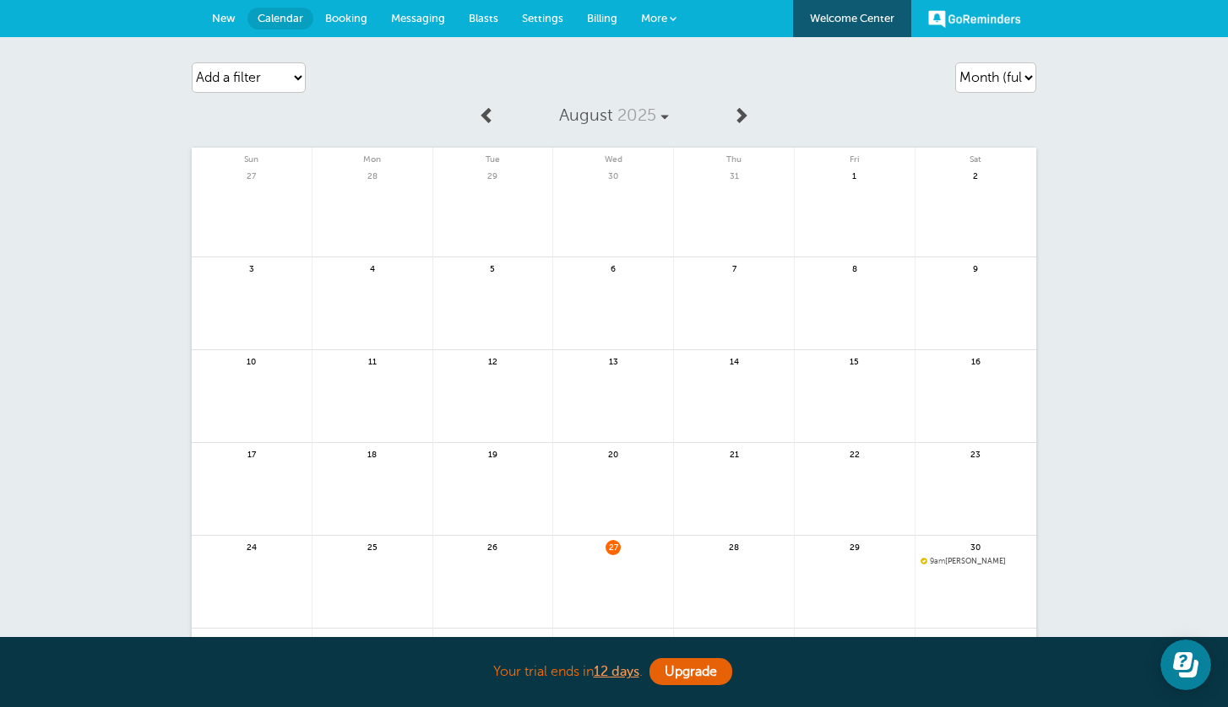
click at [740, 113] on span at bounding box center [740, 114] width 17 height 17
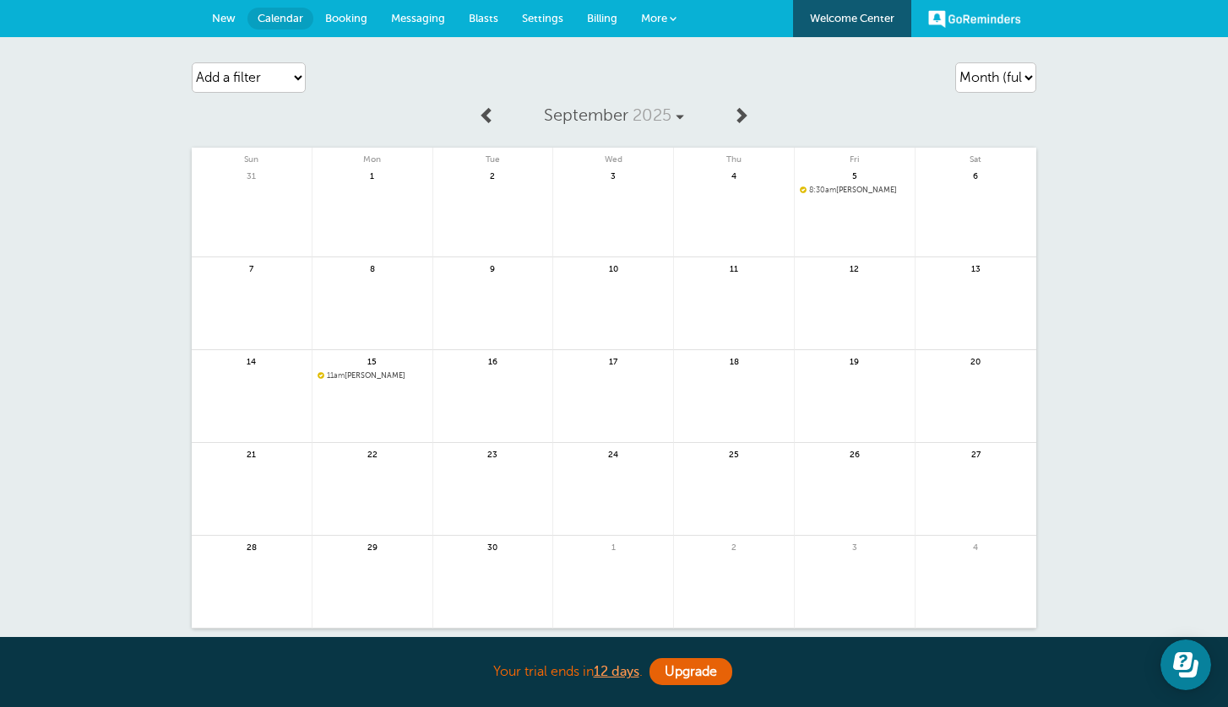
click at [491, 108] on span at bounding box center [487, 114] width 17 height 17
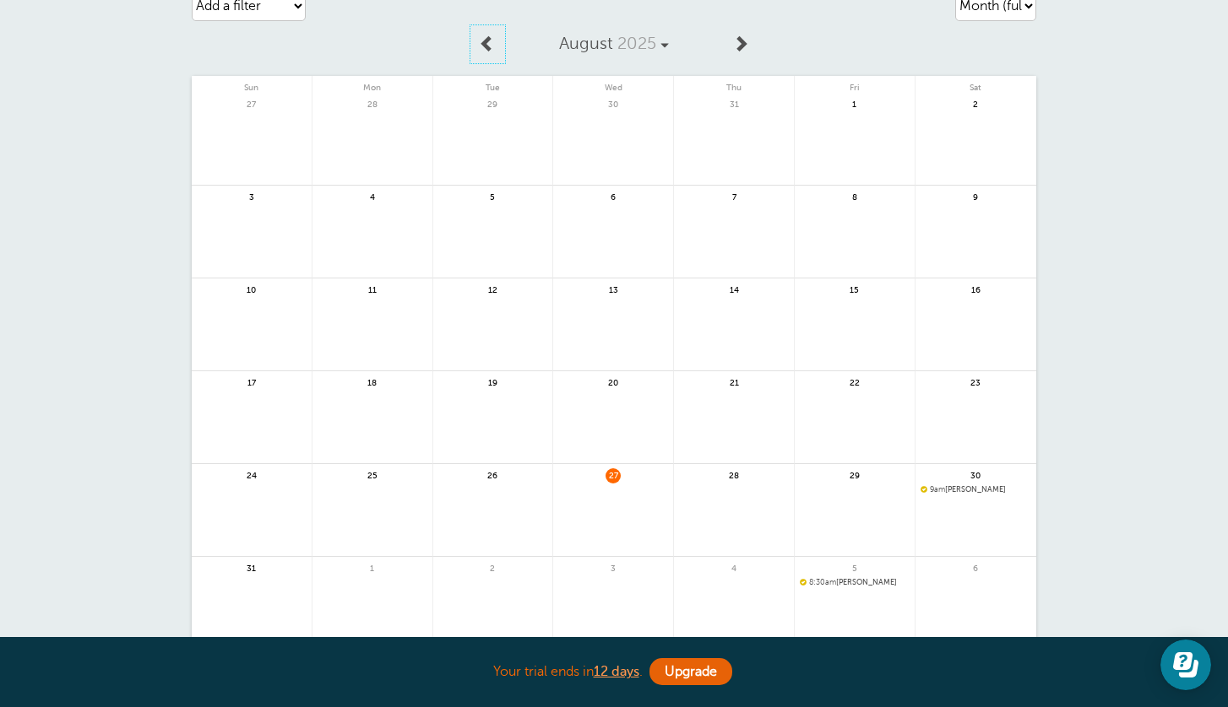
scroll to position [29, 0]
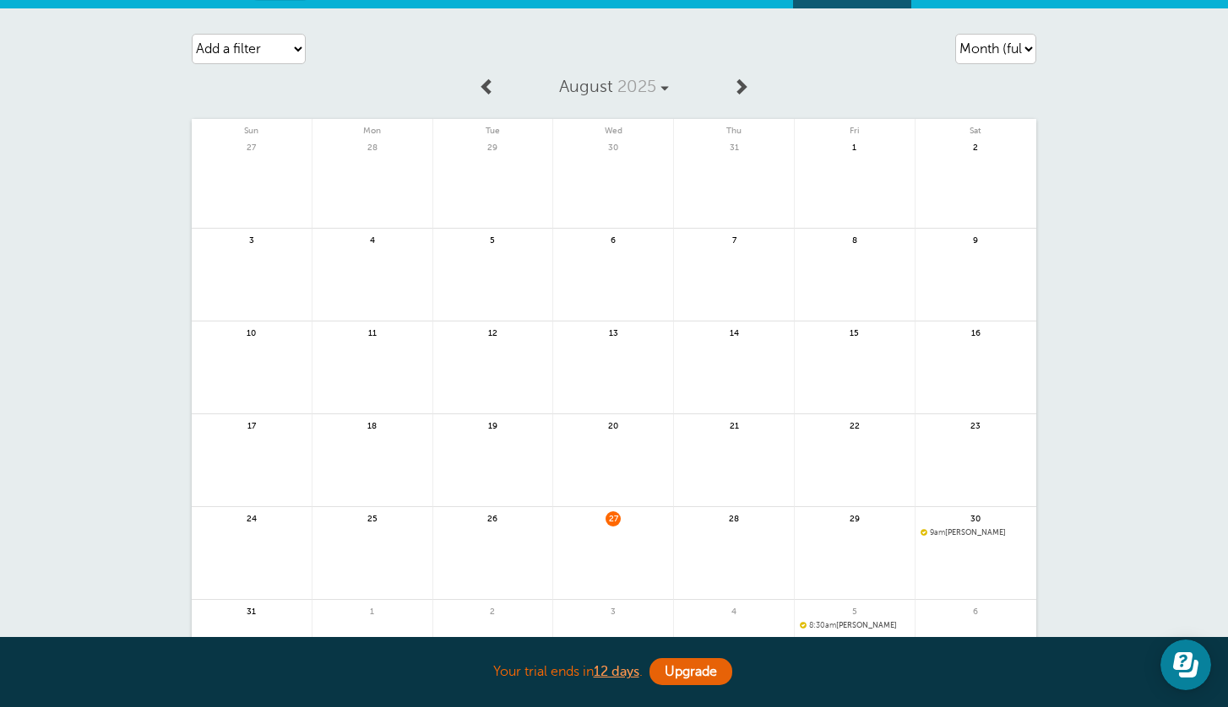
click at [745, 84] on span at bounding box center [740, 86] width 17 height 17
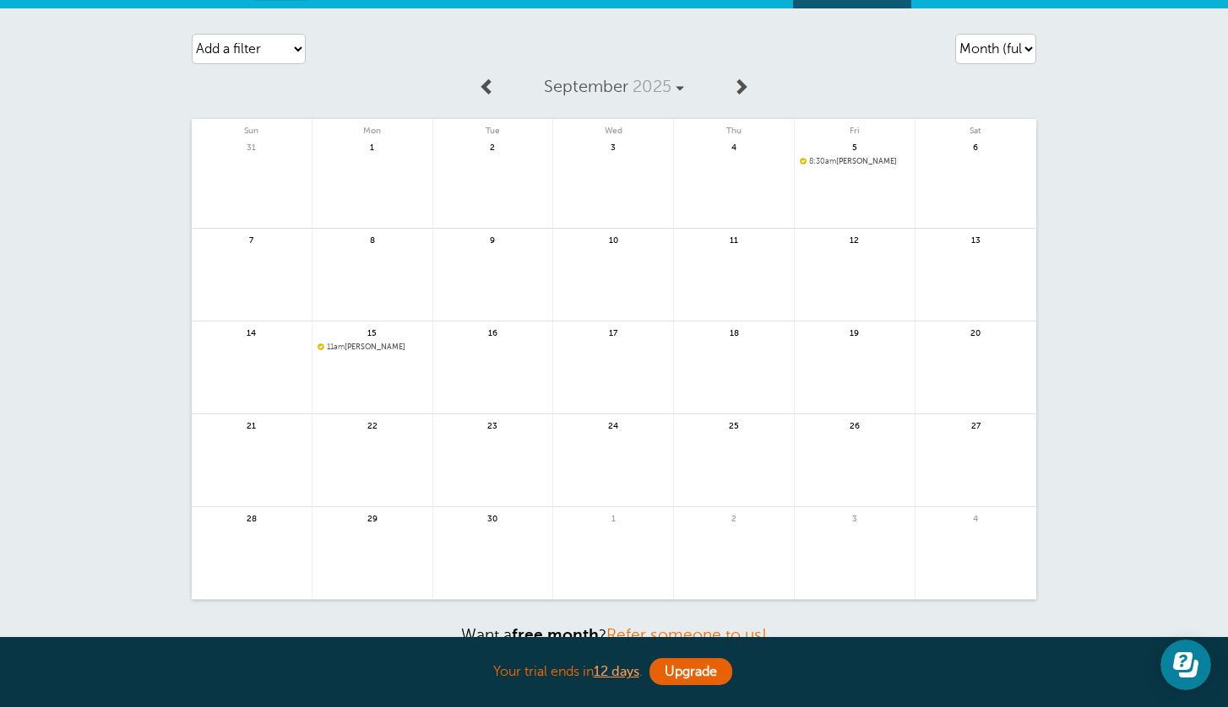
click at [481, 93] on span at bounding box center [487, 86] width 17 height 17
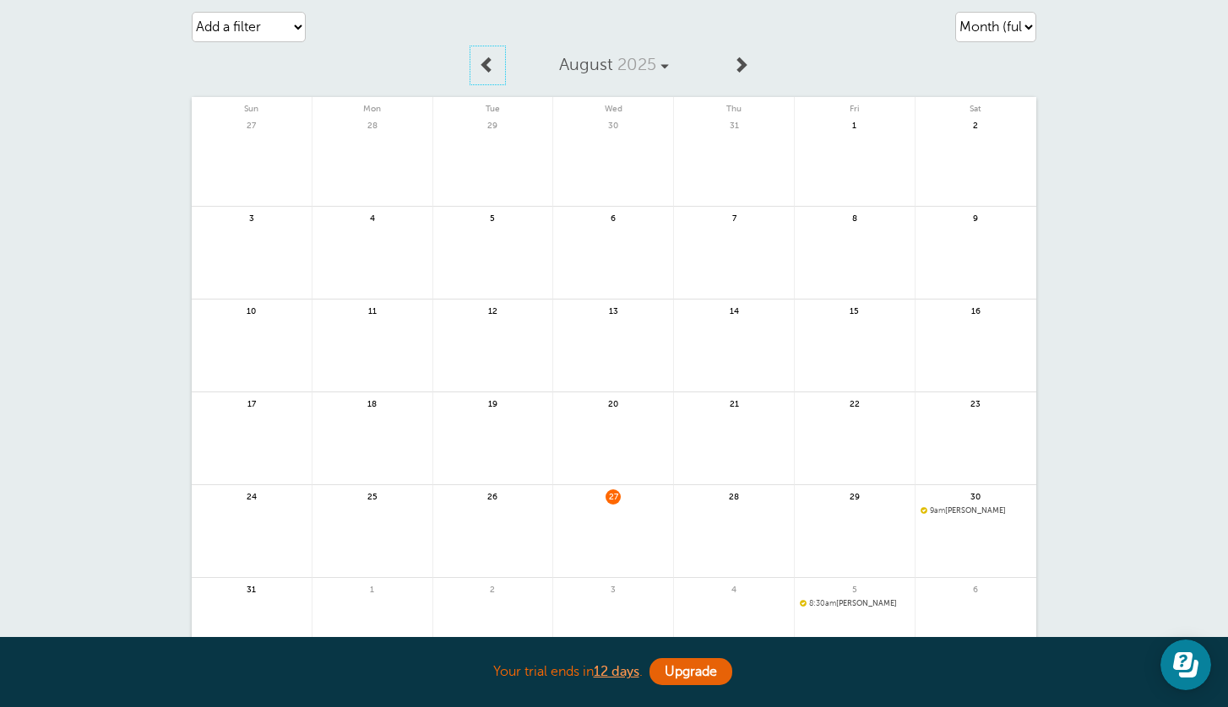
scroll to position [0, 0]
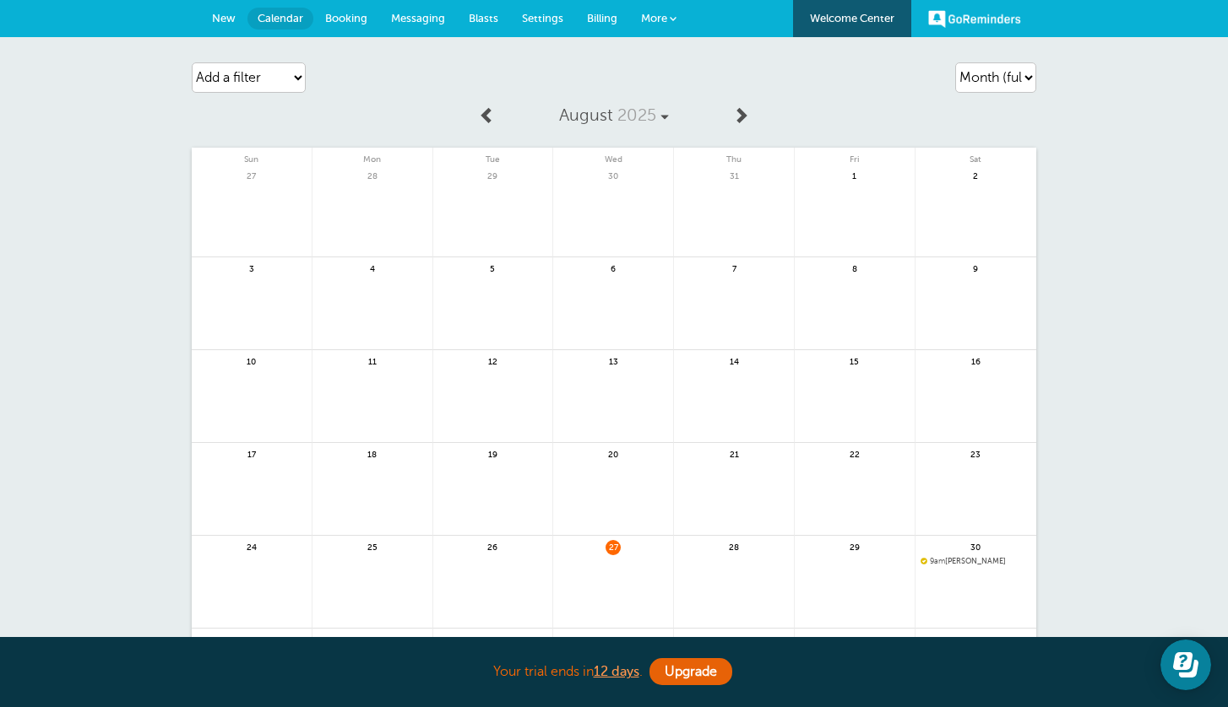
click at [739, 110] on span at bounding box center [740, 114] width 17 height 17
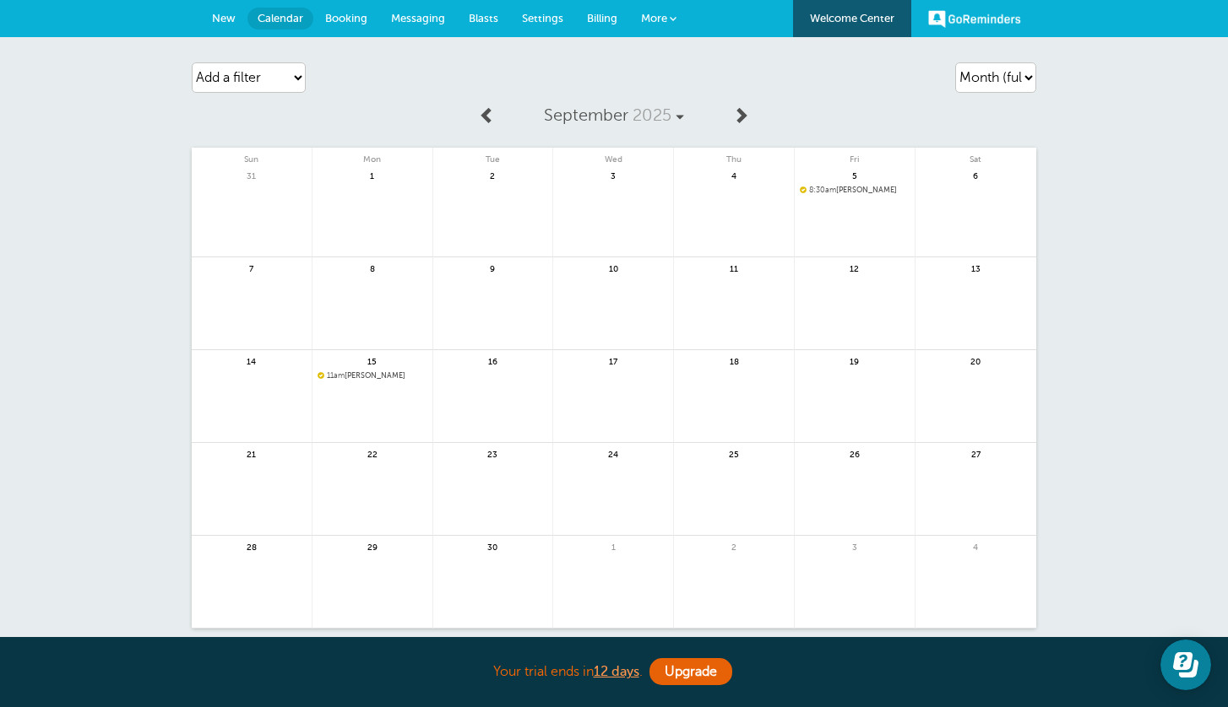
click at [488, 120] on span at bounding box center [487, 114] width 17 height 17
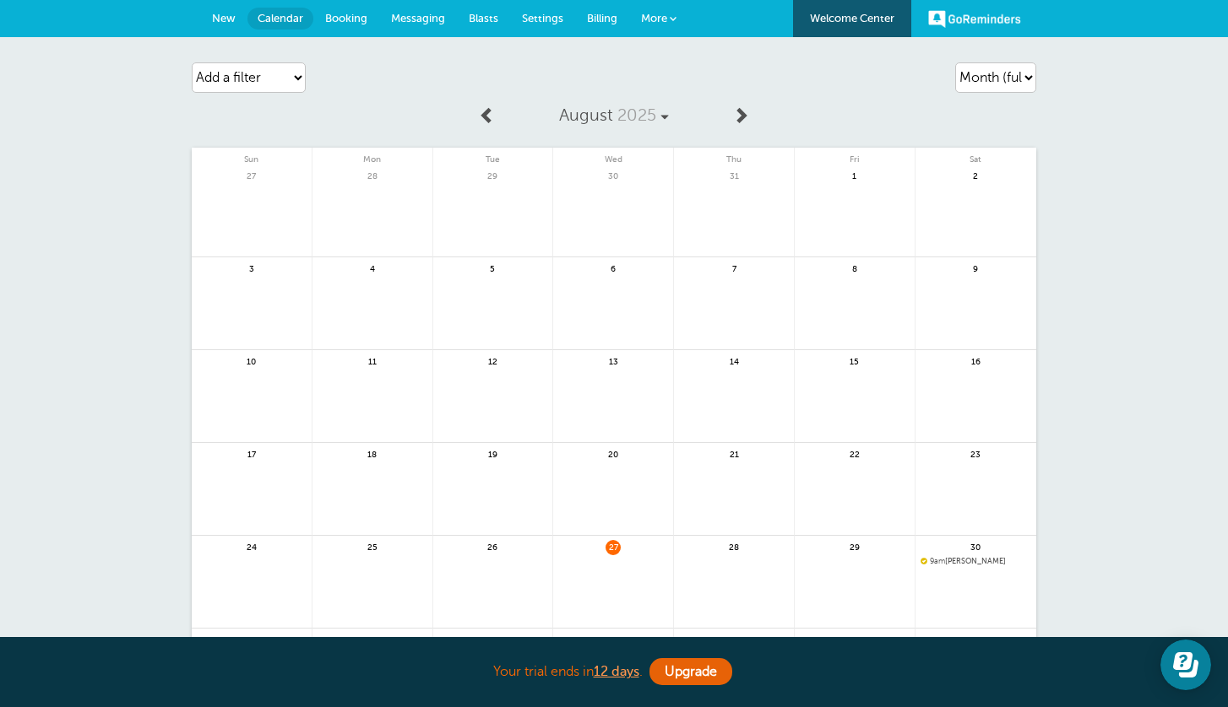
click at [740, 117] on span at bounding box center [740, 114] width 17 height 17
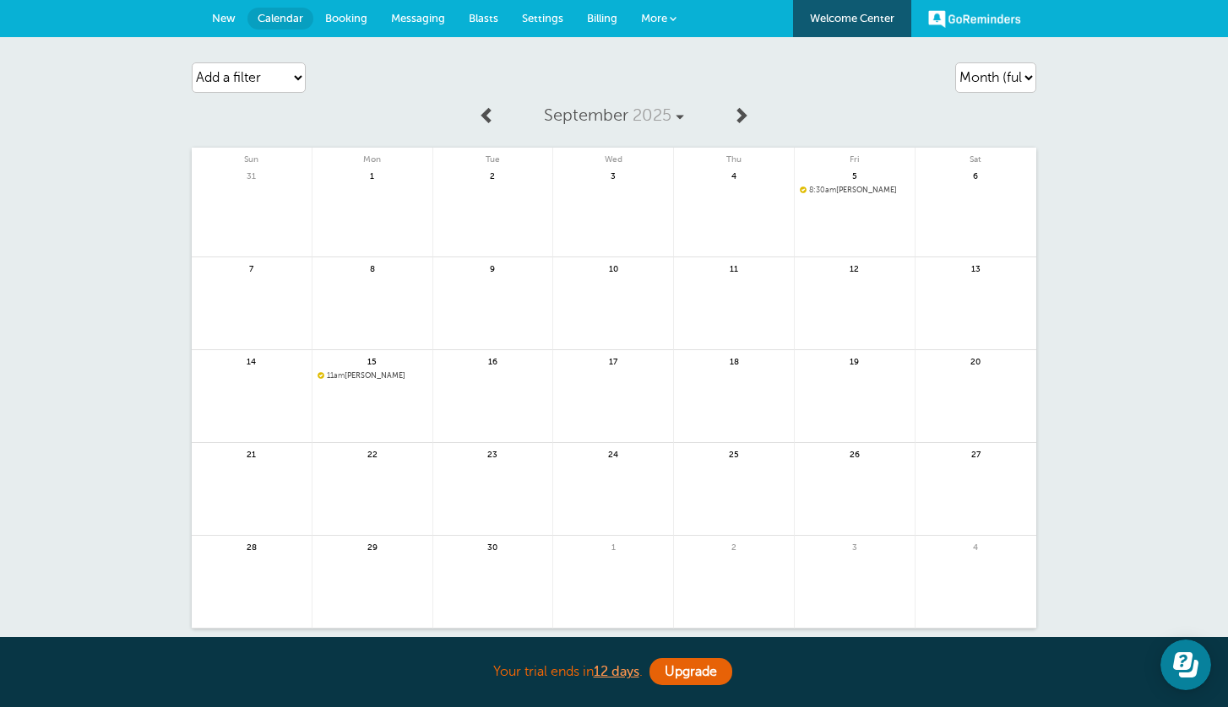
click at [488, 116] on span at bounding box center [487, 114] width 17 height 17
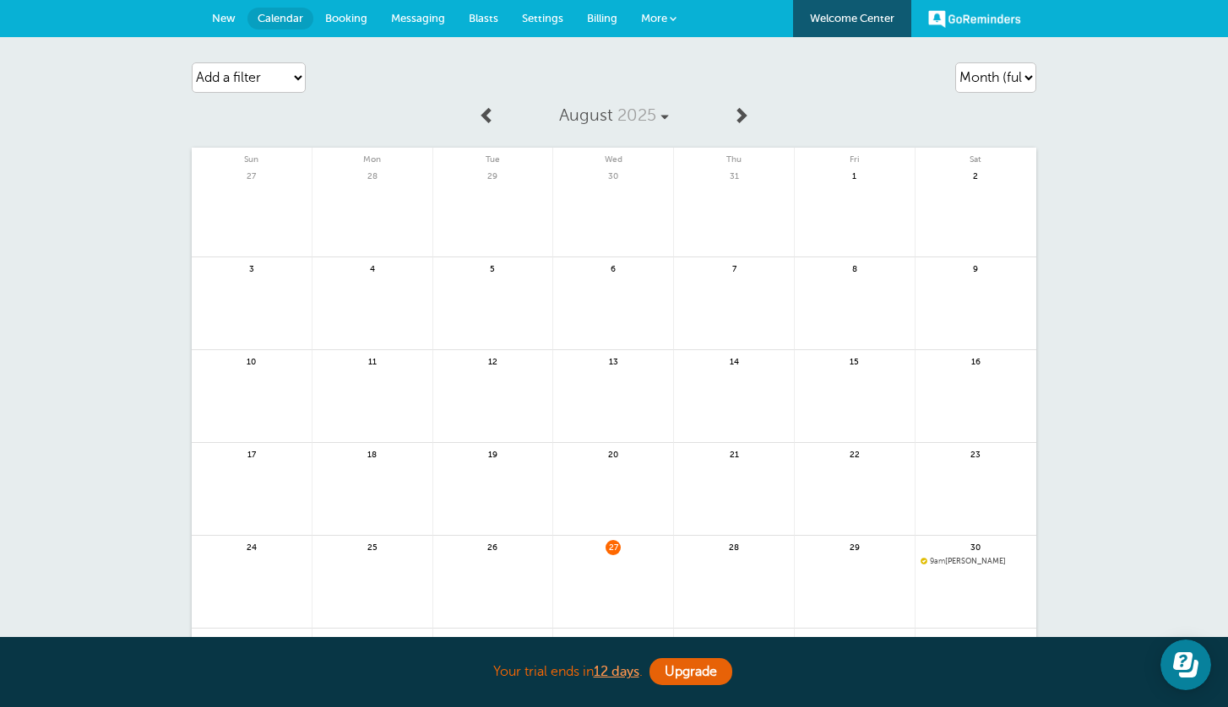
click at [927, 559] on span "9am Xavier Gates" at bounding box center [975, 561] width 111 height 9
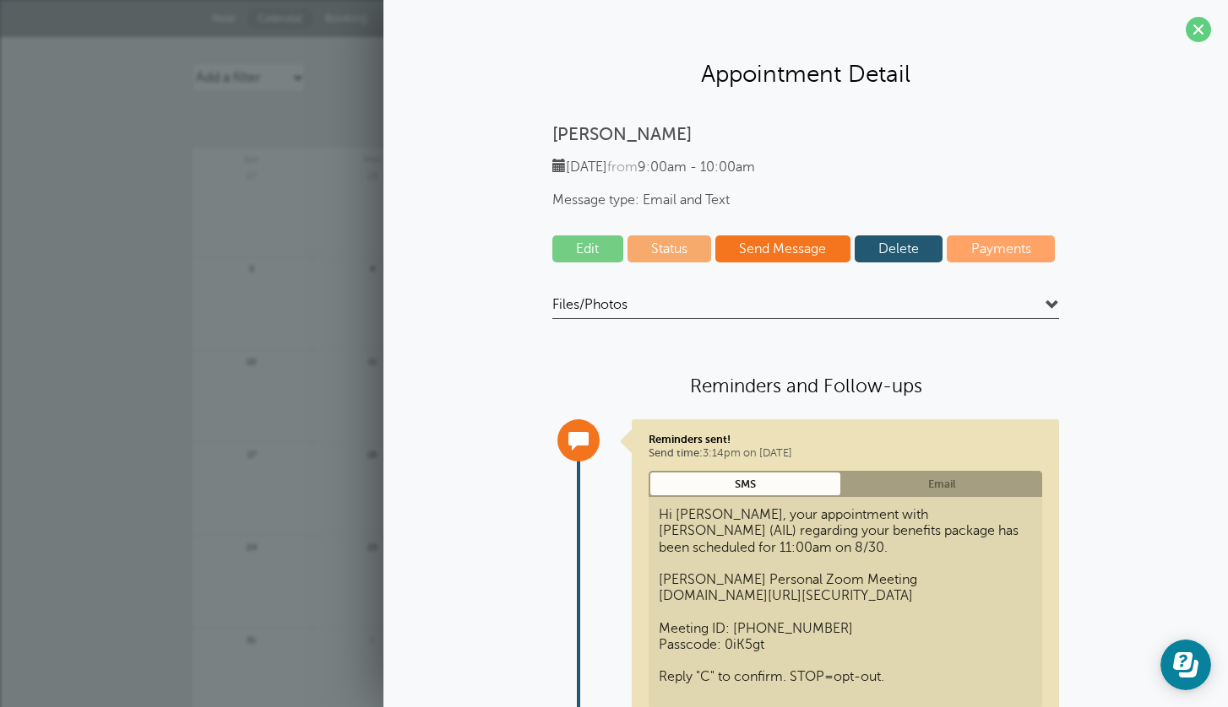
click at [1200, 24] on span at bounding box center [1197, 29] width 25 height 25
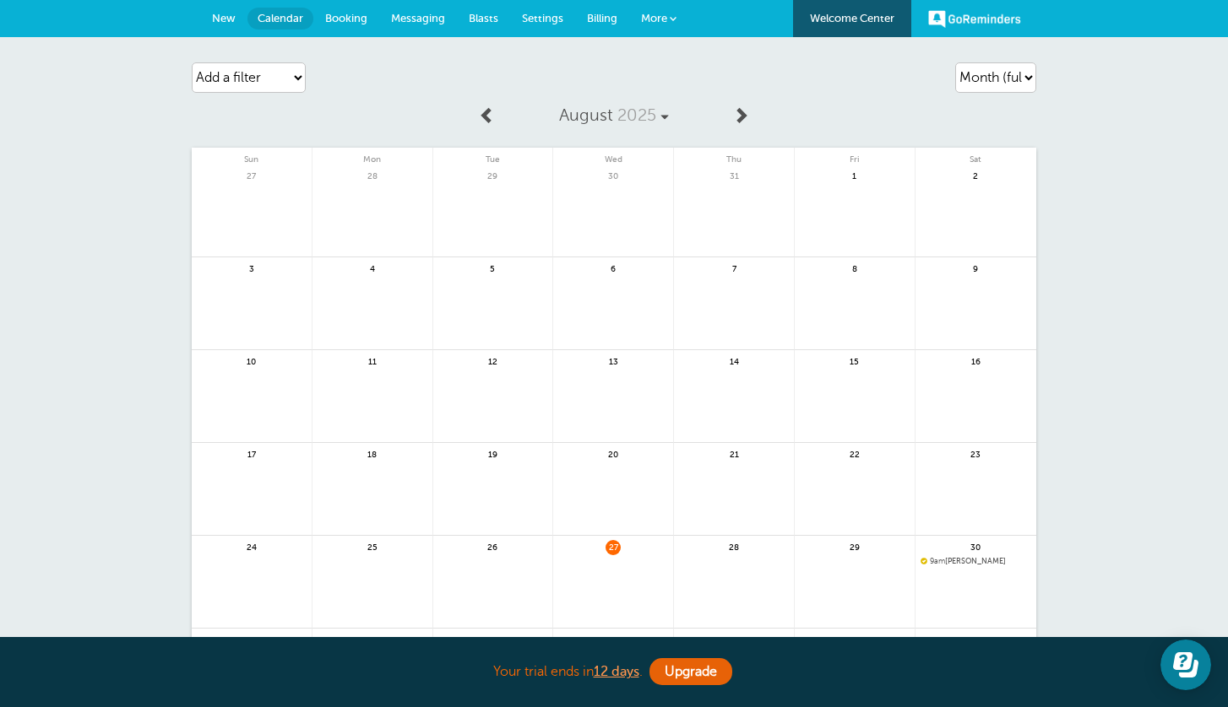
click at [935, 557] on span "9am" at bounding box center [937, 561] width 15 height 8
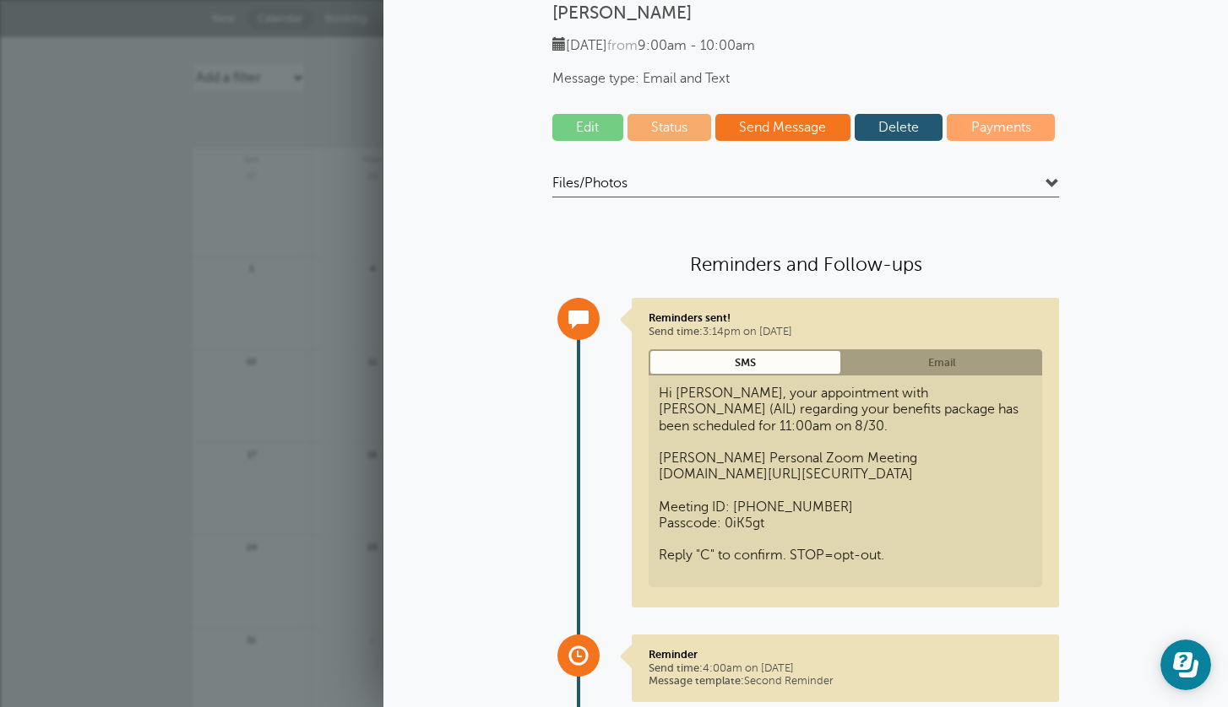
scroll to position [281, 0]
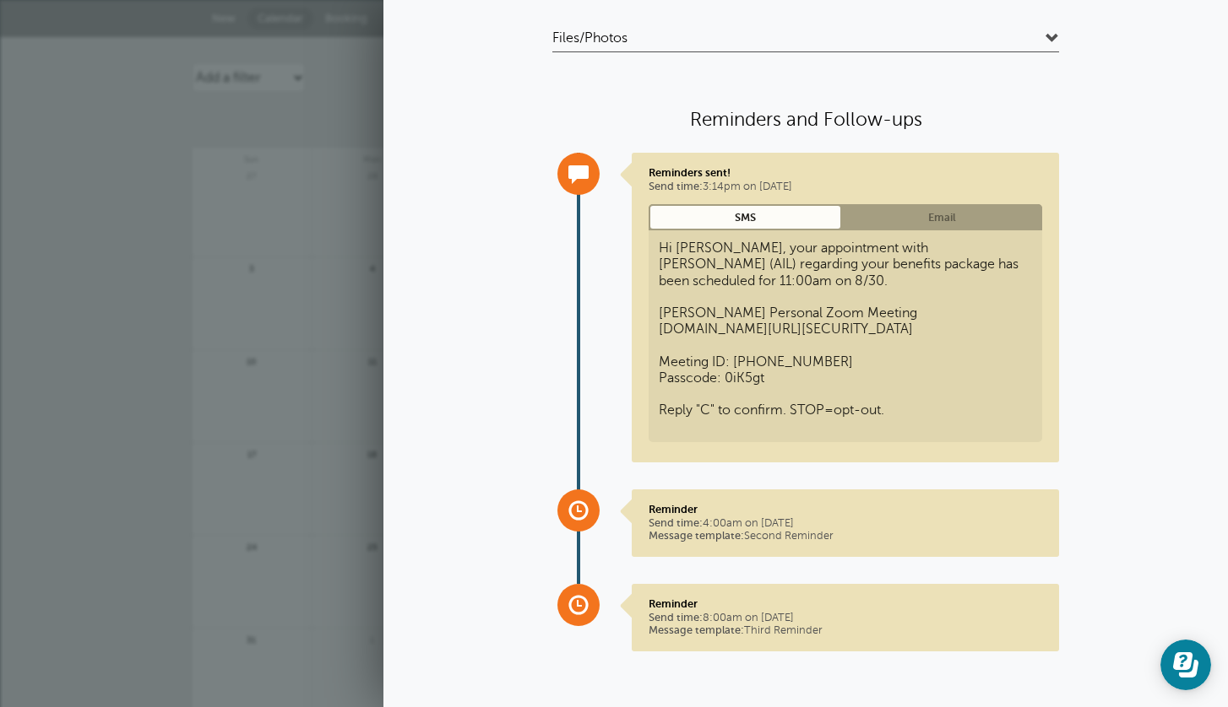
click at [938, 211] on link "Email" at bounding box center [942, 217] width 200 height 26
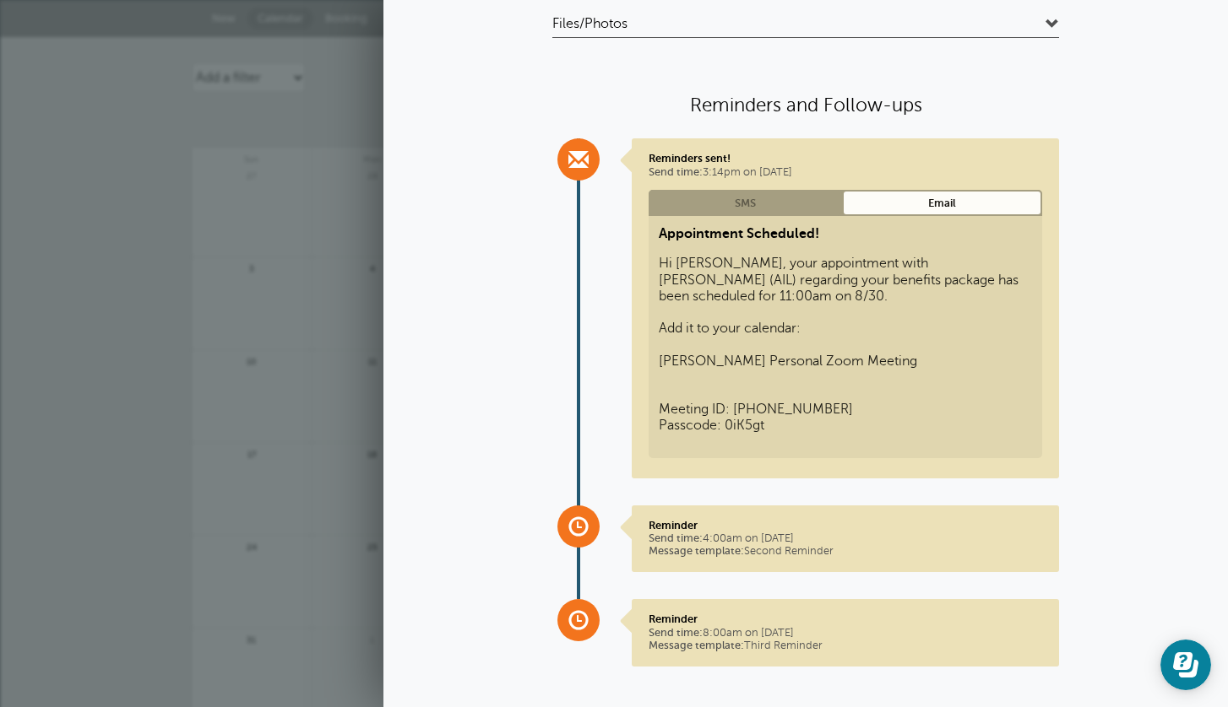
click at [785, 196] on link "SMS" at bounding box center [744, 203] width 193 height 26
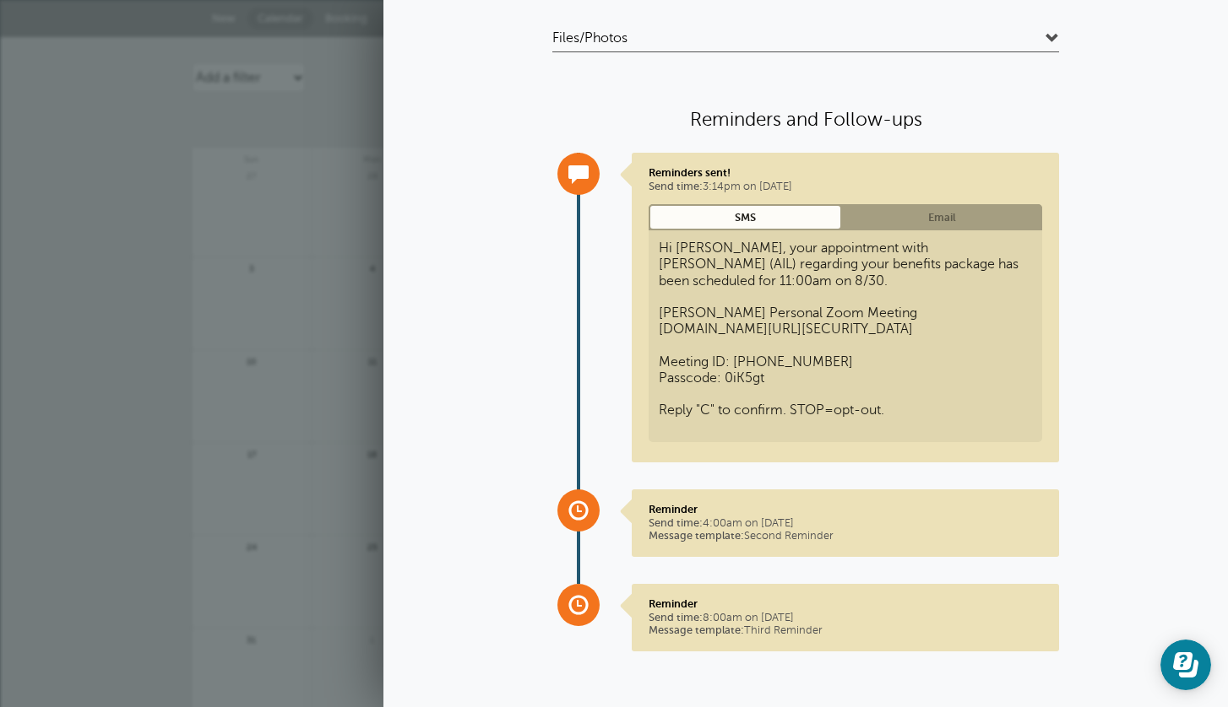
scroll to position [0, 0]
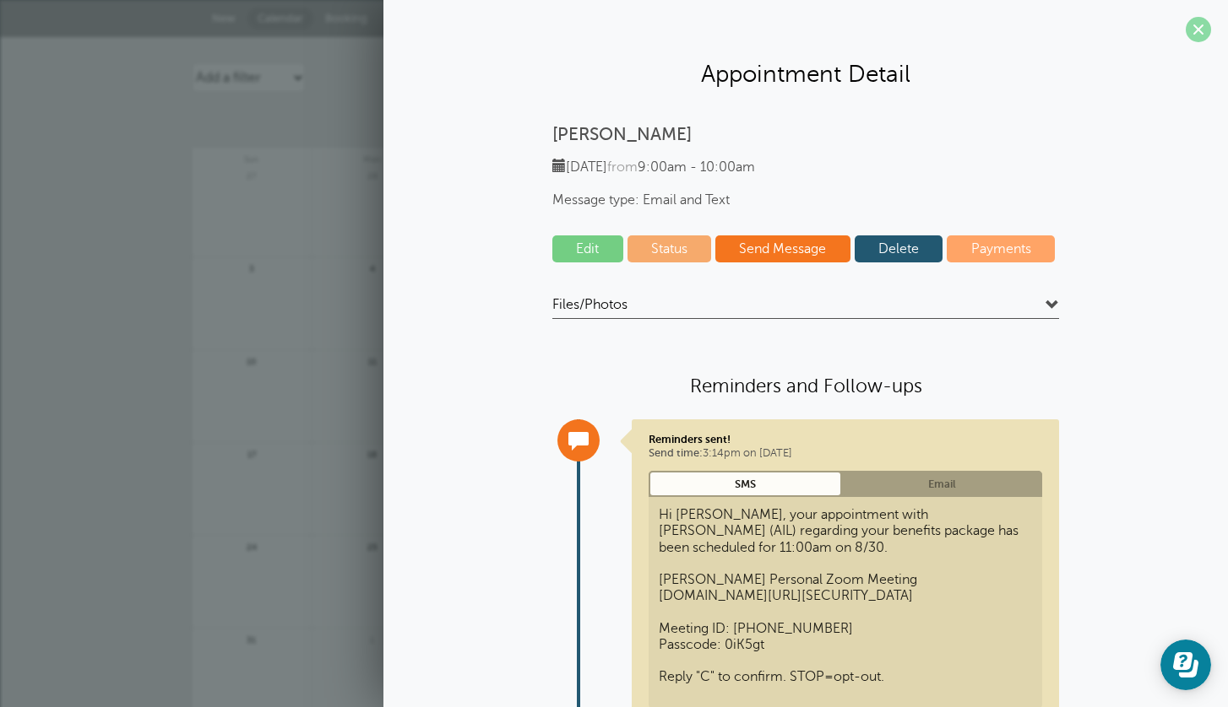
click at [1191, 28] on span at bounding box center [1197, 29] width 25 height 25
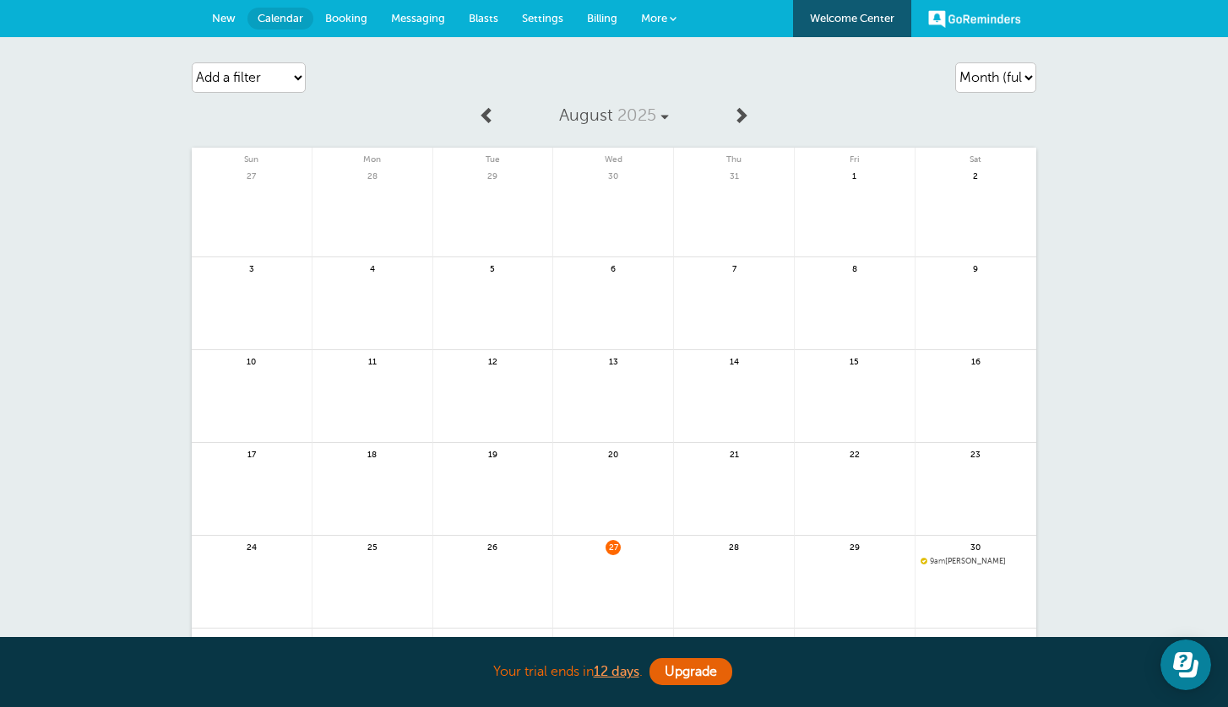
click at [426, 14] on span "Messaging" at bounding box center [418, 18] width 54 height 13
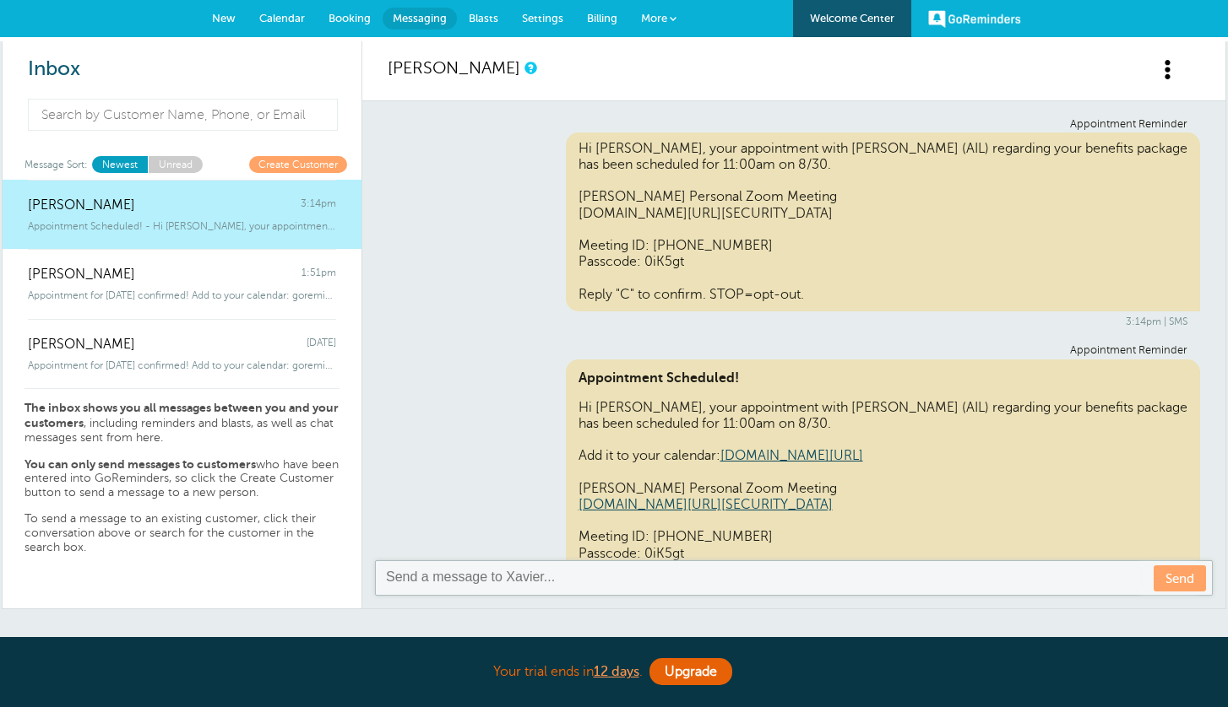
click at [287, 24] on span "Calendar" at bounding box center [282, 18] width 46 height 13
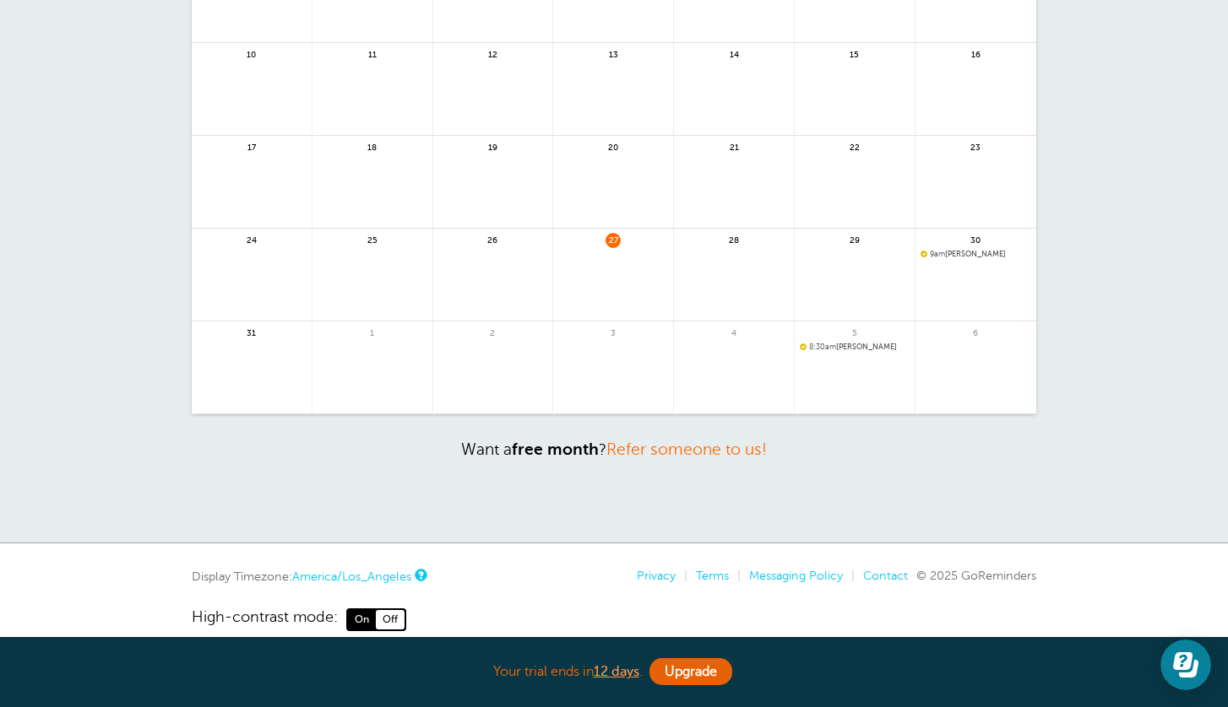
scroll to position [333, 0]
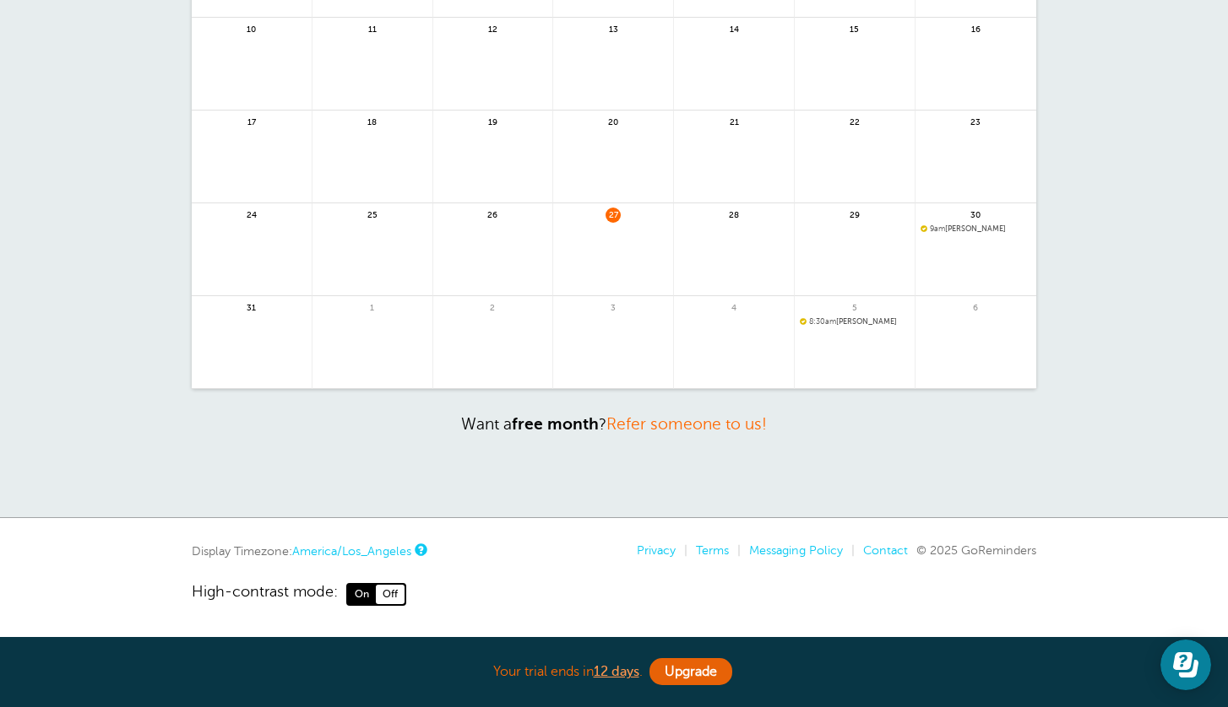
click at [930, 230] on span "9am" at bounding box center [937, 229] width 15 height 8
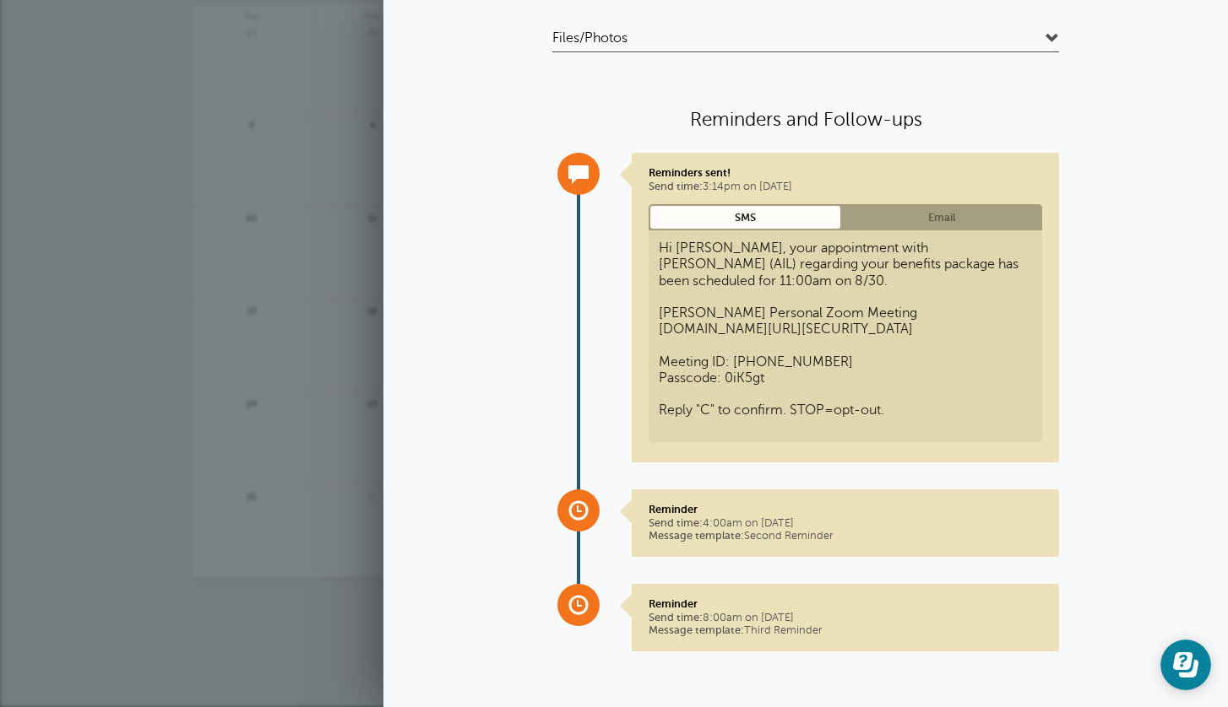
scroll to position [0, 0]
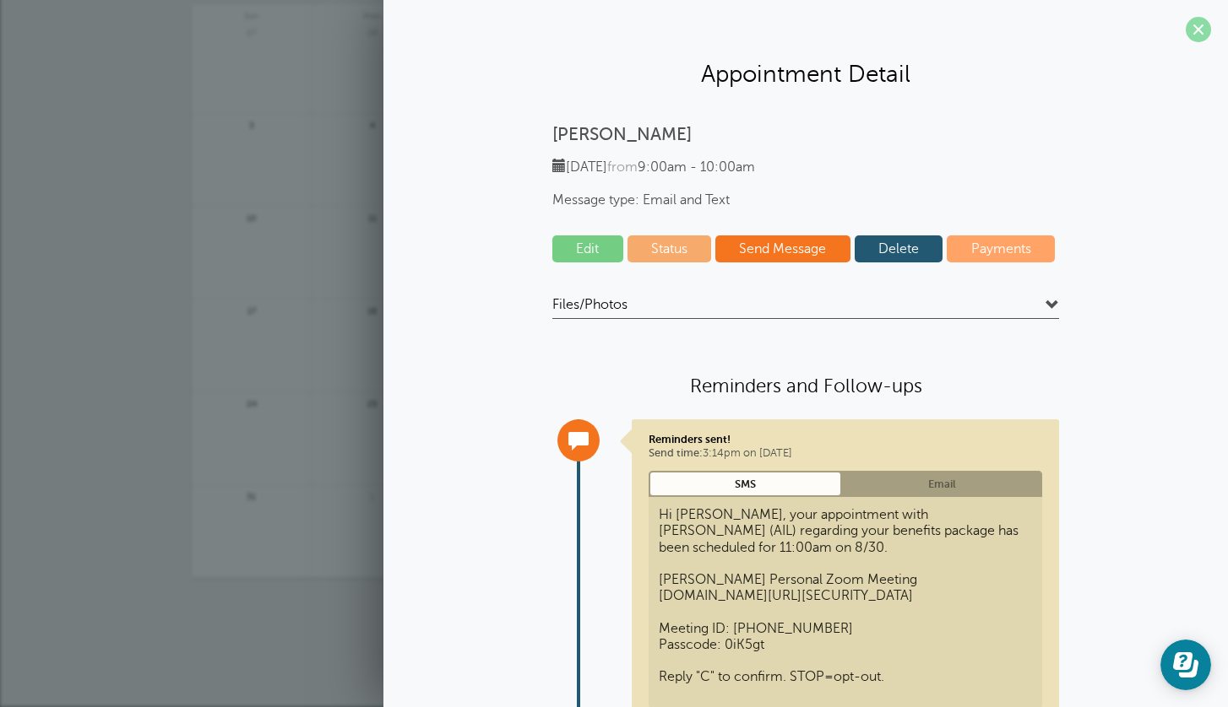
click at [1206, 30] on span at bounding box center [1197, 29] width 25 height 25
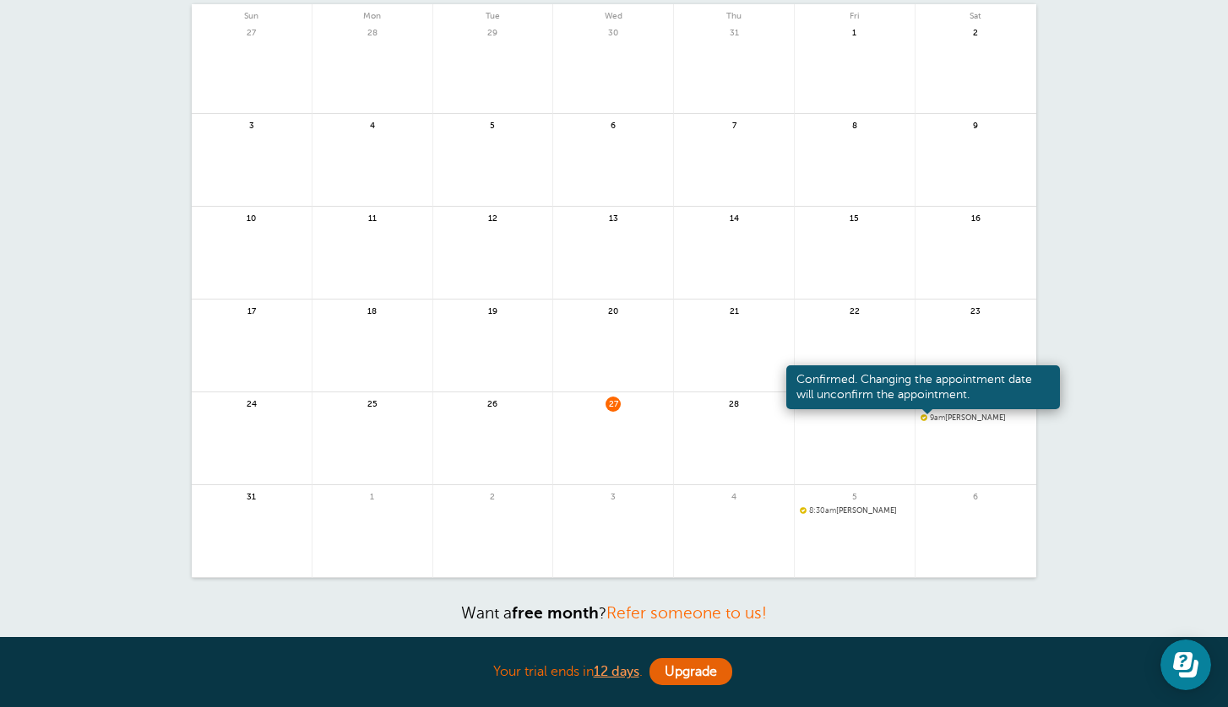
click at [924, 419] on span at bounding box center [923, 418] width 7 height 7
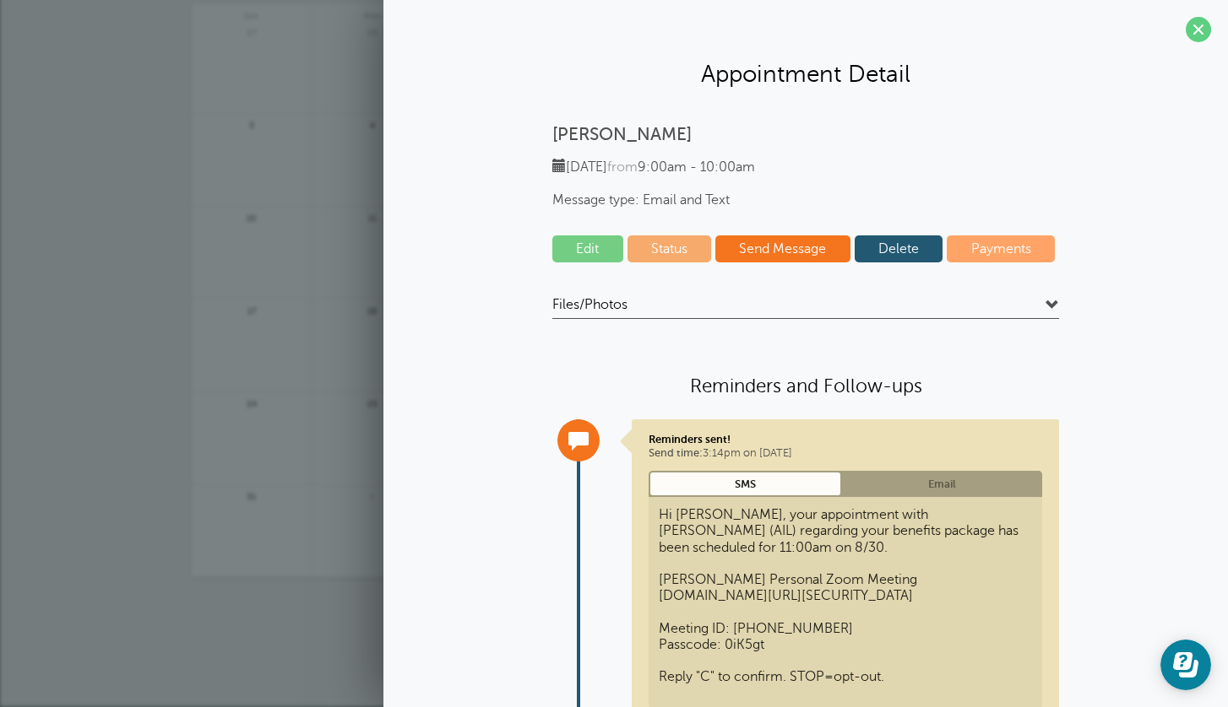
click at [1050, 300] on span at bounding box center [1052, 306] width 14 height 14
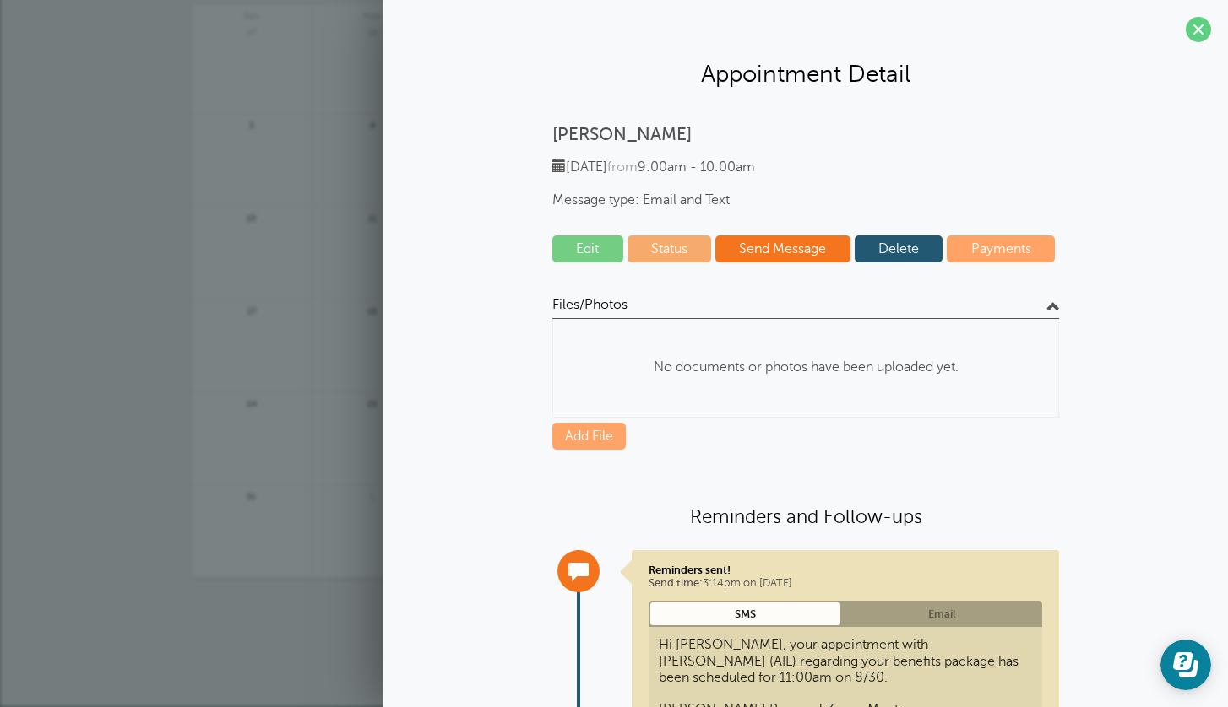
click at [1050, 300] on span at bounding box center [1052, 306] width 14 height 14
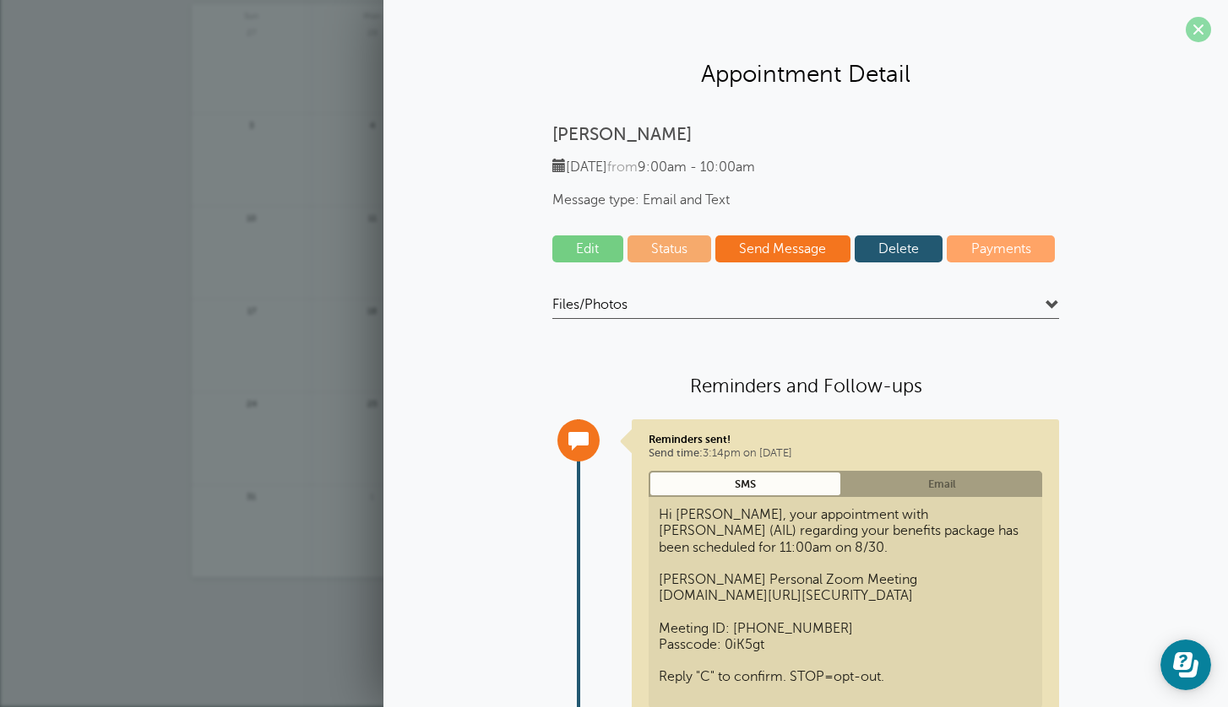
click at [1192, 34] on span at bounding box center [1197, 29] width 25 height 25
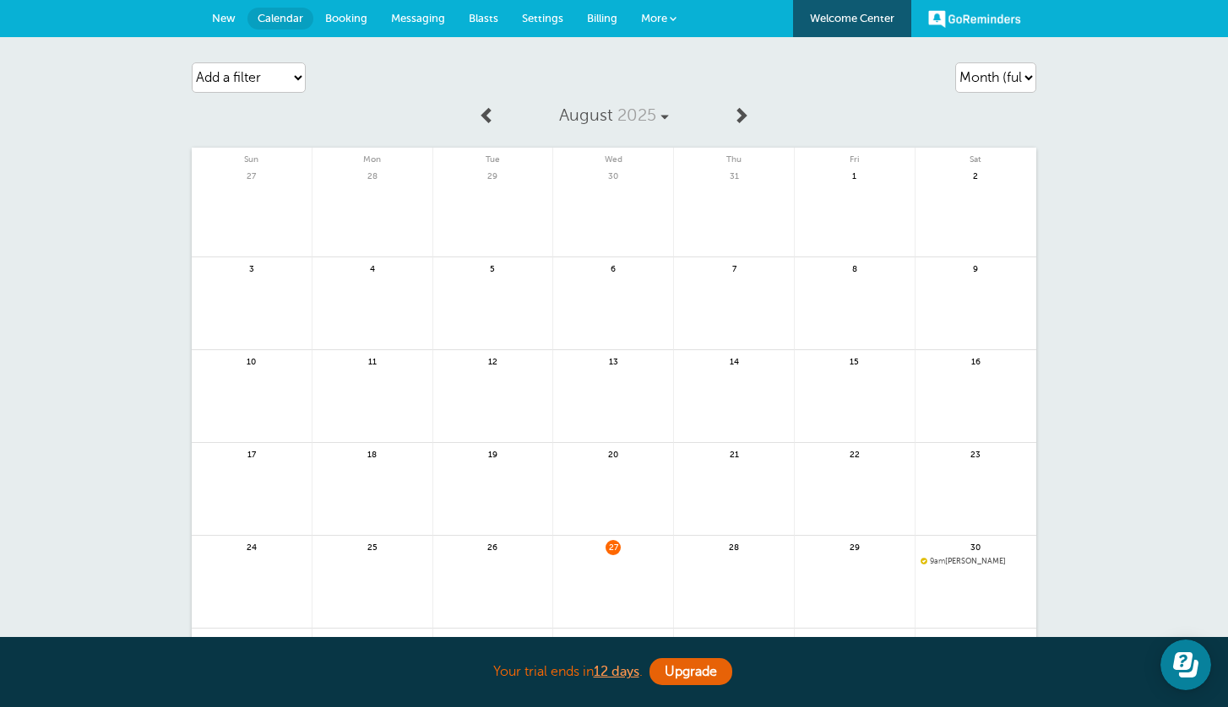
click at [404, 11] on link "Messaging" at bounding box center [418, 18] width 78 height 37
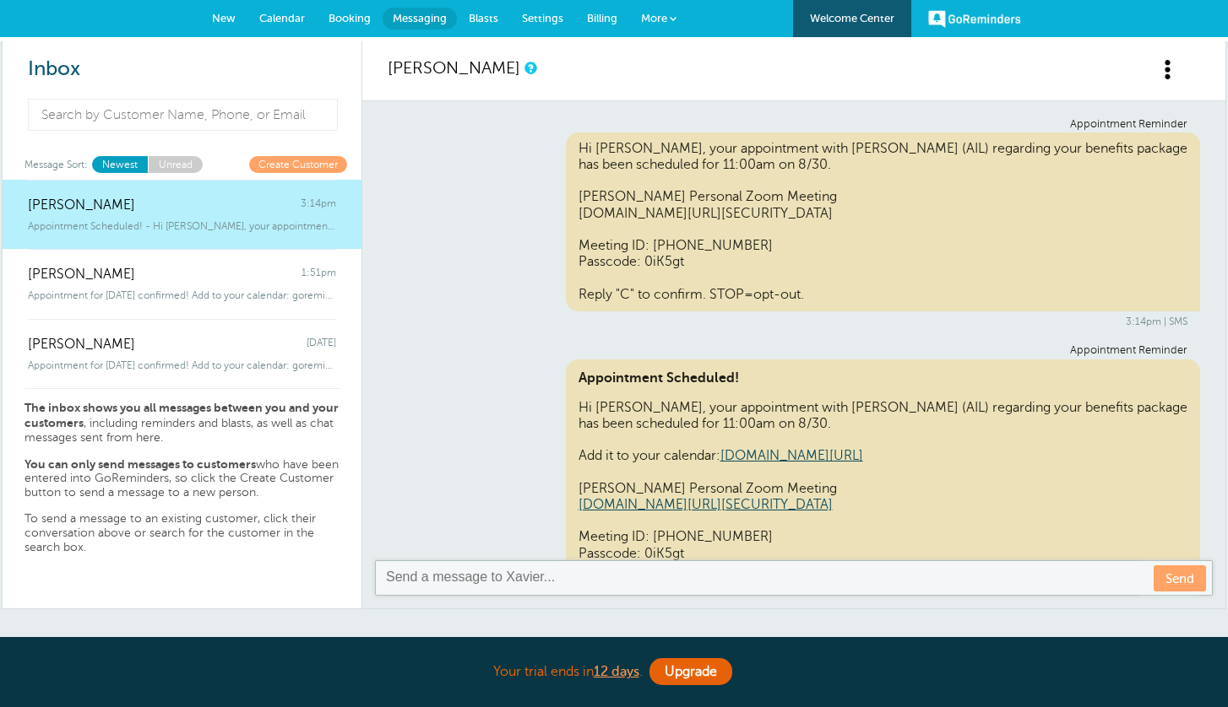
click at [275, 19] on span "Calendar" at bounding box center [282, 18] width 46 height 13
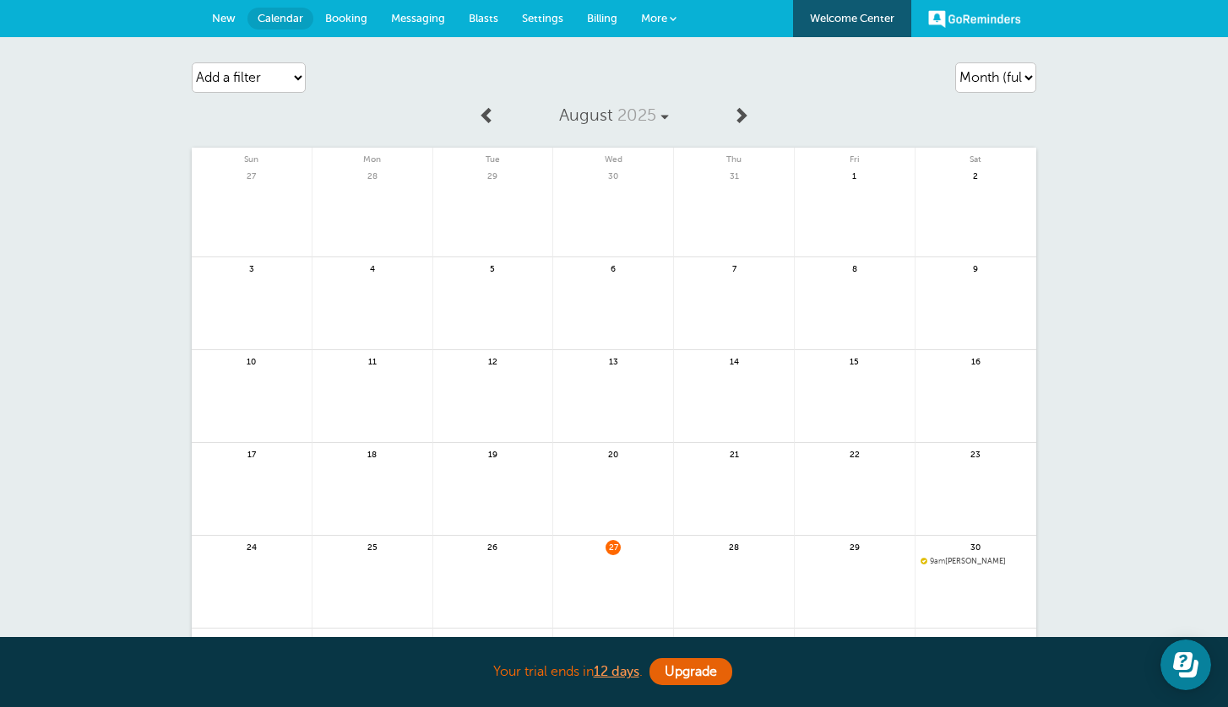
click at [729, 111] on link at bounding box center [740, 116] width 35 height 38
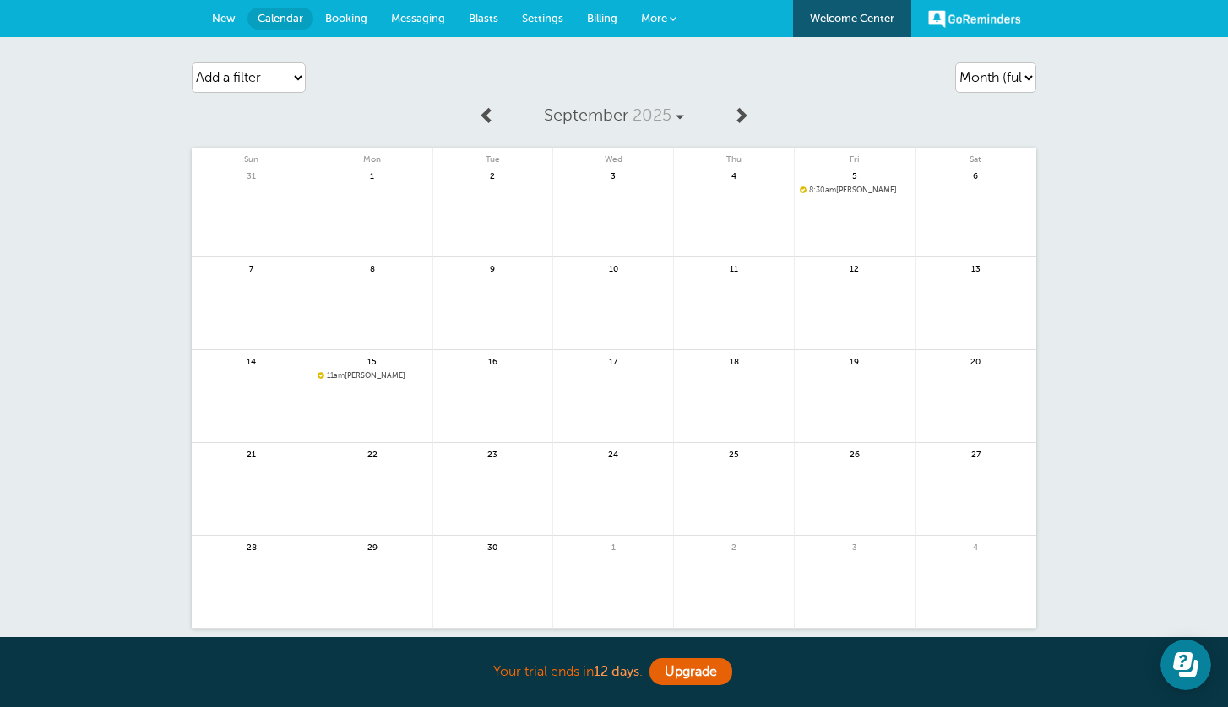
click at [495, 111] on span at bounding box center [487, 114] width 17 height 17
